Goal: Task Accomplishment & Management: Use online tool/utility

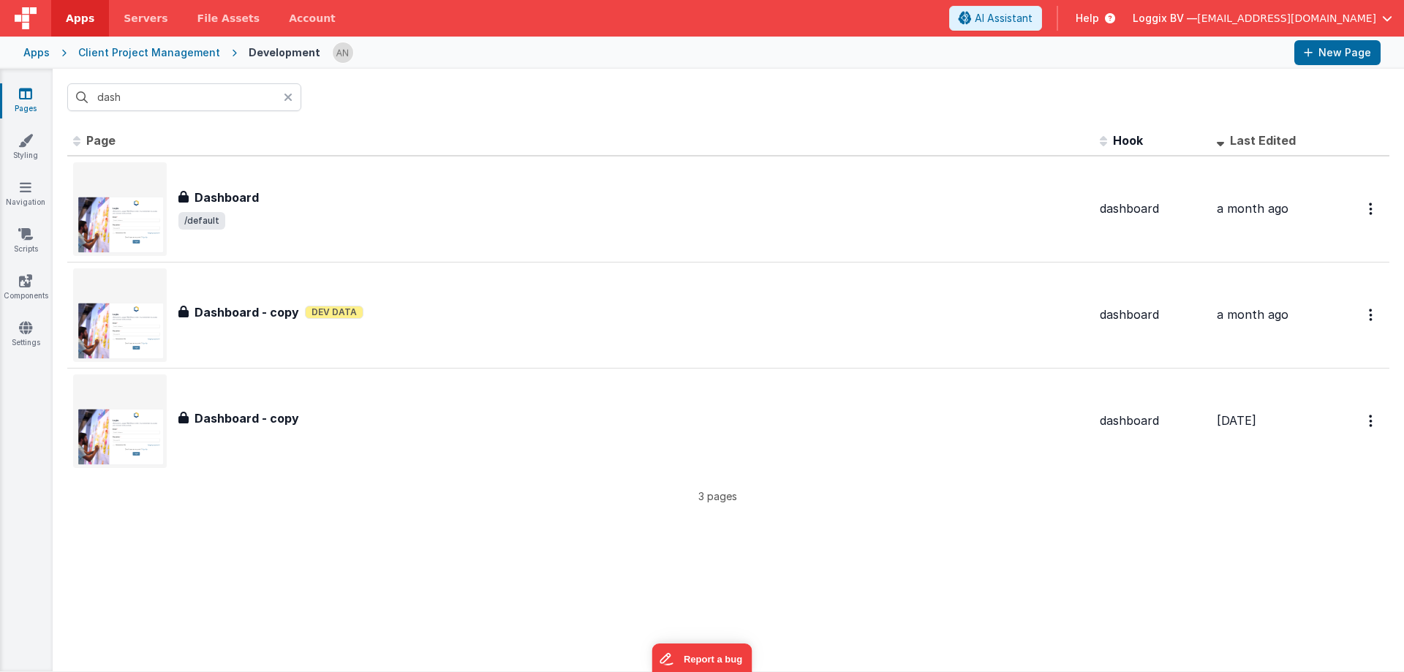
click at [143, 98] on input "dash" at bounding box center [184, 97] width 234 height 28
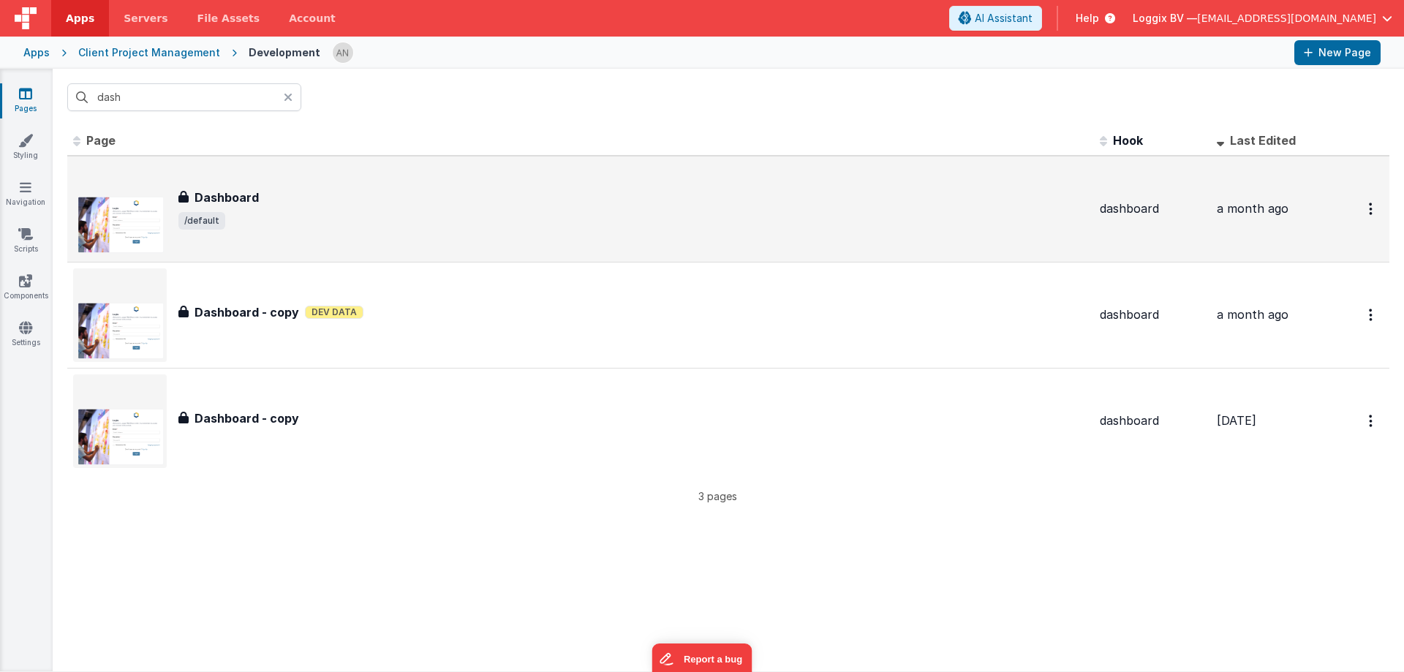
type input "dash"
click at [279, 219] on span "/default" at bounding box center [632, 221] width 909 height 18
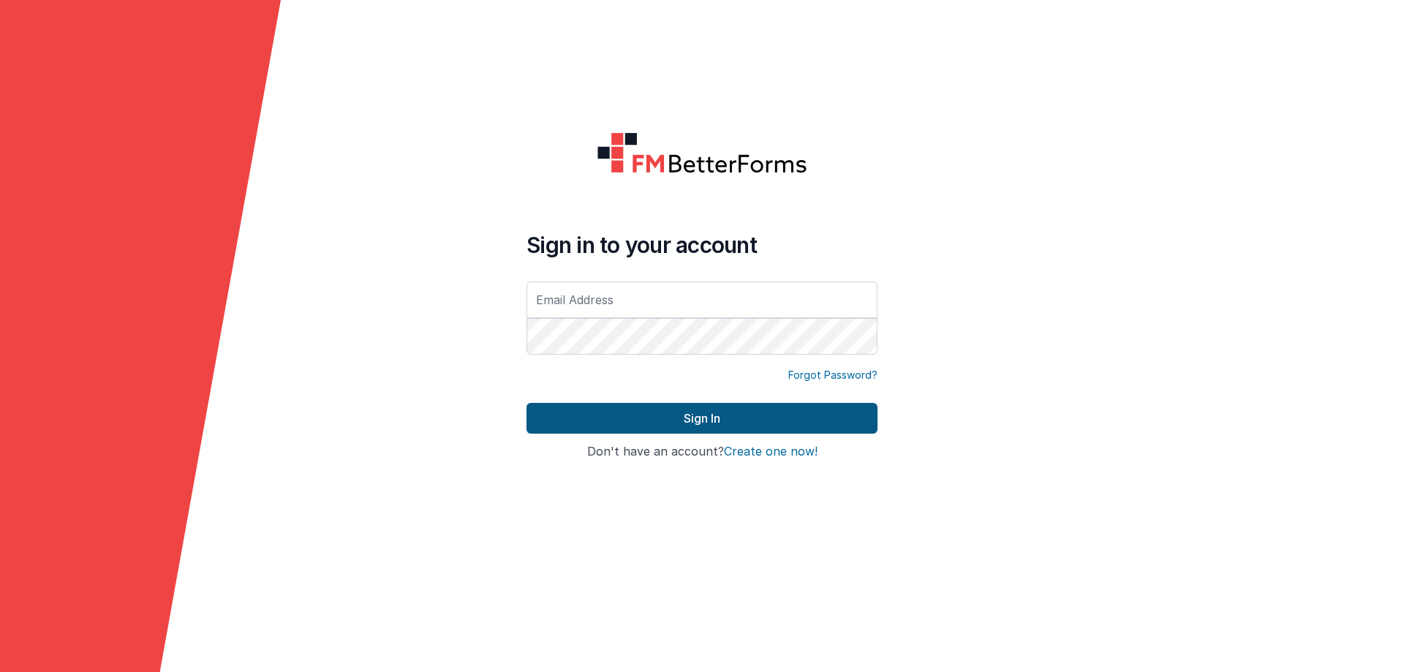
type input "[EMAIL_ADDRESS][DOMAIN_NAME]"
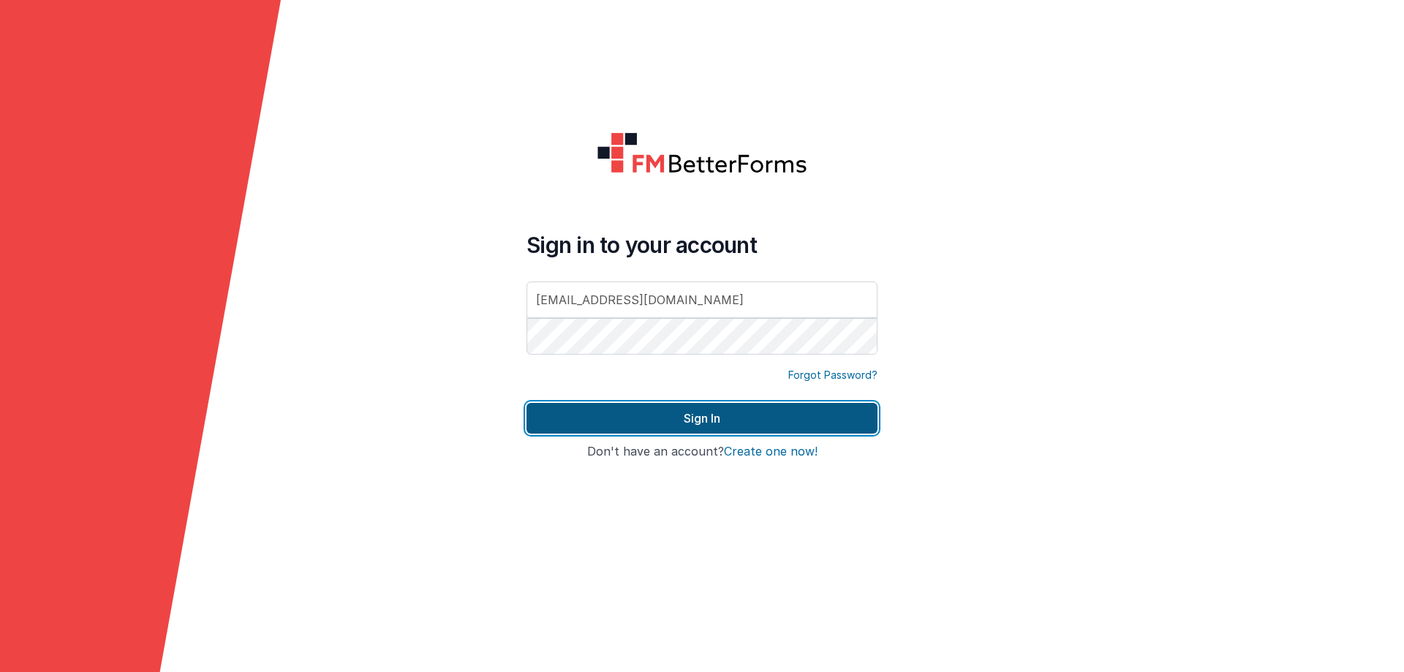
click at [644, 418] on button "Sign In" at bounding box center [701, 418] width 351 height 31
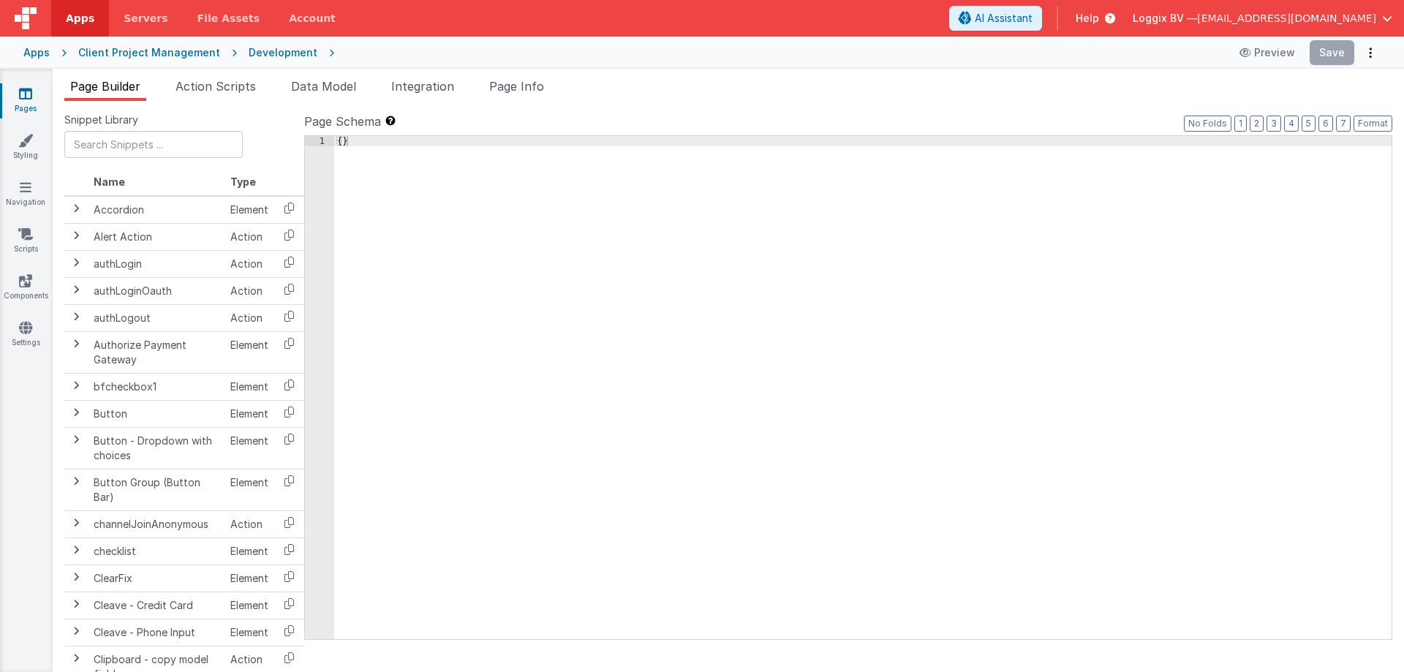
click at [88, 23] on span "Apps" at bounding box center [80, 18] width 29 height 15
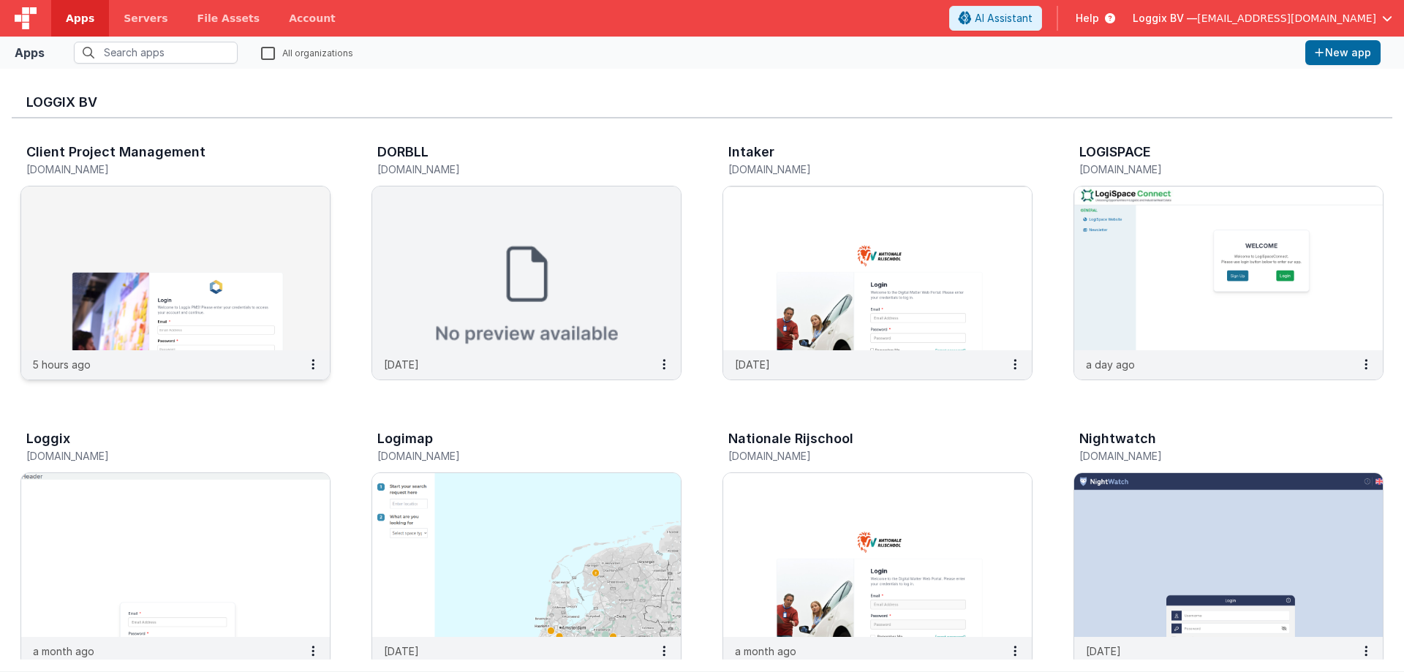
click at [91, 224] on img at bounding box center [175, 268] width 309 height 164
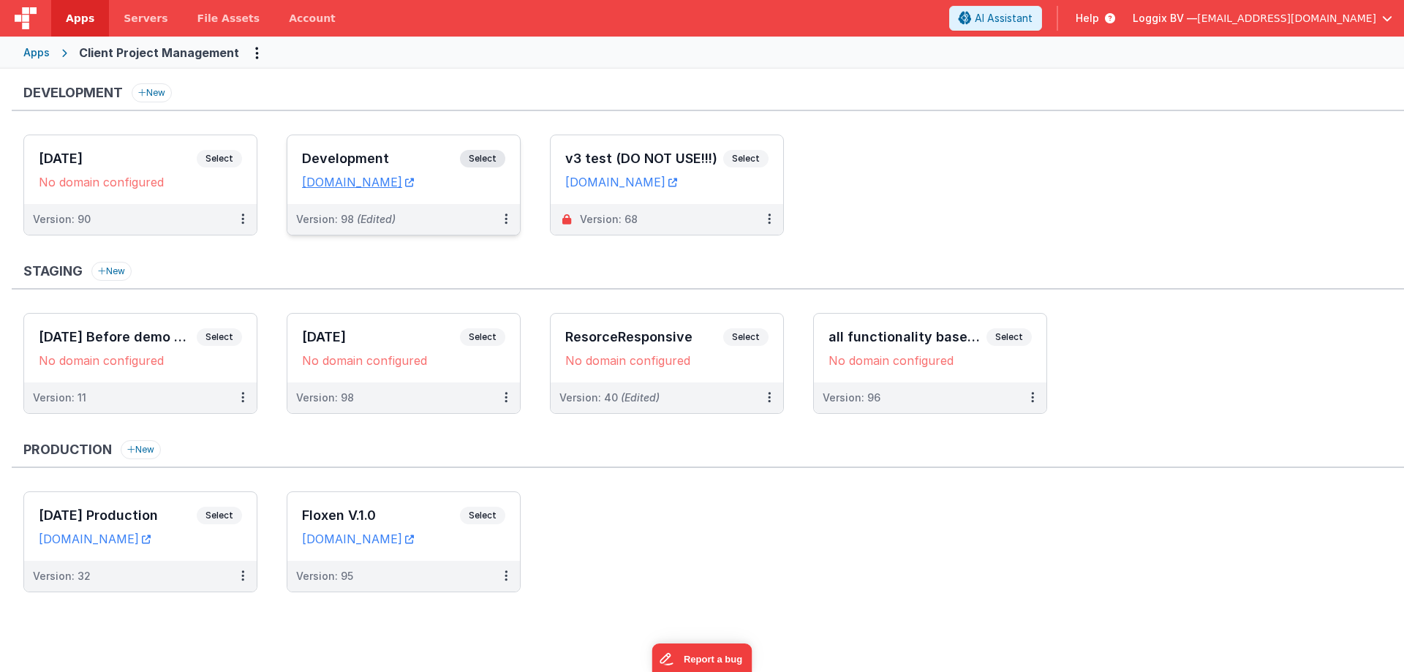
click at [468, 154] on span "Select" at bounding box center [482, 159] width 45 height 18
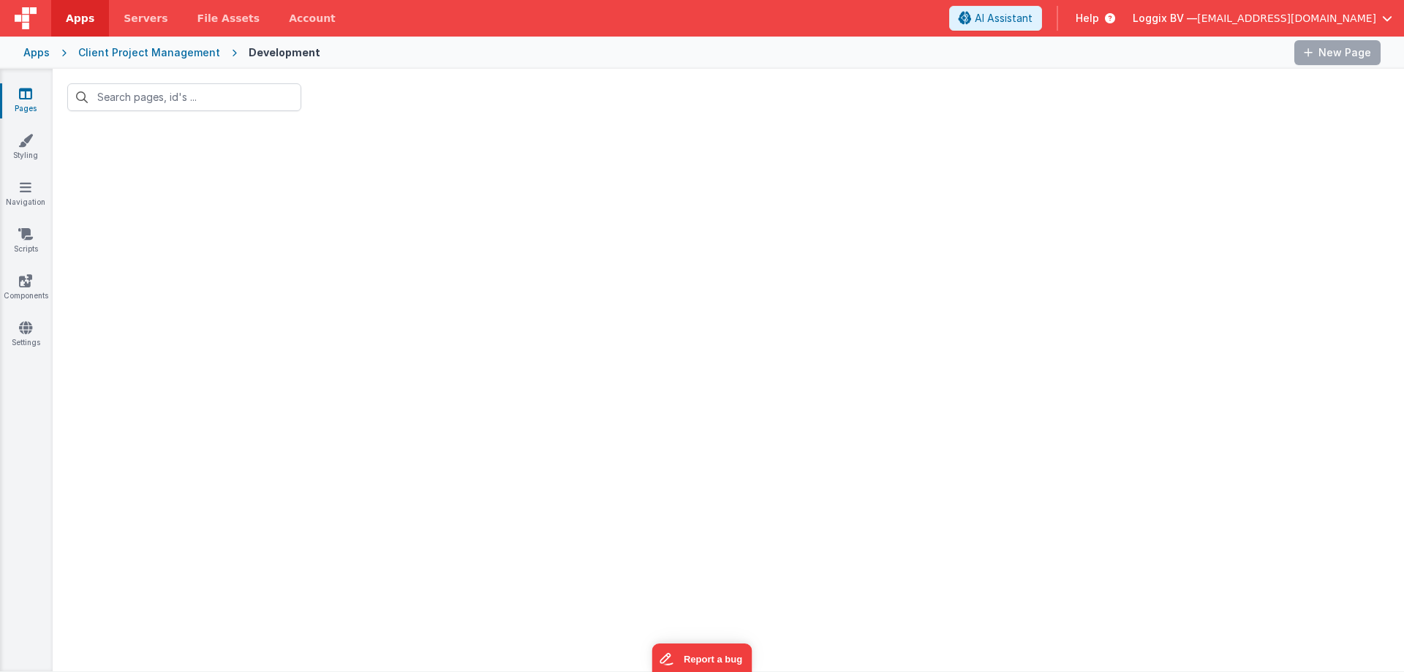
type input "dash"
click at [285, 97] on icon at bounding box center [288, 97] width 9 height 12
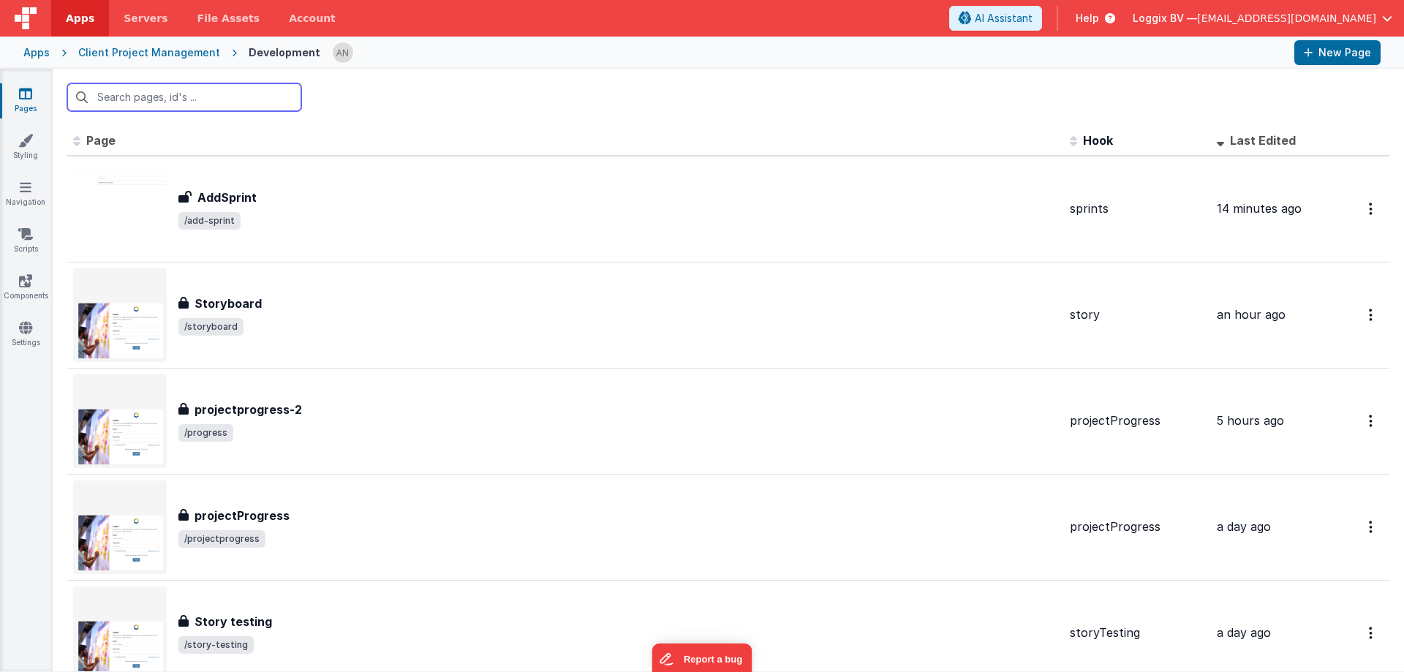
click at [189, 104] on input "text" at bounding box center [184, 97] width 234 height 28
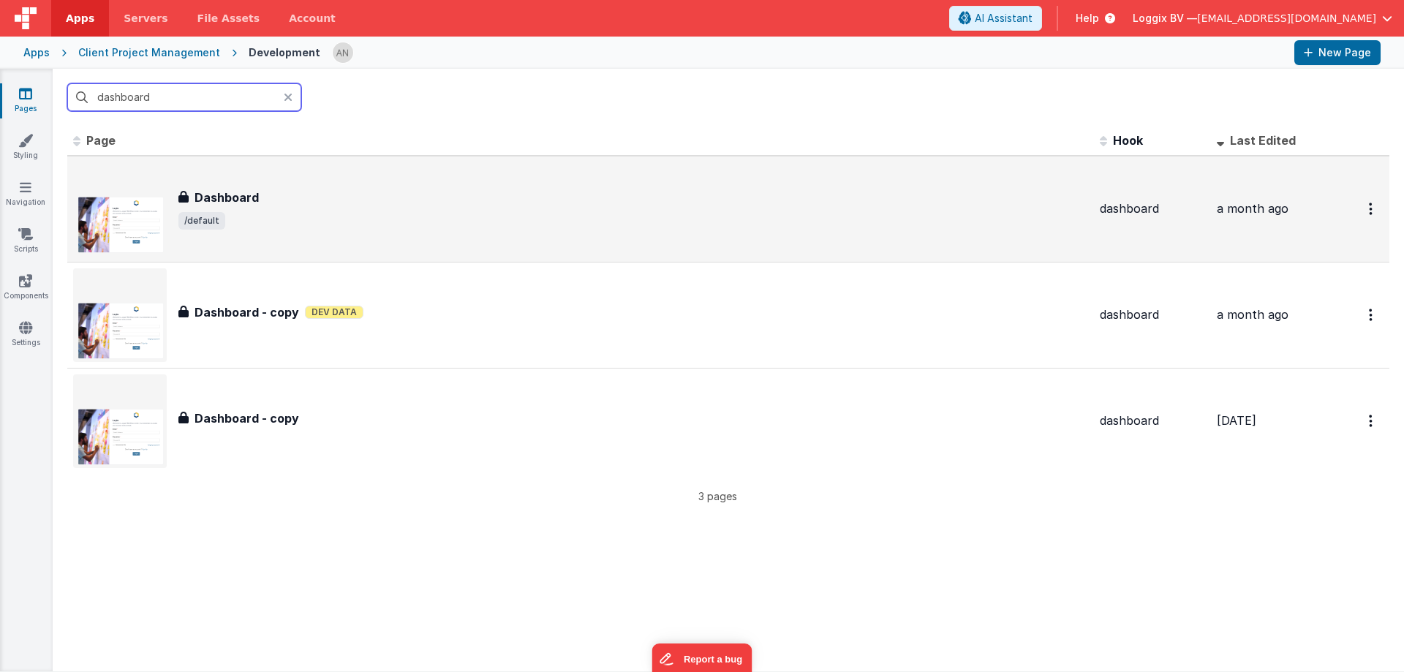
type input "dashboard"
click at [282, 208] on div "Dashboard Dashboard /default" at bounding box center [632, 209] width 909 height 41
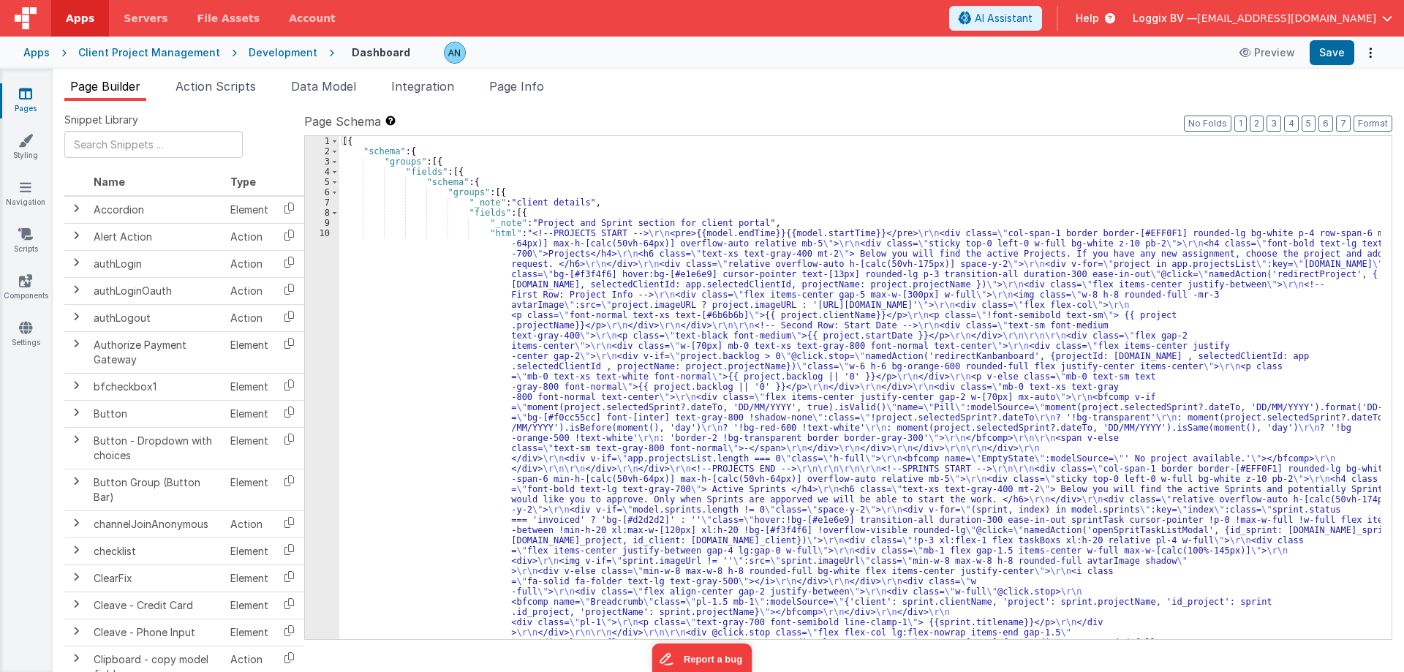
click at [448, 278] on div "[{ "schema" : { "groups" : [{ "fields" : [{ "schema" : { "groups" : [{ "_note" …" at bounding box center [859, 664] width 1041 height 1056
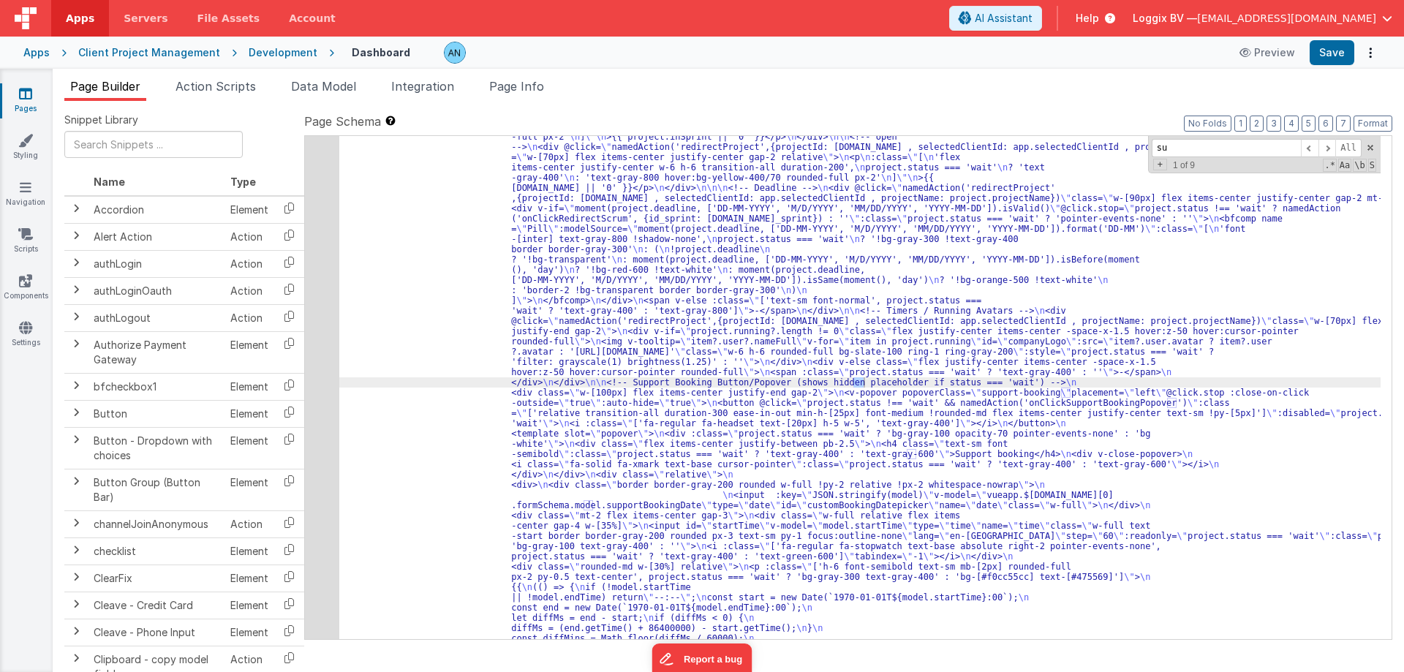
scroll to position [2430, 0]
type input "support bok"
click at [329, 384] on div "48" at bounding box center [322, 310] width 34 height 1157
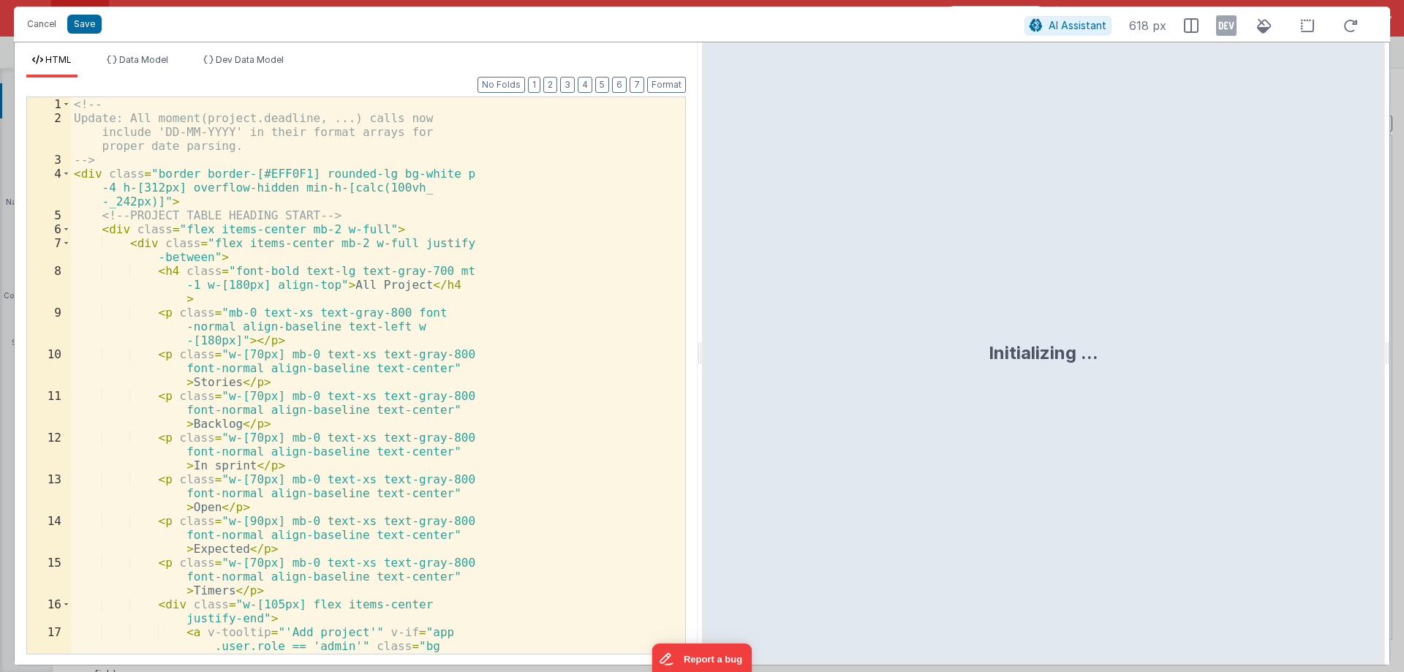
scroll to position [2690, 0]
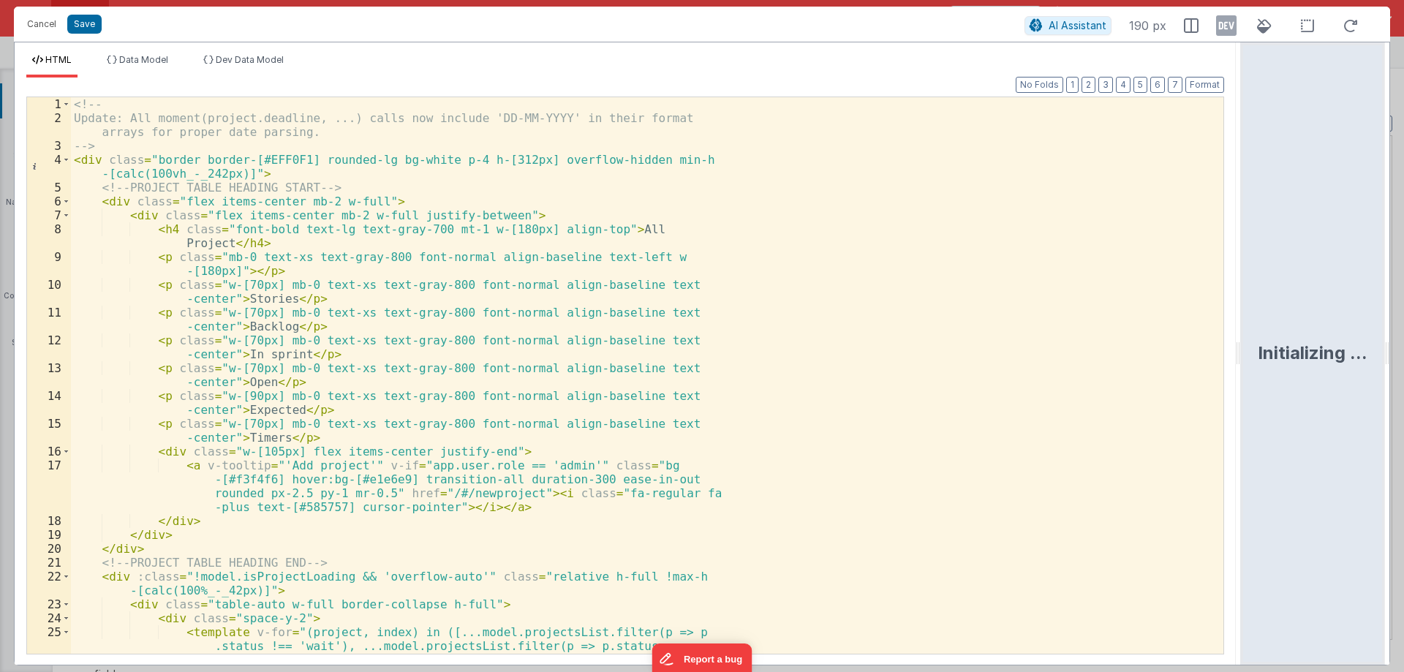
drag, startPoint x: 700, startPoint y: 363, endPoint x: 1234, endPoint y: 372, distance: 534.5
click at [1234, 372] on html "Cancel Save AI Assistant 190 px HTML Data Model Dev Data Model Format 7 6 5 4 3…" at bounding box center [702, 336] width 1404 height 672
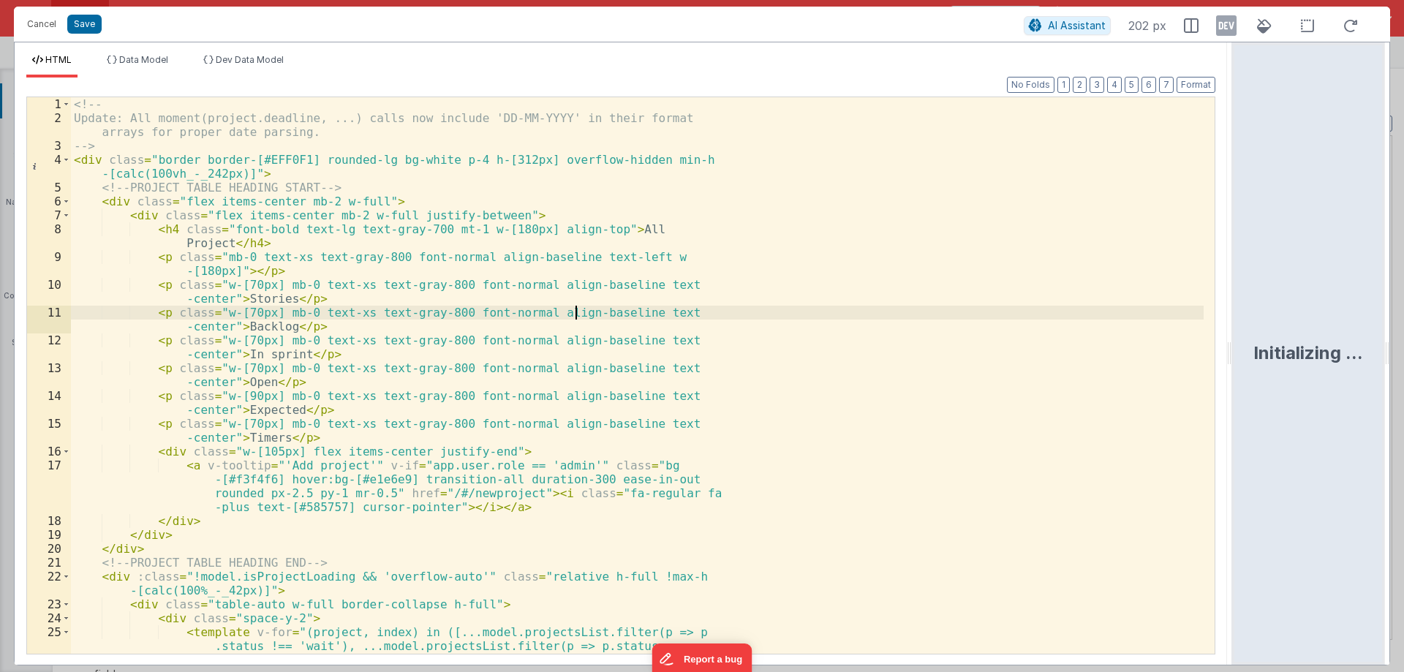
click at [574, 314] on div "<!-- Update: All moment(project.deadline, ...) calls now include 'DD-MM-YYYY' i…" at bounding box center [637, 389] width 1132 height 584
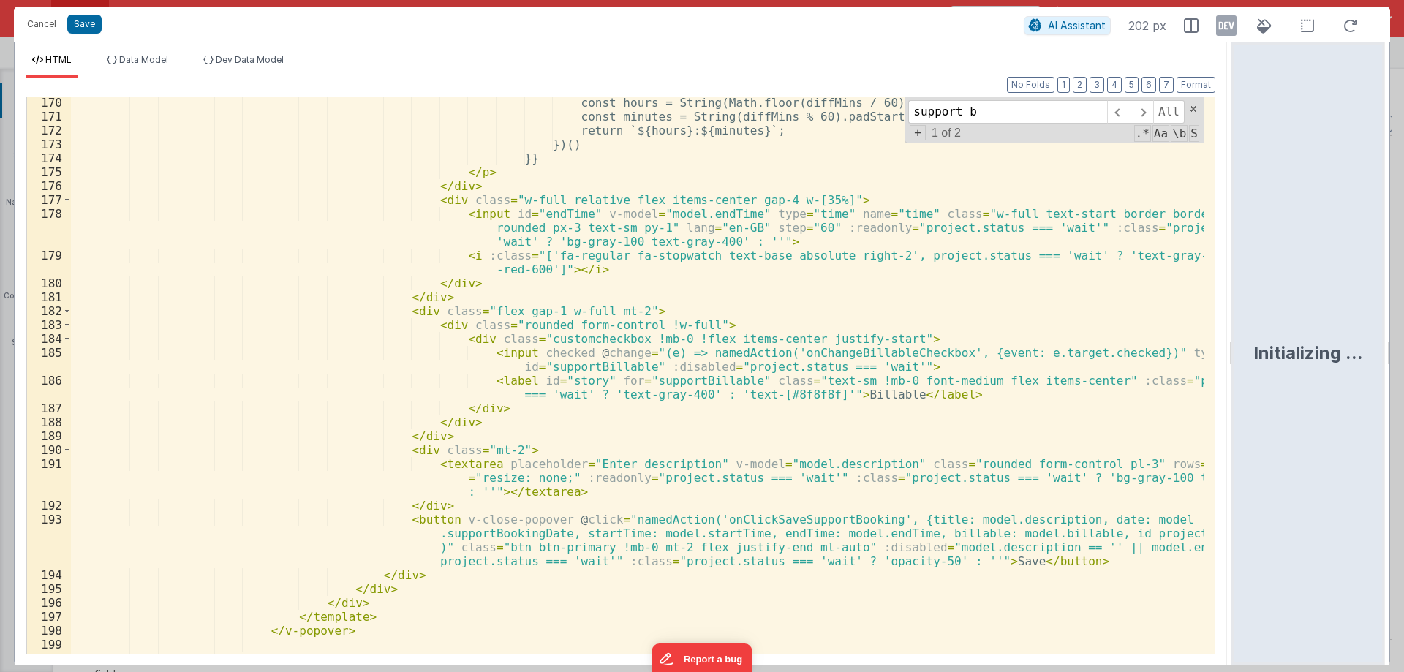
scroll to position [2641, 0]
type input "support b"
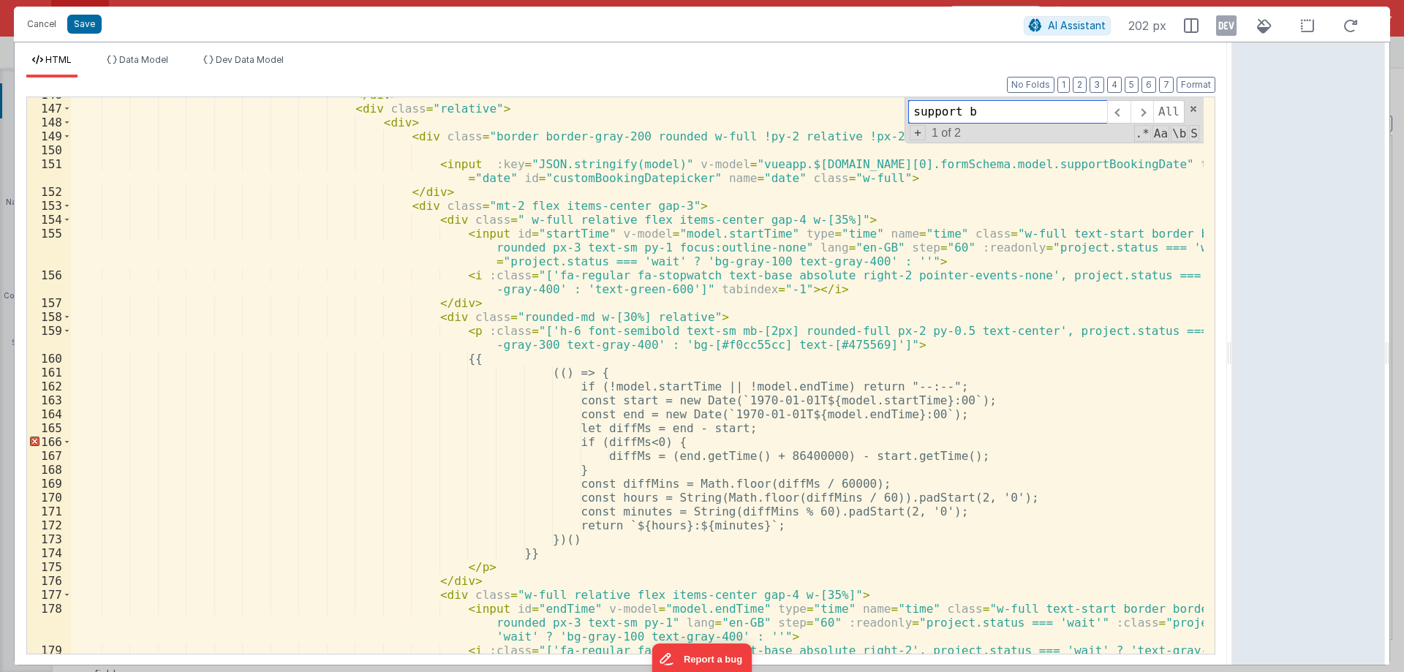
scroll to position [2203, 0]
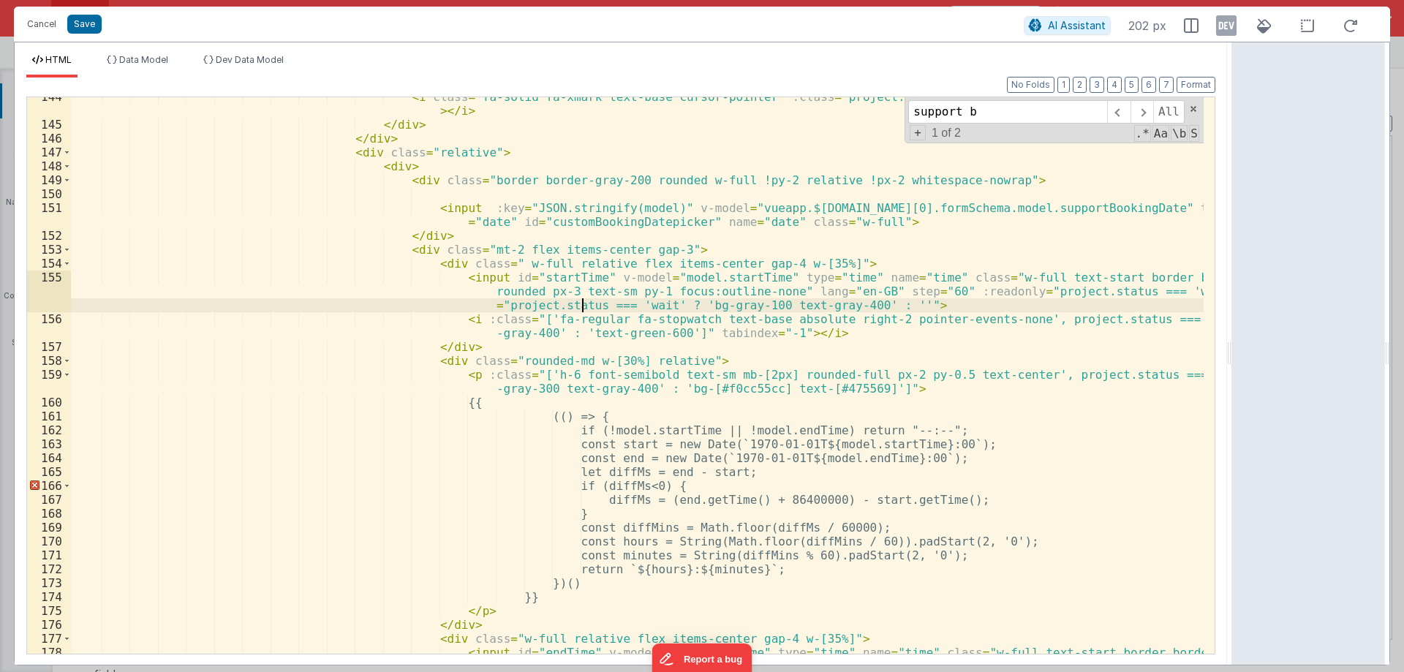
click at [585, 303] on div "< i class = "fa-solid fa-xmark text-base cursor-pointer" :class = "project.stat…" at bounding box center [637, 403] width 1132 height 626
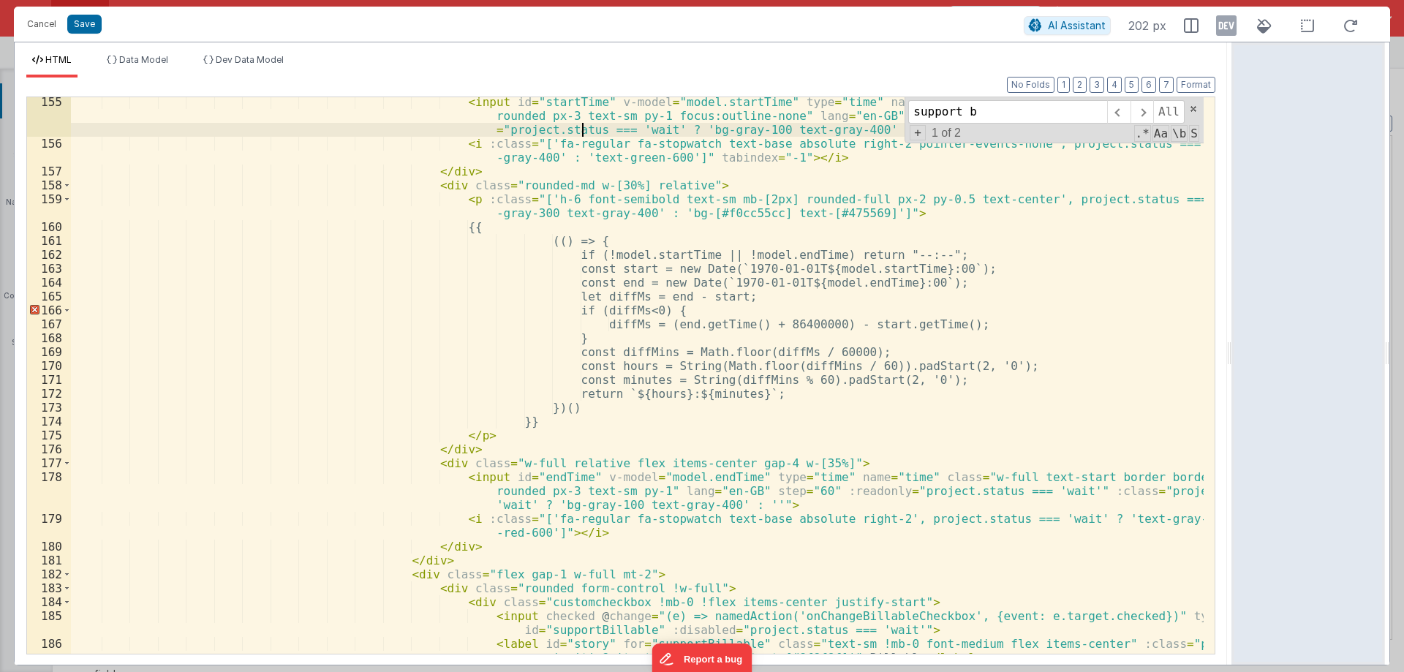
scroll to position [2466, 0]
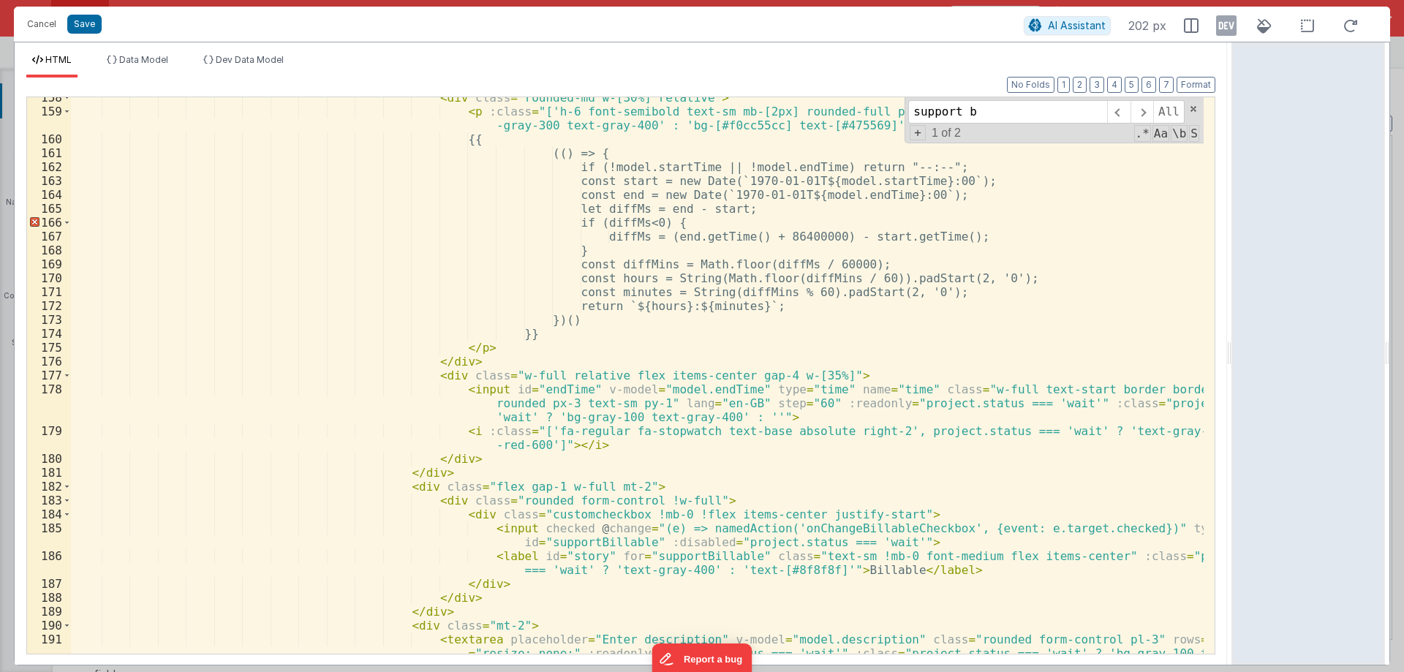
click at [641, 390] on div "< div class = "rounded-md w-[30%] relative" > < p :class = "['h-6 font-semibold…" at bounding box center [637, 397] width 1132 height 612
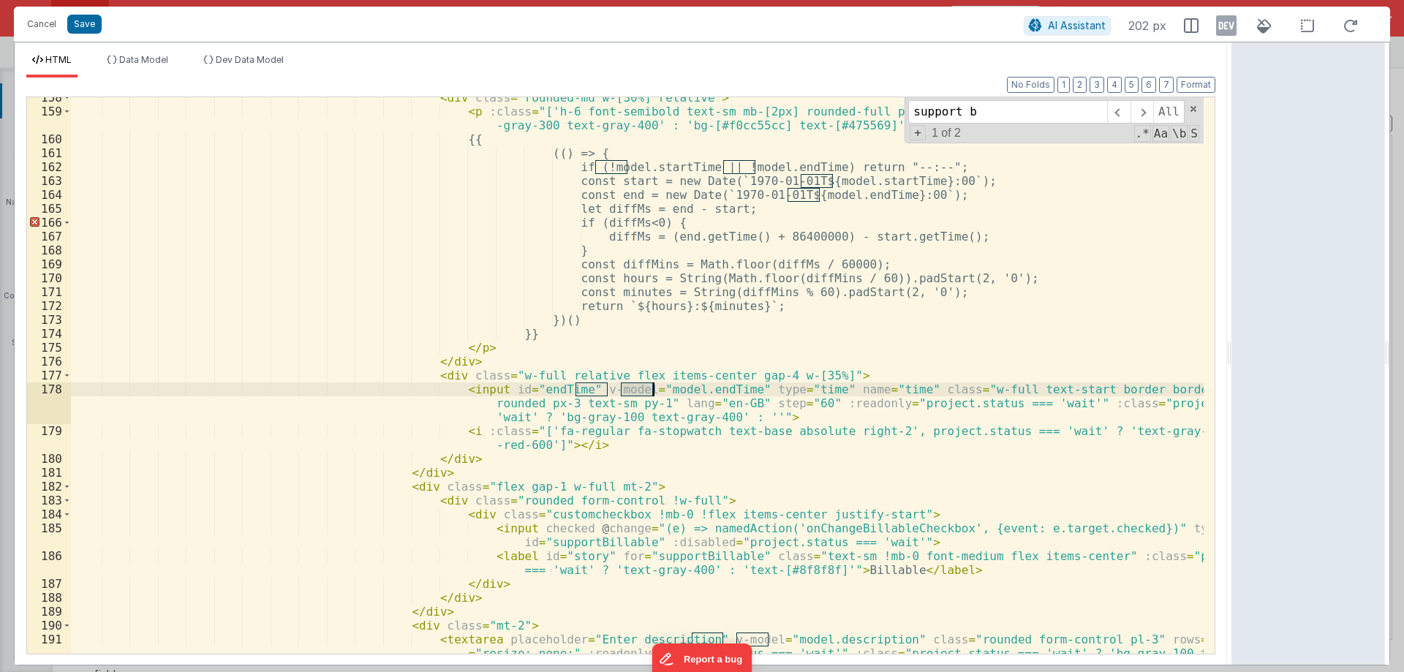
click at [641, 390] on div "< div class = "rounded-md w-[30%] relative" > < p :class = "['h-6 font-semibold…" at bounding box center [637, 397] width 1132 height 612
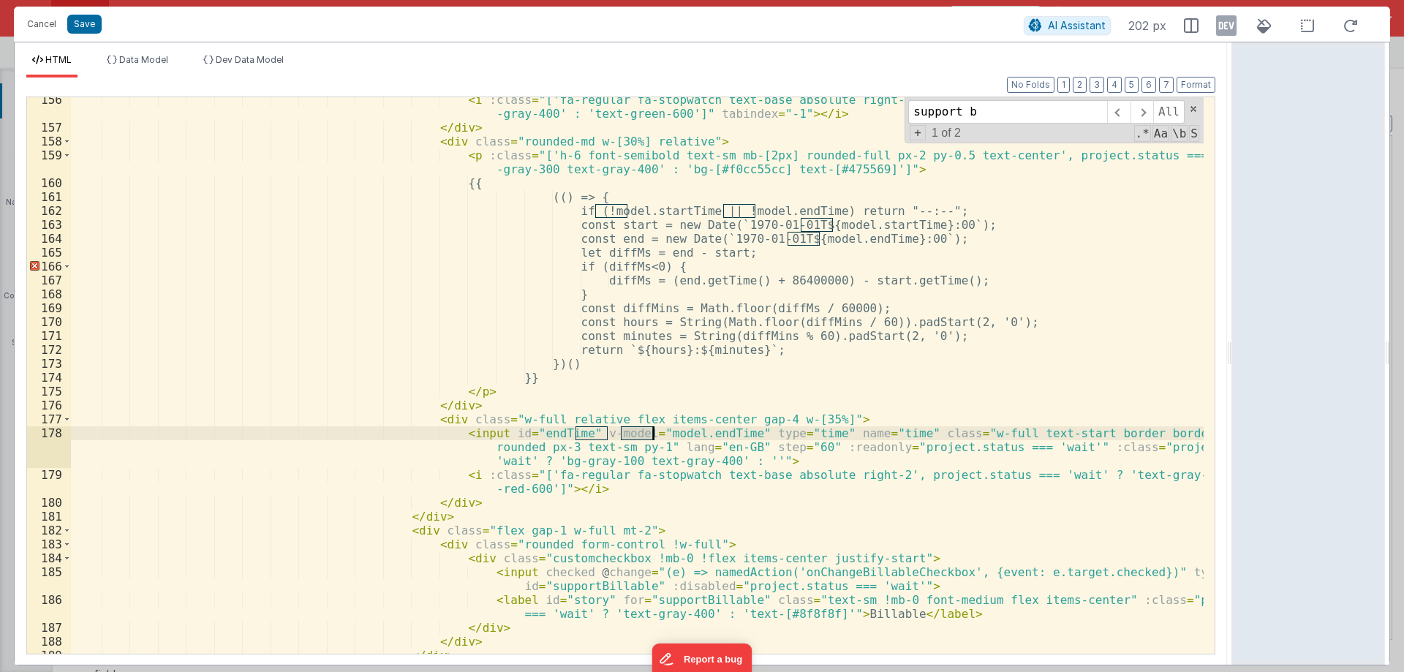
scroll to position [2422, 0]
click at [529, 433] on div "< i :class = "['fa-regular fa-stopwatch text-base absolute right-2 pointer-even…" at bounding box center [637, 392] width 1132 height 598
click at [35, 17] on button "Cancel" at bounding box center [42, 24] width 44 height 20
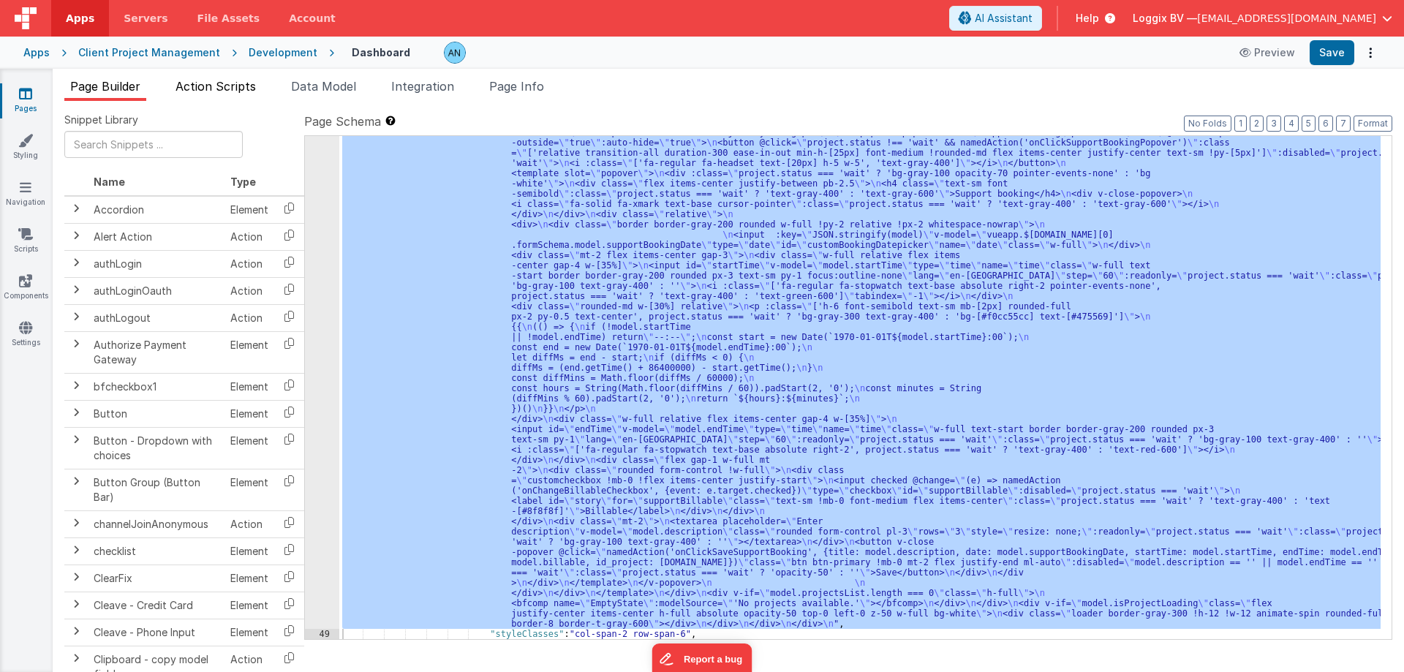
click at [203, 88] on span "Action Scripts" at bounding box center [215, 86] width 80 height 15
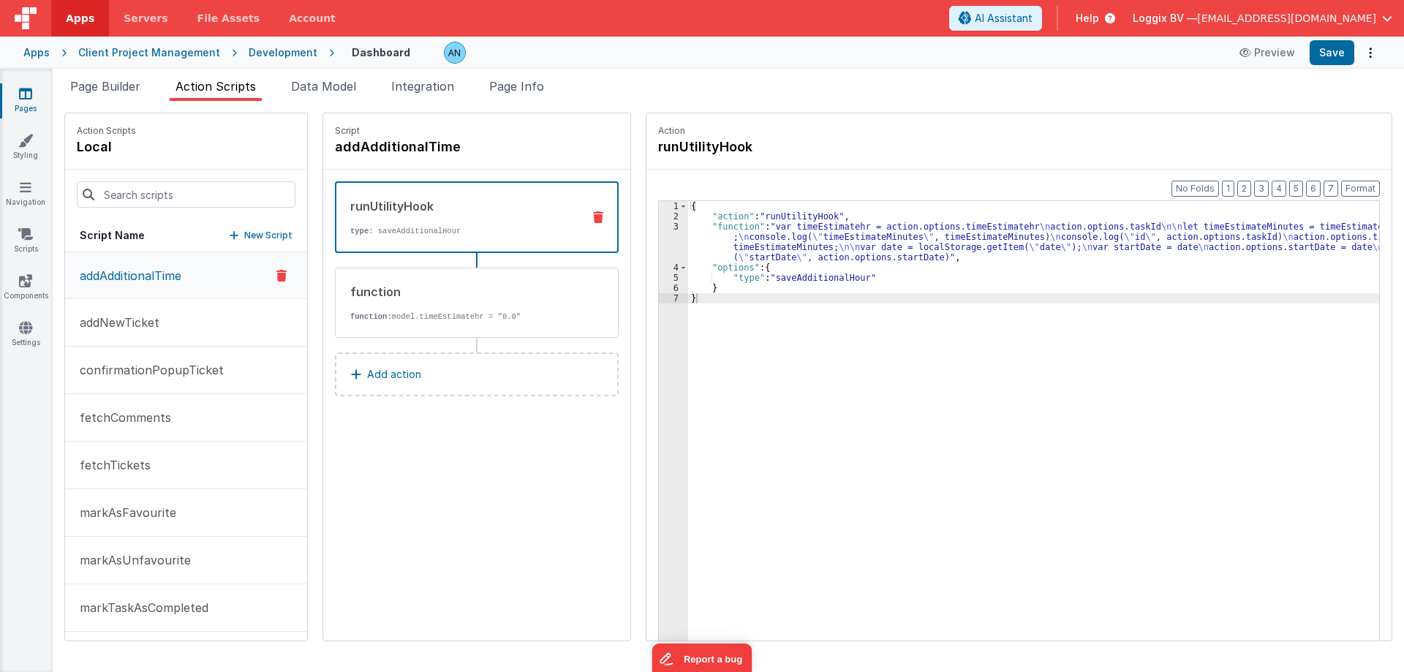
drag, startPoint x: 507, startPoint y: 94, endPoint x: 530, endPoint y: 116, distance: 31.5
click at [507, 94] on li "Page Info" at bounding box center [516, 88] width 67 height 23
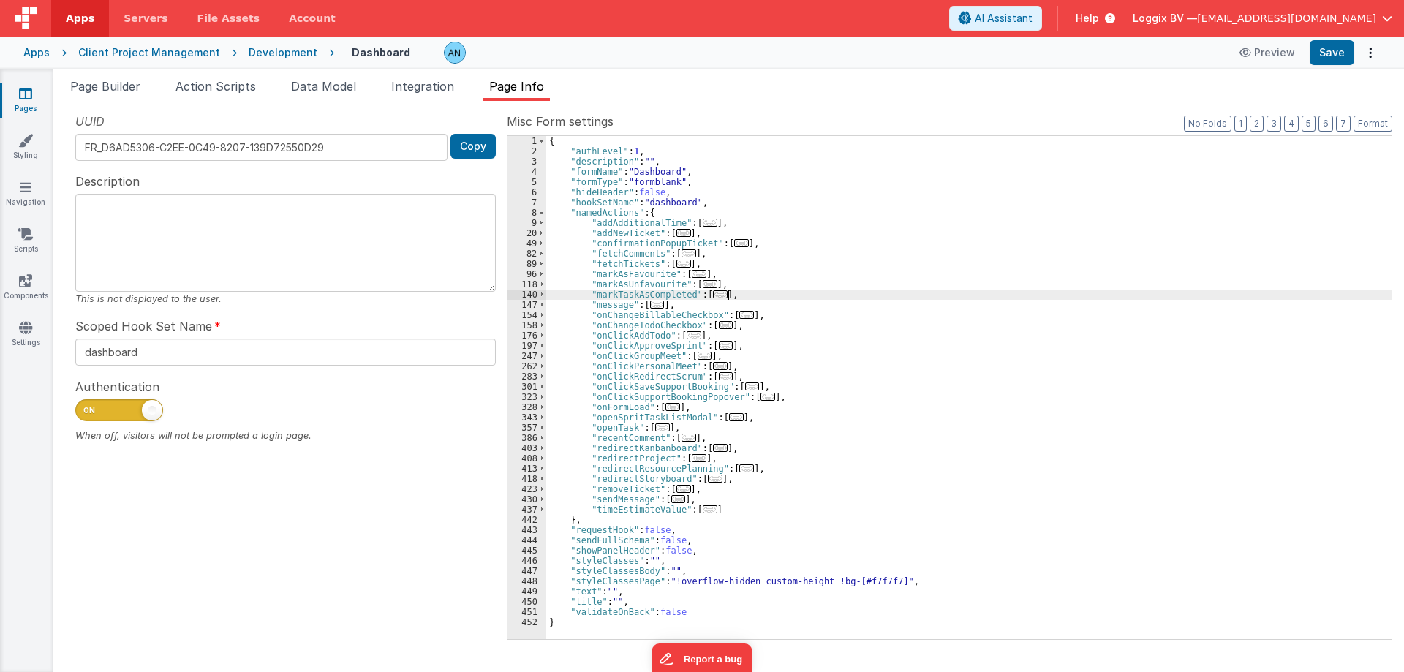
click at [838, 290] on div "{ "authLevel" : 1 , "description" : "" , "formName" : "Dashboard" , "formType" …" at bounding box center [968, 397] width 845 height 523
type input "endTime"
click at [110, 94] on li "Page Builder" at bounding box center [105, 88] width 82 height 23
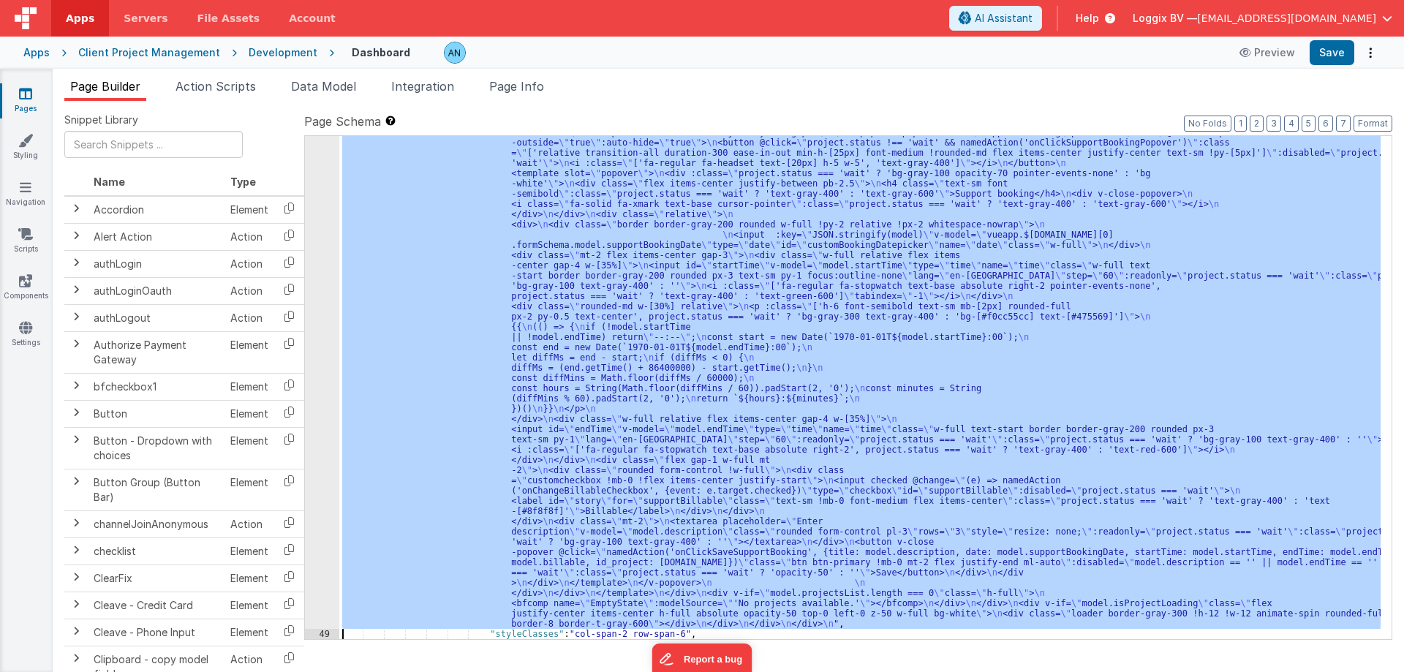
click at [325, 199] on div "48" at bounding box center [322, 50] width 34 height 1157
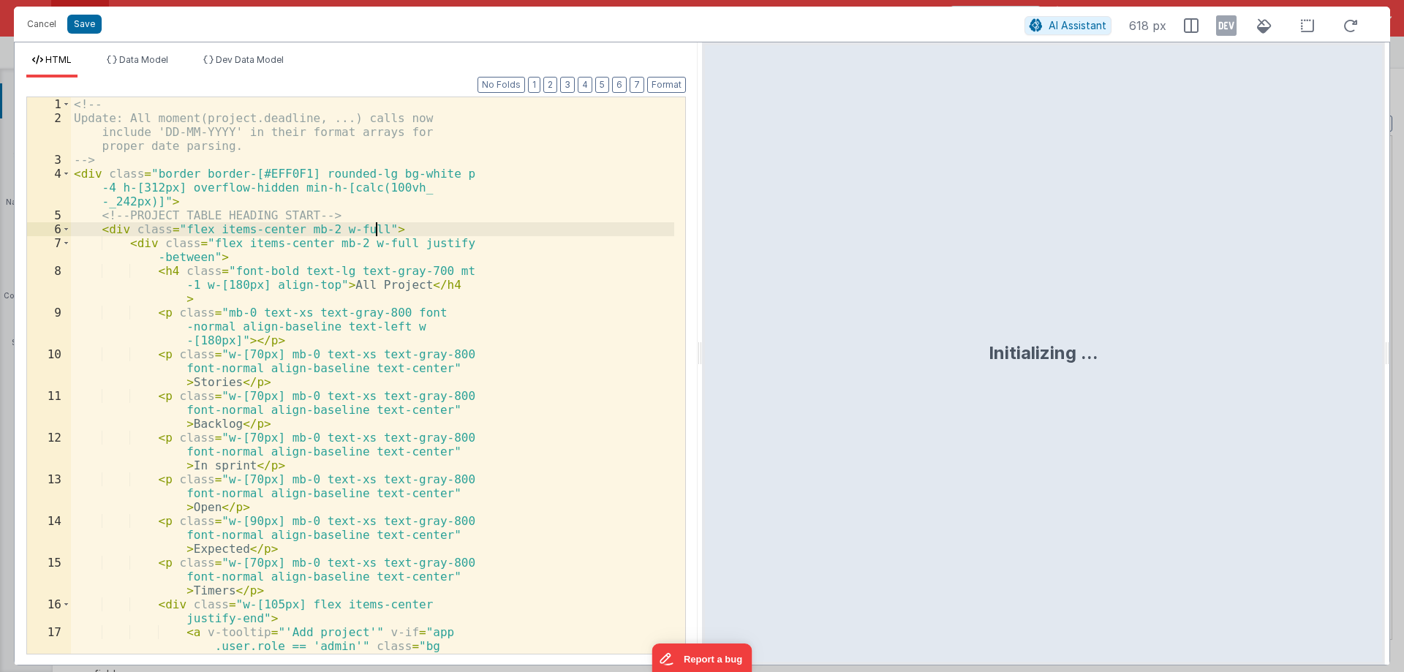
click at [473, 229] on div "<!-- Update: All moment(project.deadline, ...) calls now include 'DD-MM-YYYY' i…" at bounding box center [372, 437] width 603 height 681
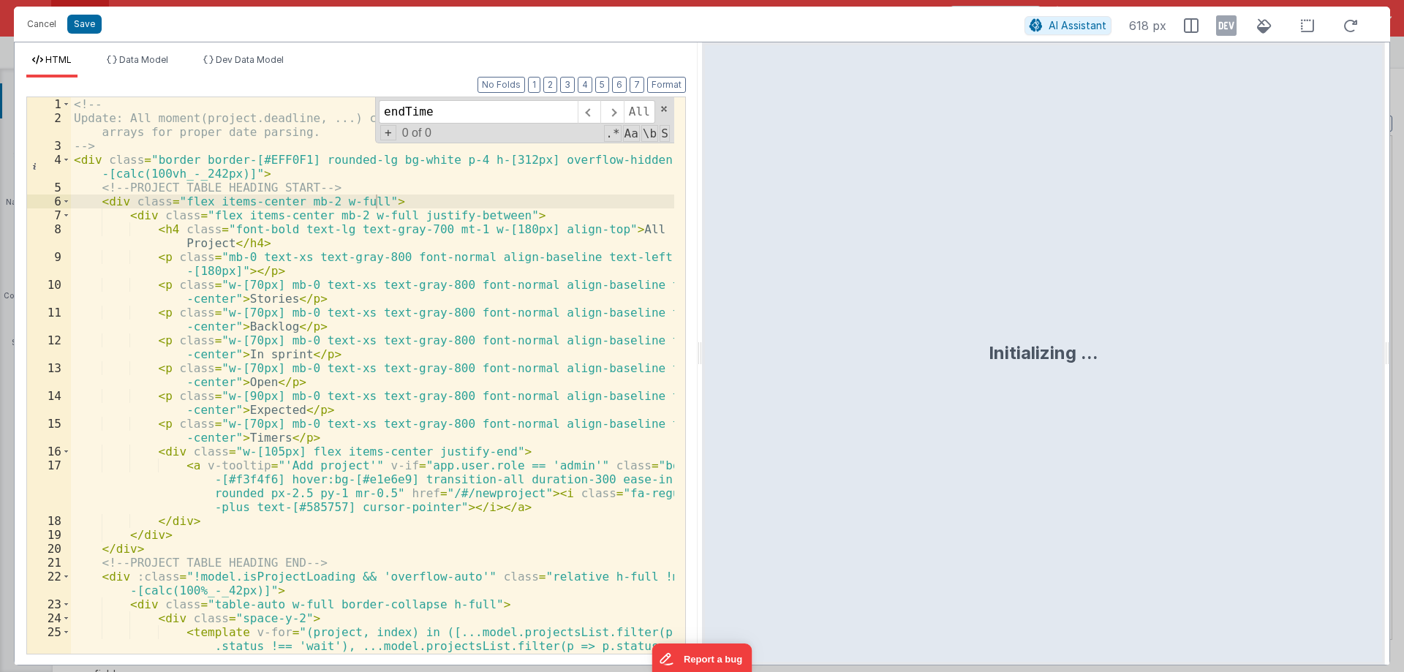
scroll to position [3611, 0]
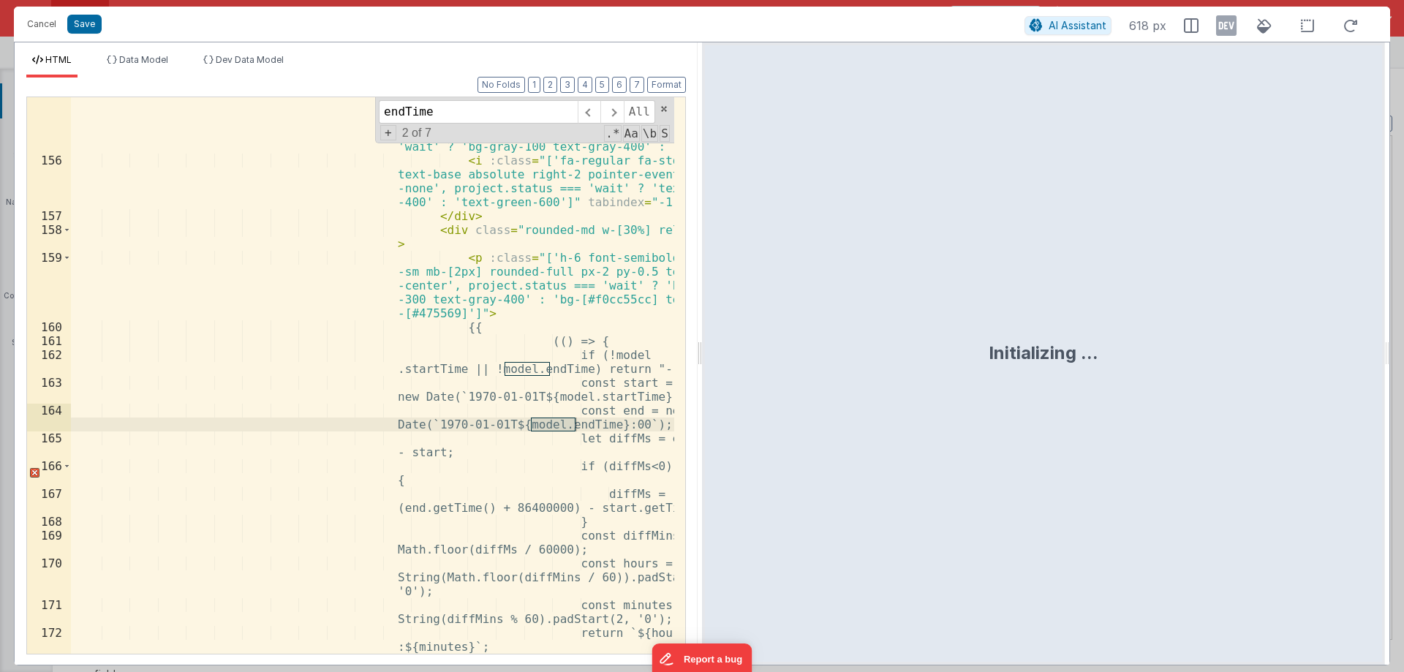
type input "endTime"
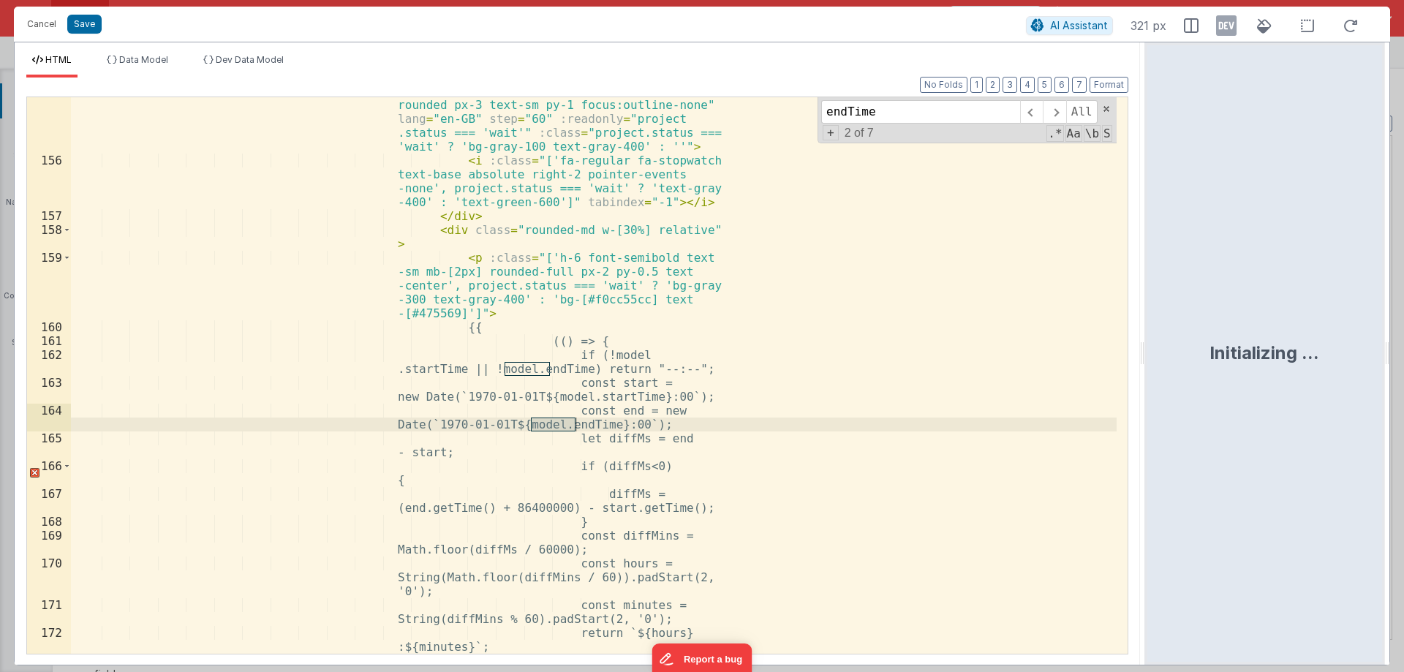
drag, startPoint x: 699, startPoint y: 383, endPoint x: 1146, endPoint y: 418, distance: 448.8
click at [1146, 418] on html "Cancel Save AI Assistant 321 px HTML Data Model Dev Data Model Format 7 6 5 4 3…" at bounding box center [702, 336] width 1404 height 672
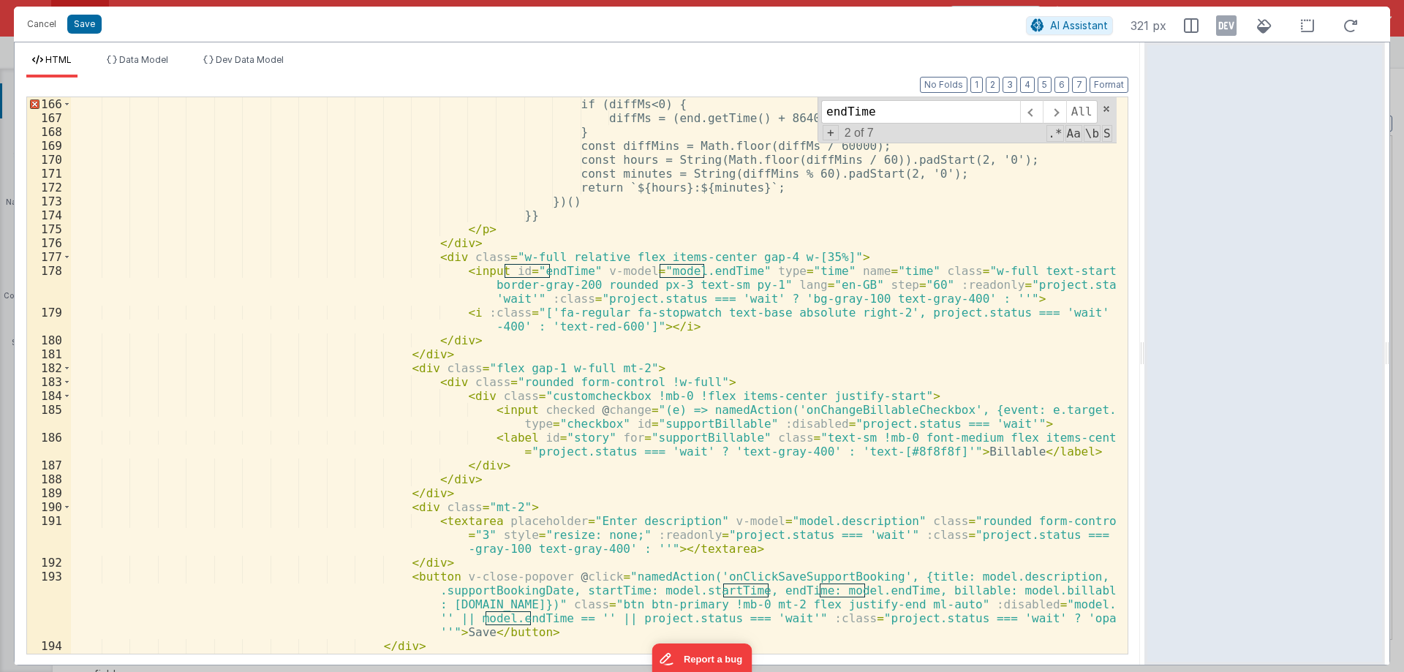
scroll to position [2695, 0]
click at [768, 276] on div "if (diffMs < 0) { diffMs = (end.getTime() + 86400000) - start.getTime(); } cons…" at bounding box center [593, 389] width 1045 height 584
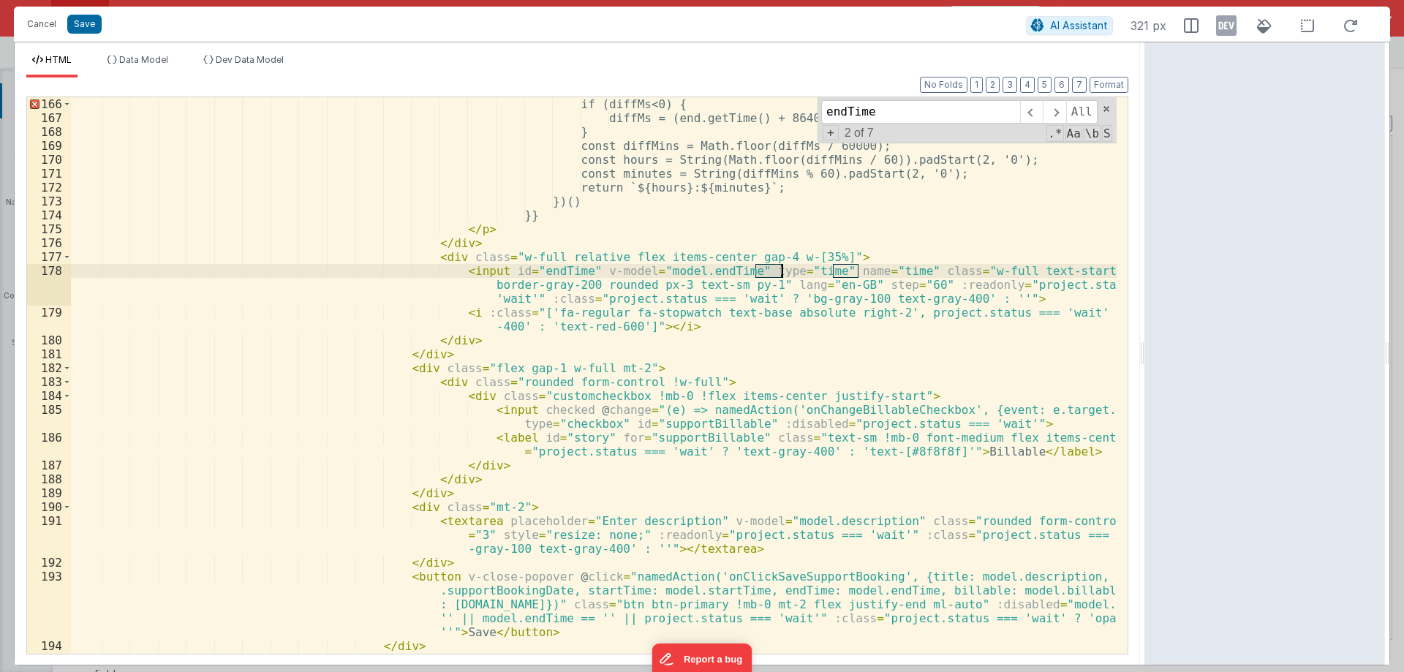
click at [768, 276] on div "if (diffMs < 0) { diffMs = (end.getTime() + 86400000) - start.getTime(); } cons…" at bounding box center [593, 389] width 1045 height 584
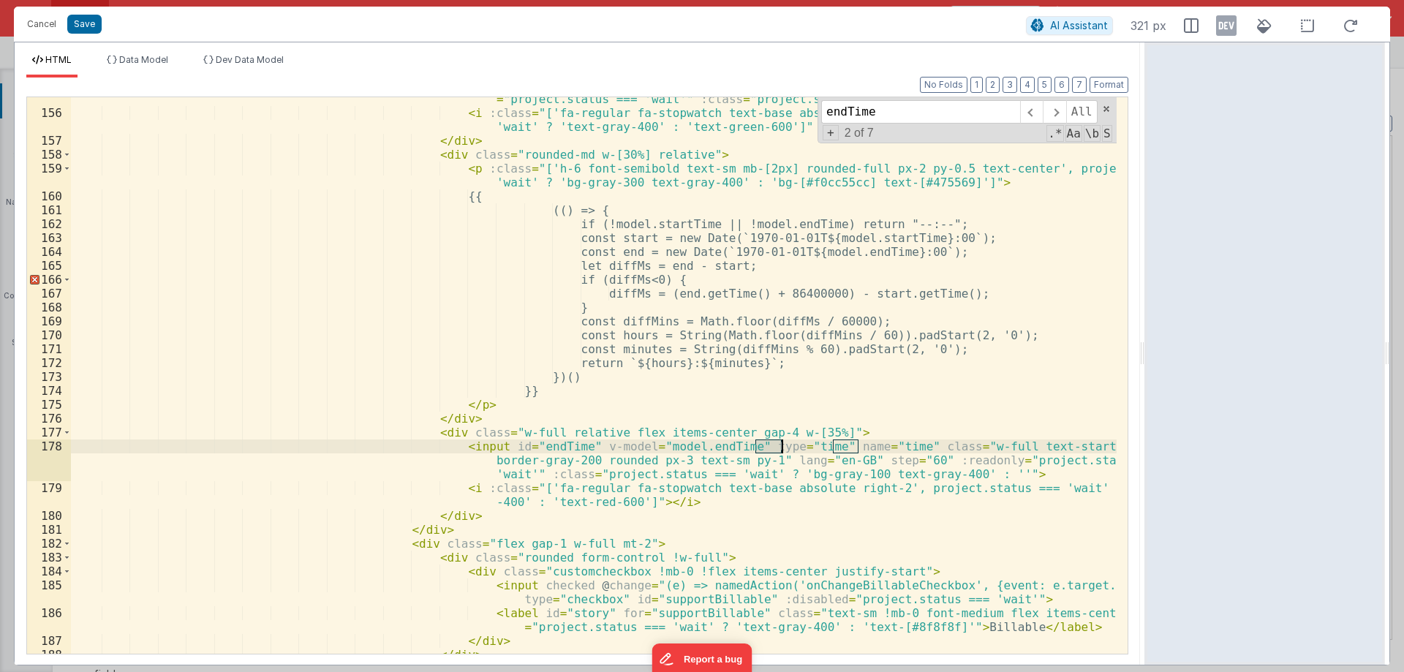
scroll to position [2563, 0]
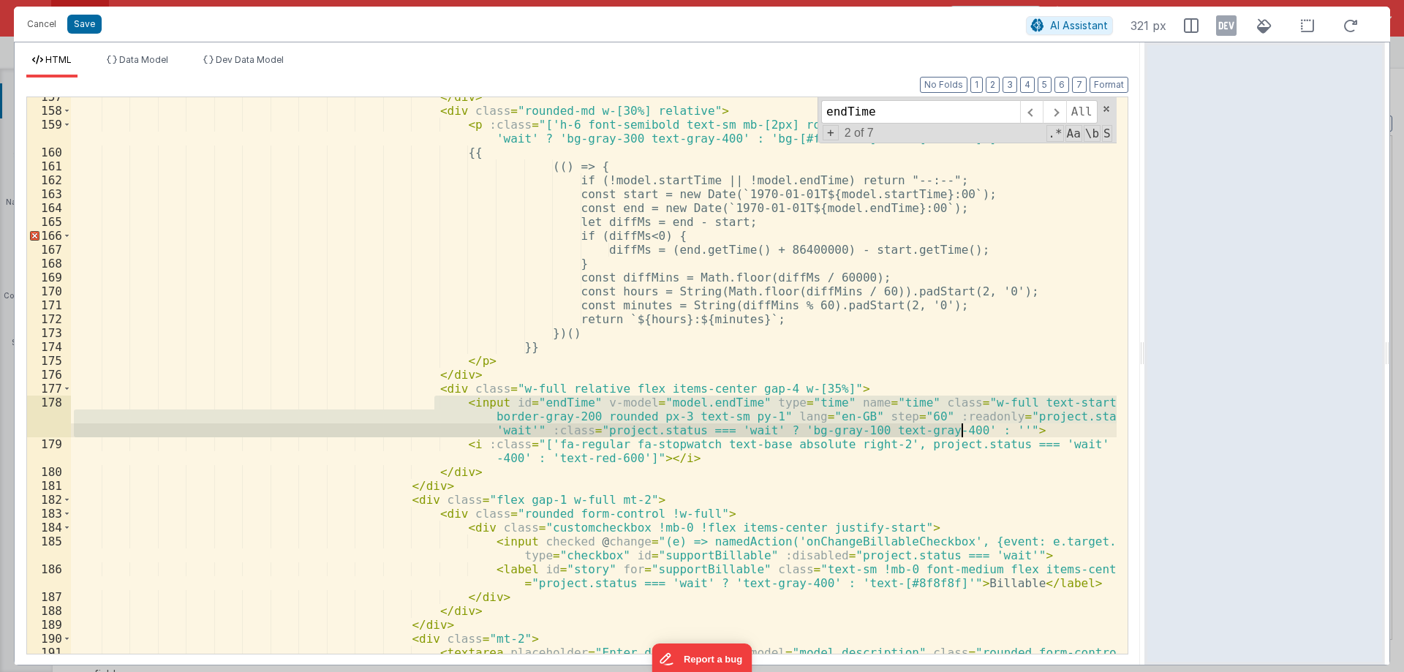
drag, startPoint x: 437, startPoint y: 394, endPoint x: 1011, endPoint y: 431, distance: 575.1
click at [1011, 431] on div "</ div > < div class = "rounded-md w-[30%] relative" > < p :class = "['h-6 font…" at bounding box center [593, 396] width 1045 height 612
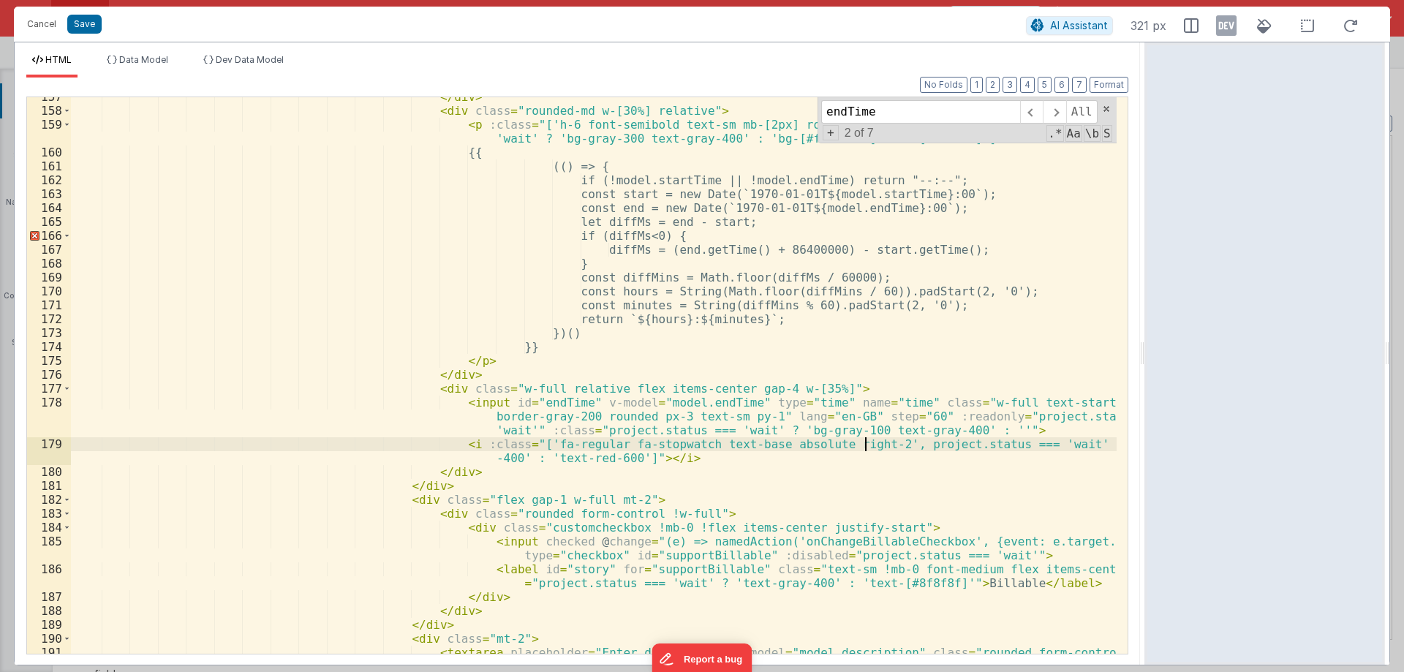
click at [867, 447] on div "</ div > < div class = "rounded-md w-[30%] relative" > < p :class = "['h-6 font…" at bounding box center [593, 396] width 1045 height 612
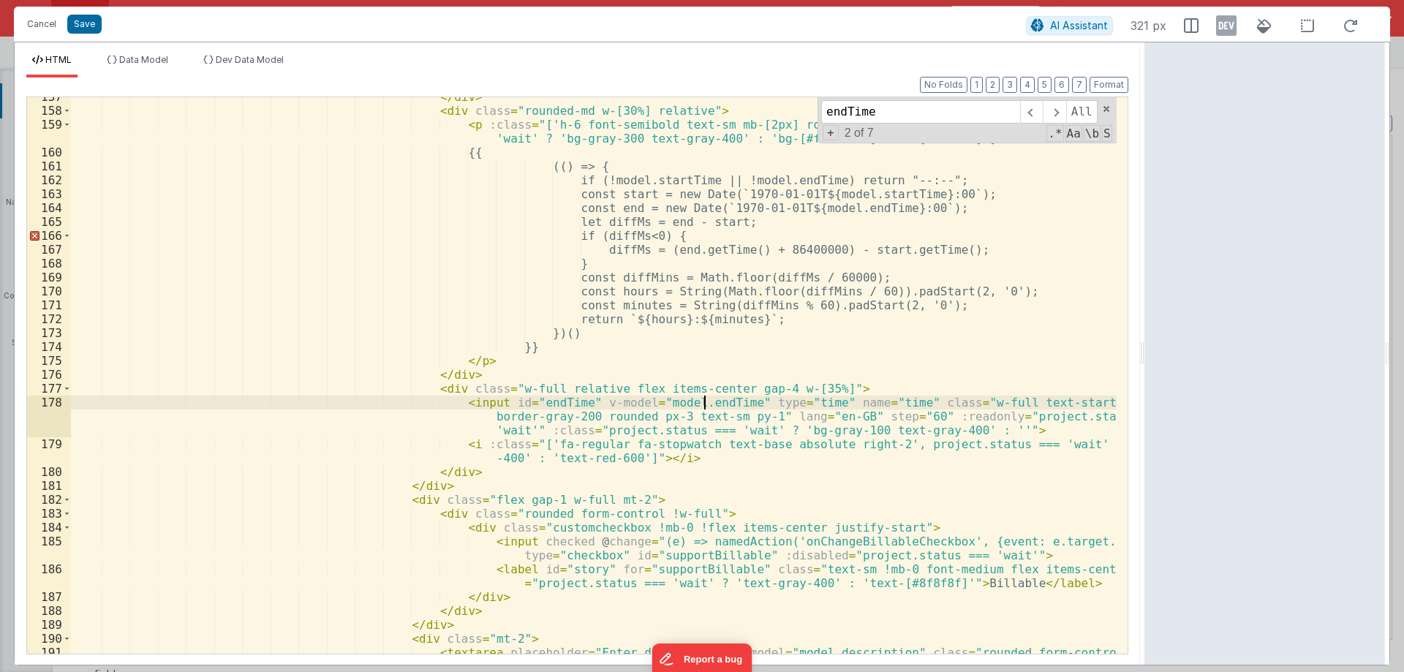
click at [707, 401] on div "</ div > < div class = "rounded-md w-[30%] relative" > < p :class = "['h-6 font…" at bounding box center [593, 396] width 1045 height 612
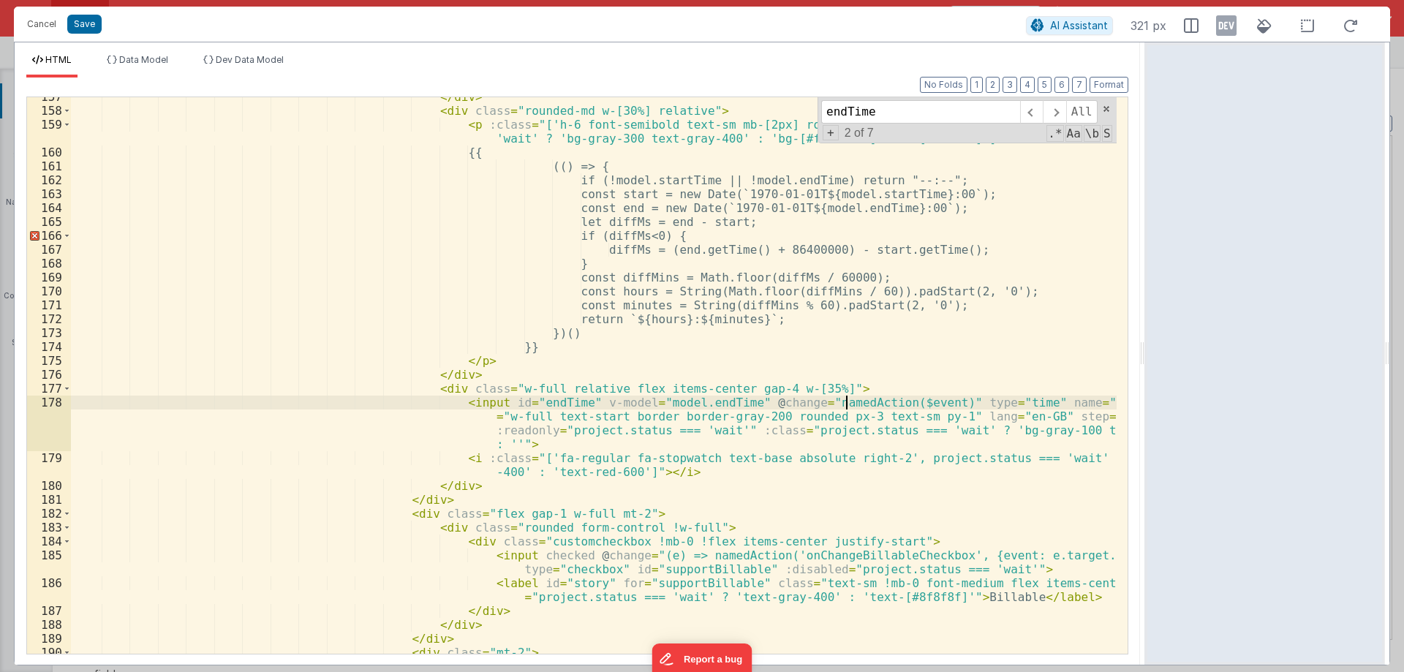
click at [849, 405] on div "</ div > < div class = "rounded-md w-[30%] relative" > < p :class = "['h-6 font…" at bounding box center [593, 396] width 1045 height 612
click at [890, 406] on div "</ div > < div class = "rounded-md w-[30%] relative" > < p :class = "['h-6 font…" at bounding box center [593, 396] width 1045 height 612
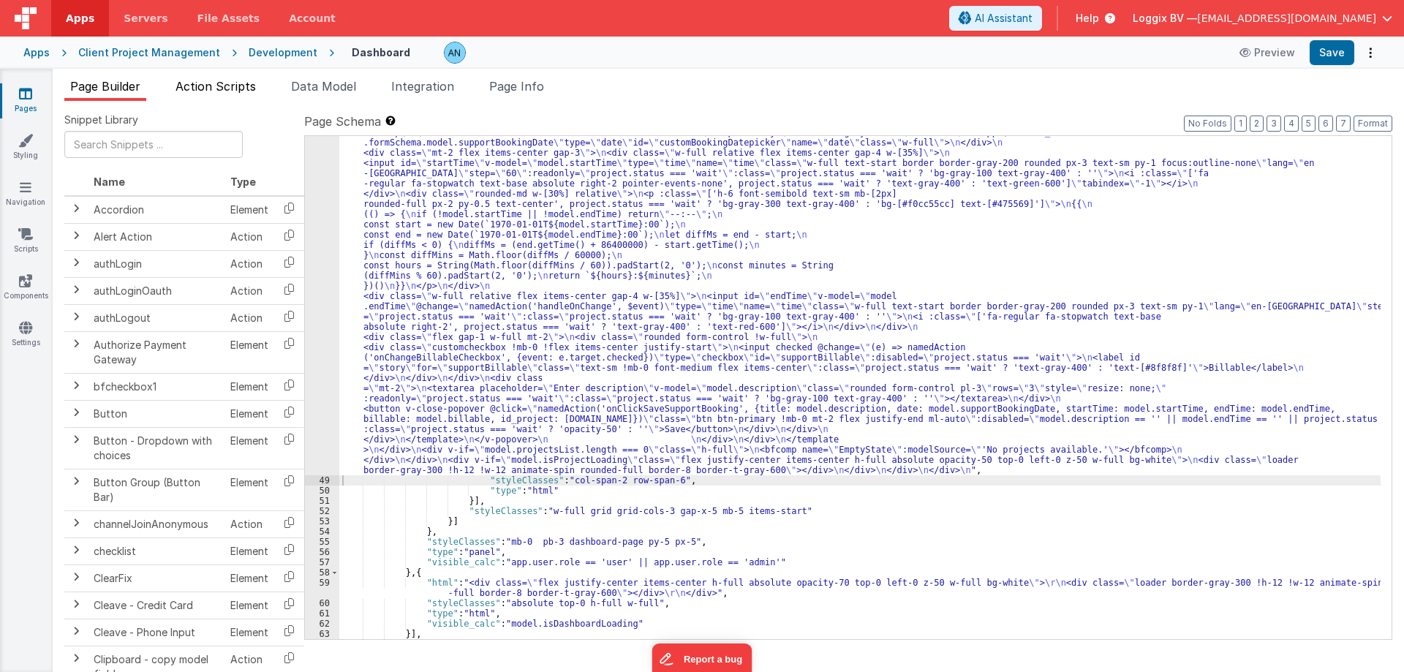
click at [227, 94] on li "Action Scripts" at bounding box center [216, 88] width 92 height 23
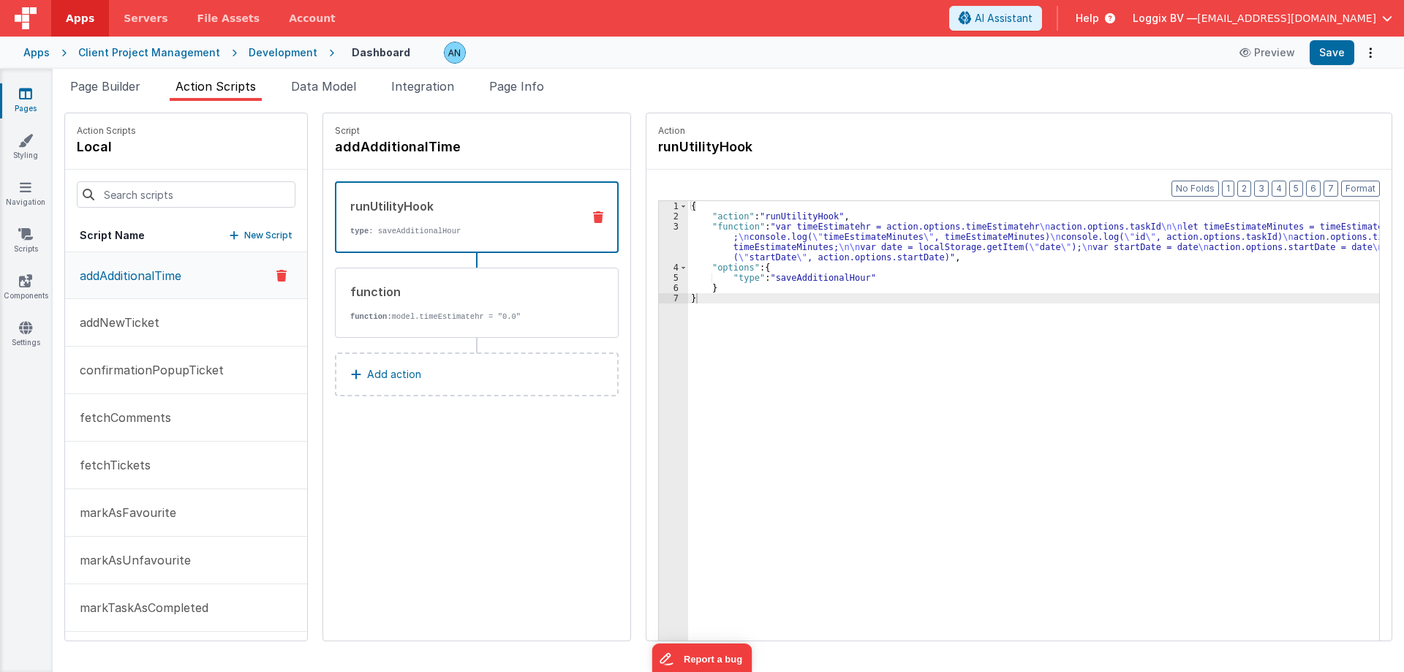
click at [251, 235] on p "New Script" at bounding box center [268, 235] width 48 height 15
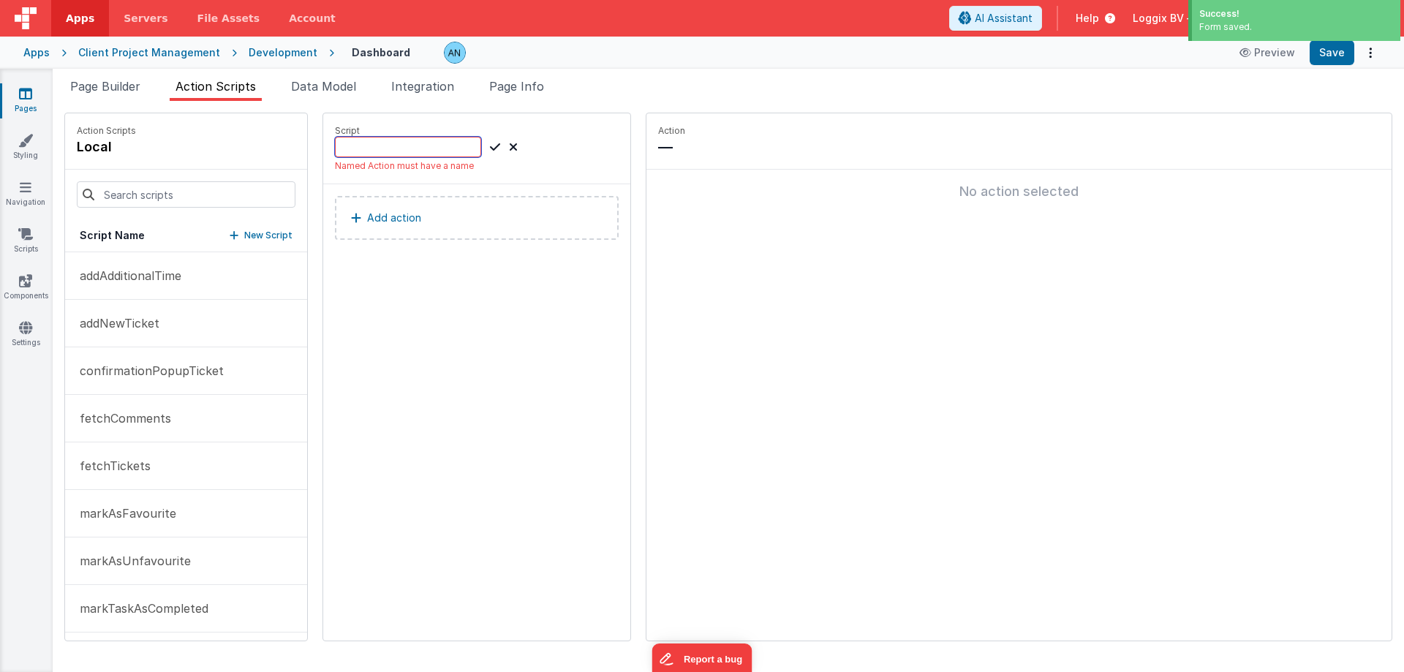
click at [425, 148] on input at bounding box center [408, 147] width 146 height 20
paste input "handleOnChange"
type input "handleOnChange"
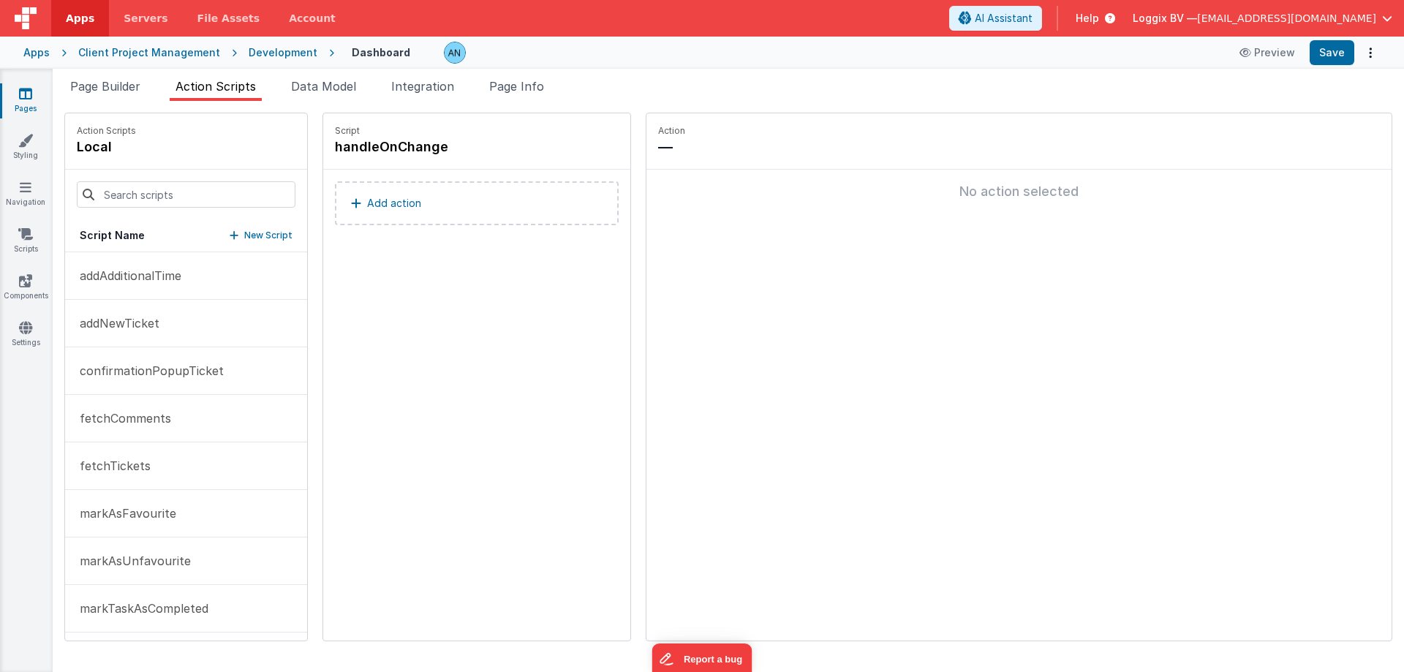
click at [379, 194] on p "Add action" at bounding box center [394, 203] width 54 height 18
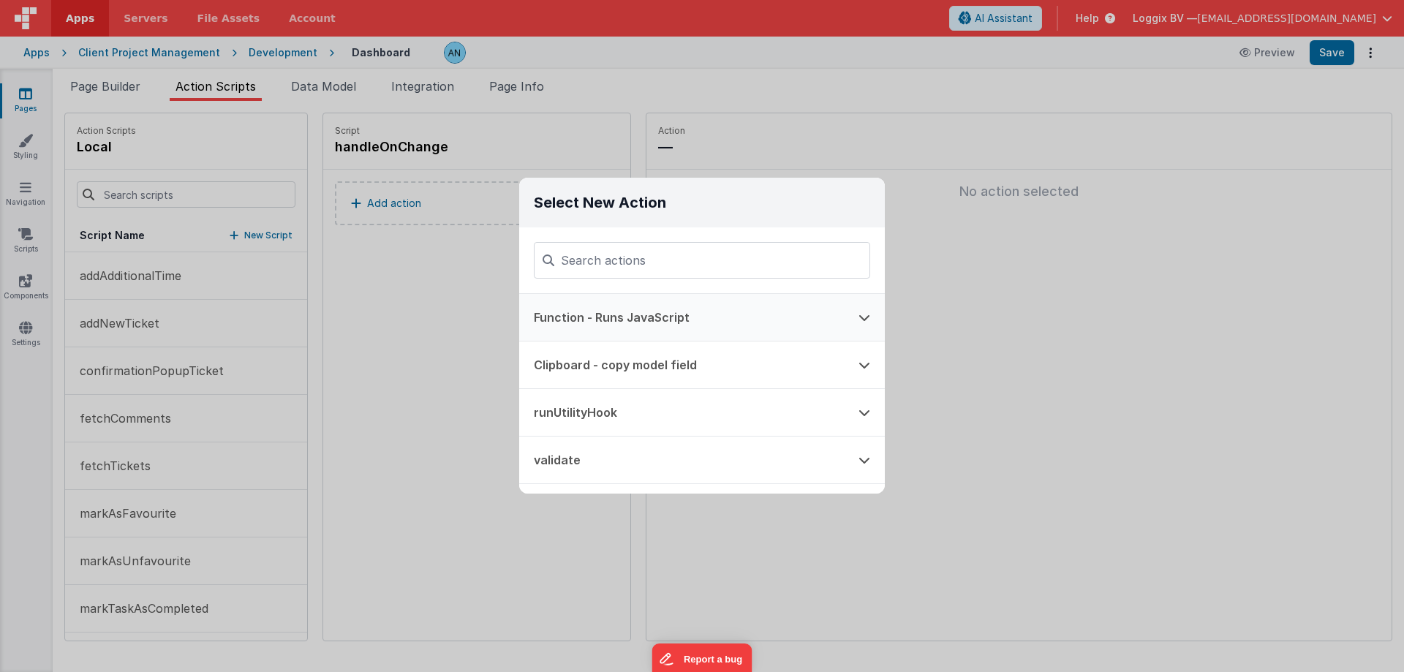
click at [621, 310] on button "Function - Runs JavaScript" at bounding box center [681, 317] width 325 height 47
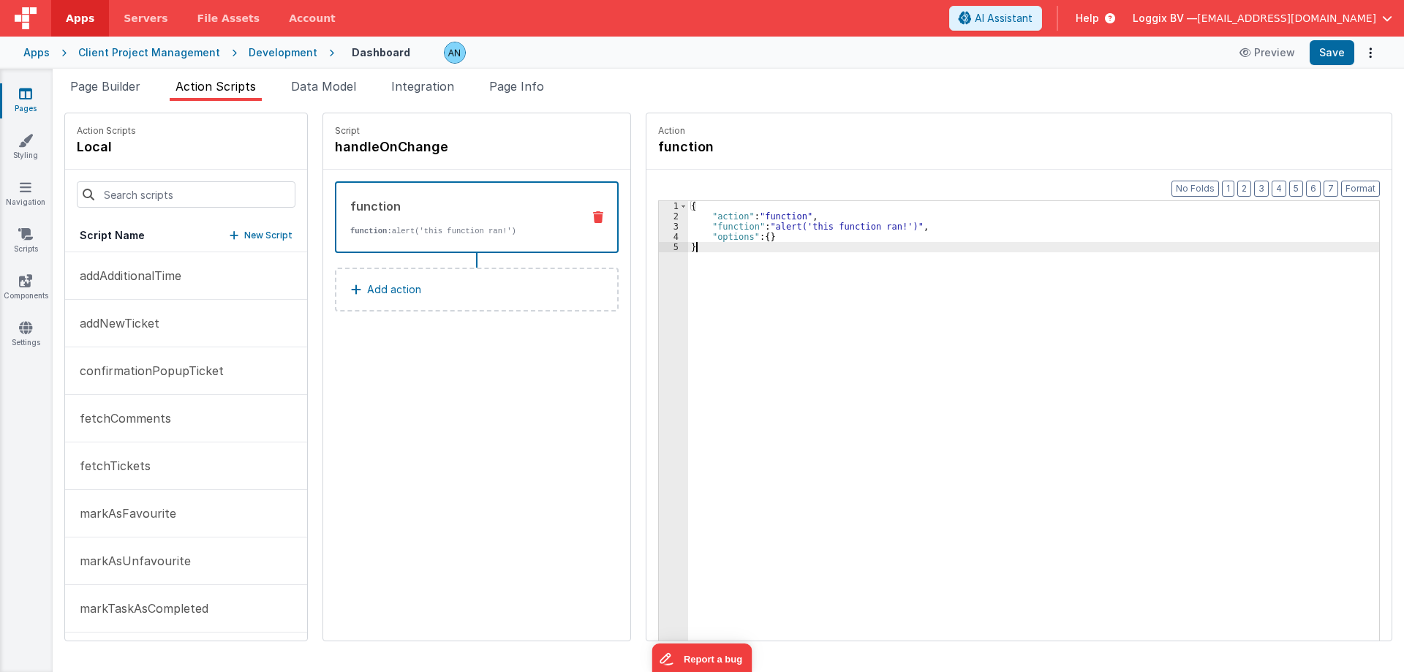
click at [671, 224] on div "3" at bounding box center [673, 227] width 29 height 10
click at [669, 227] on div "3" at bounding box center [673, 227] width 29 height 10
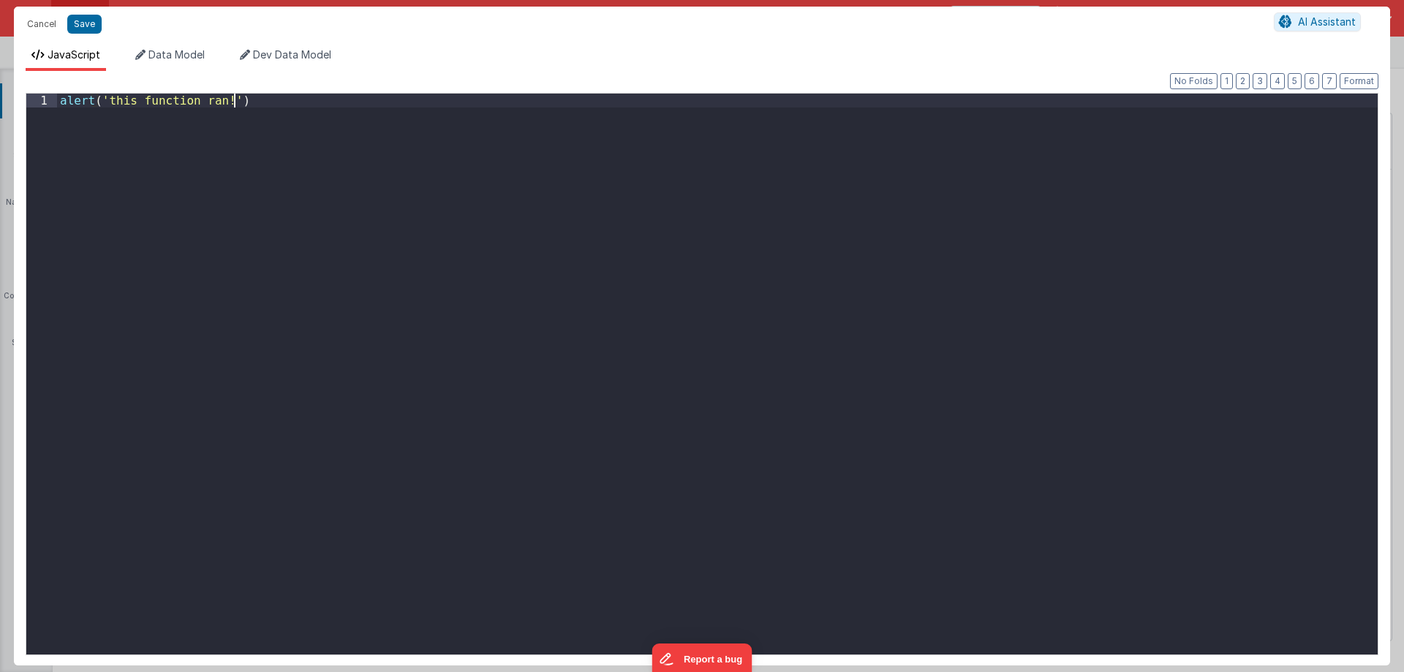
click at [669, 227] on div "alert ( 'this function ran!' )" at bounding box center [717, 388] width 1320 height 589
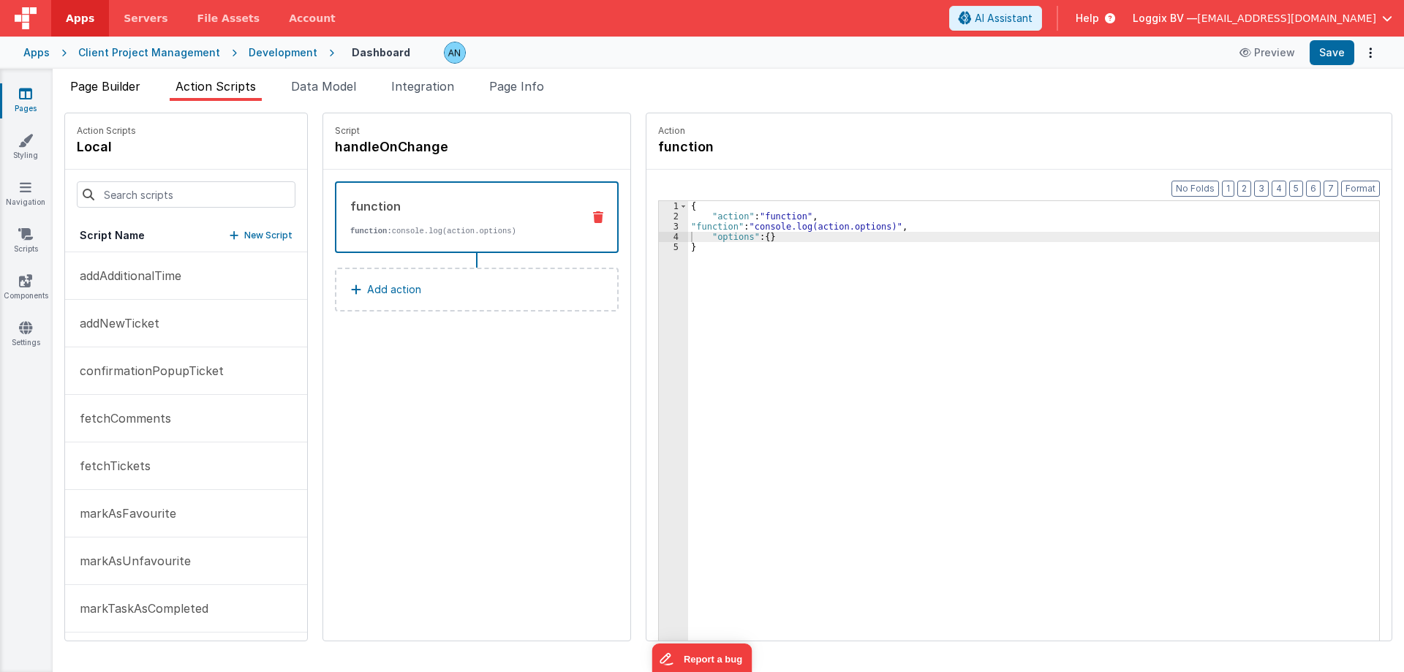
click at [88, 81] on span "Page Builder" at bounding box center [105, 86] width 70 height 15
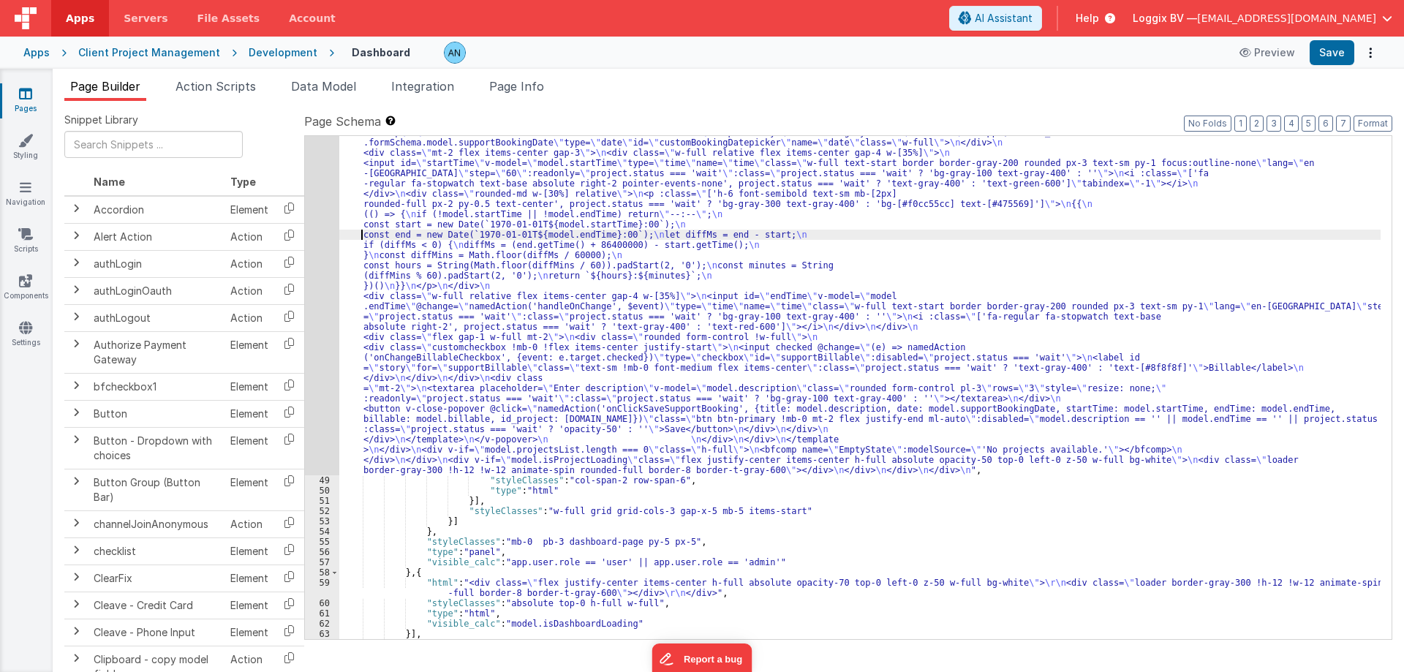
click at [339, 230] on div ""html" : "<!-- \n Update: All moment(project.deadline, ...) calls now include '…" at bounding box center [859, 230] width 1041 height 1516
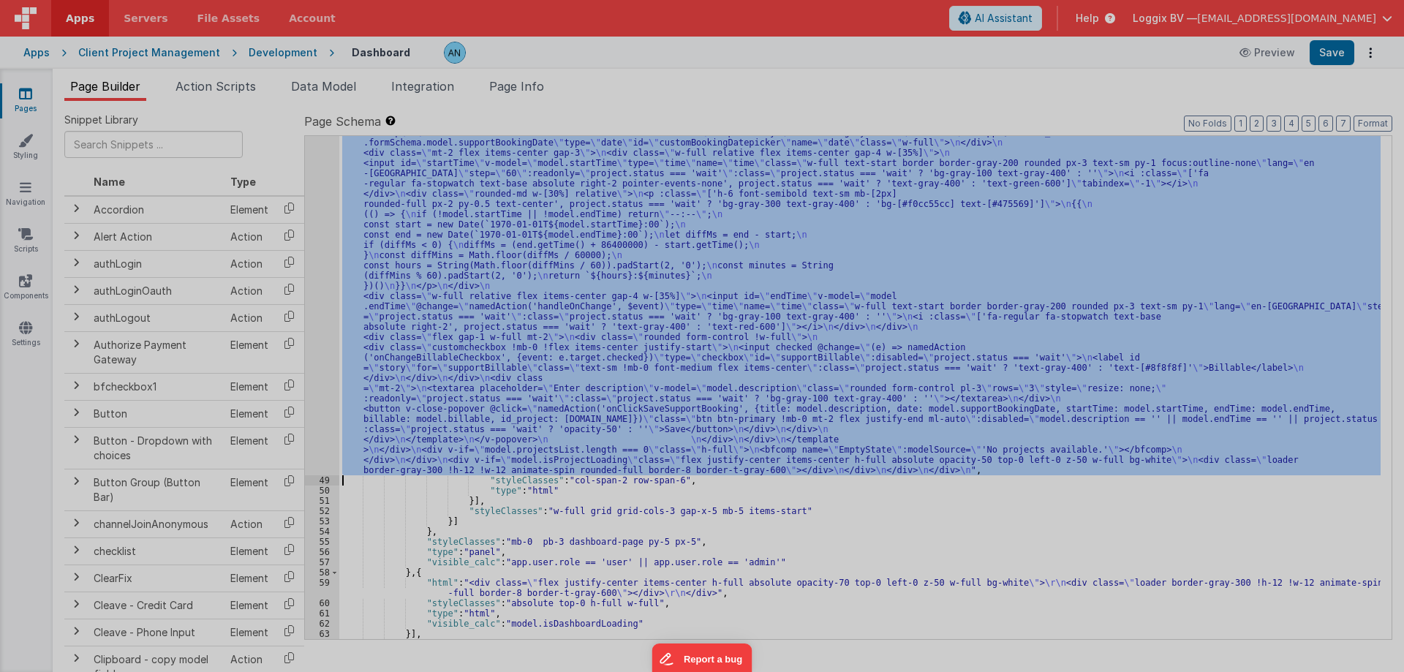
click at [400, 249] on div "<!-- Update: All moment(project.deadline, ...) calls now include 'DD-MM-YYYY' i…" at bounding box center [372, 423] width 603 height 681
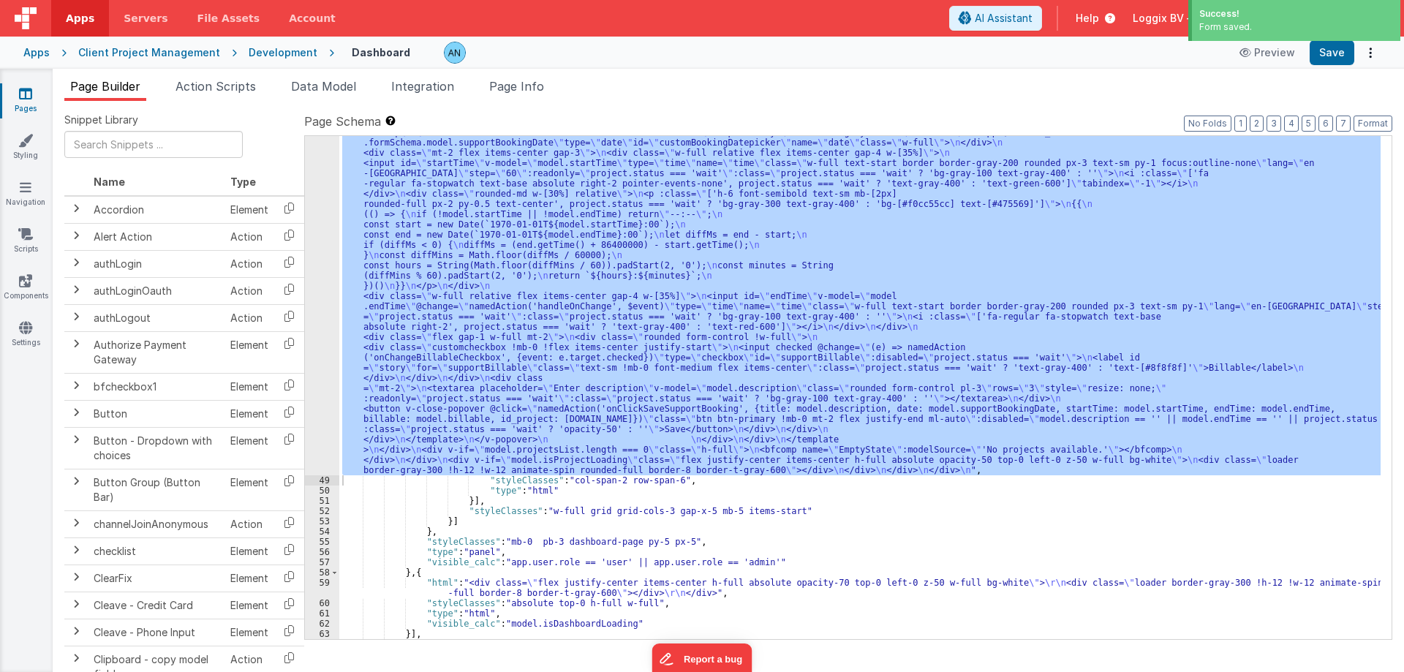
drag, startPoint x: 407, startPoint y: 252, endPoint x: 423, endPoint y: 274, distance: 26.8
click at [407, 253] on div "Format 7 6 5 4 3 2 1 No Folds" at bounding box center [355, 359] width 659 height 558
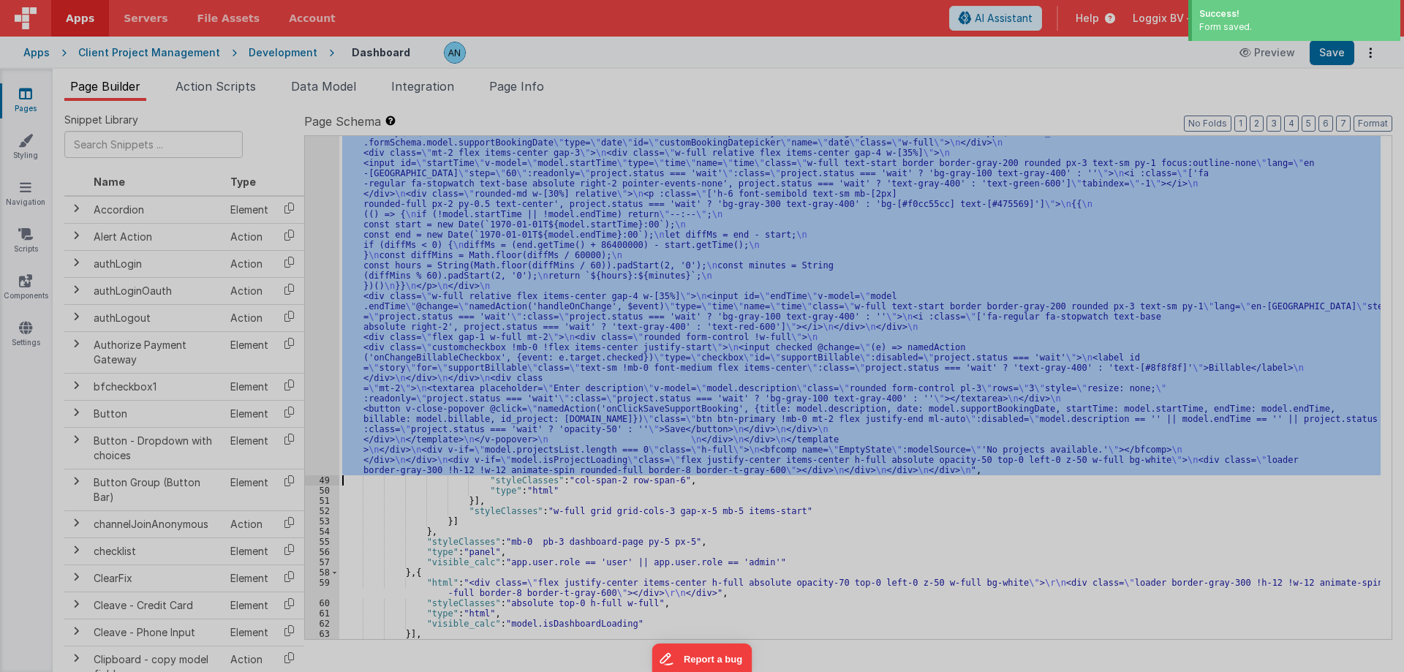
click at [327, 251] on div "<!-- Update: All moment(project.deadline, ...) calls now include 'DD-MM-YYYY' i…" at bounding box center [372, 423] width 603 height 681
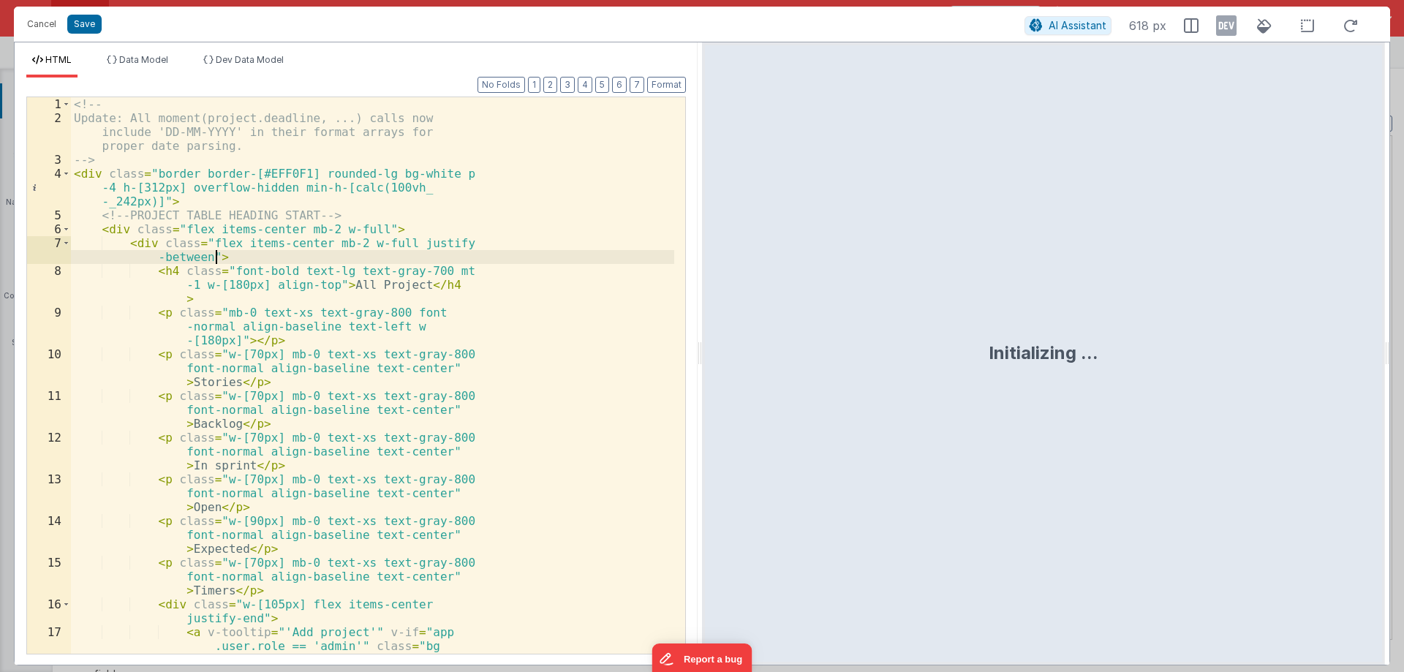
click at [393, 251] on div "<!-- Update: All moment(project.deadline, ...) calls now include 'DD-MM-YYYY' i…" at bounding box center [372, 437] width 603 height 681
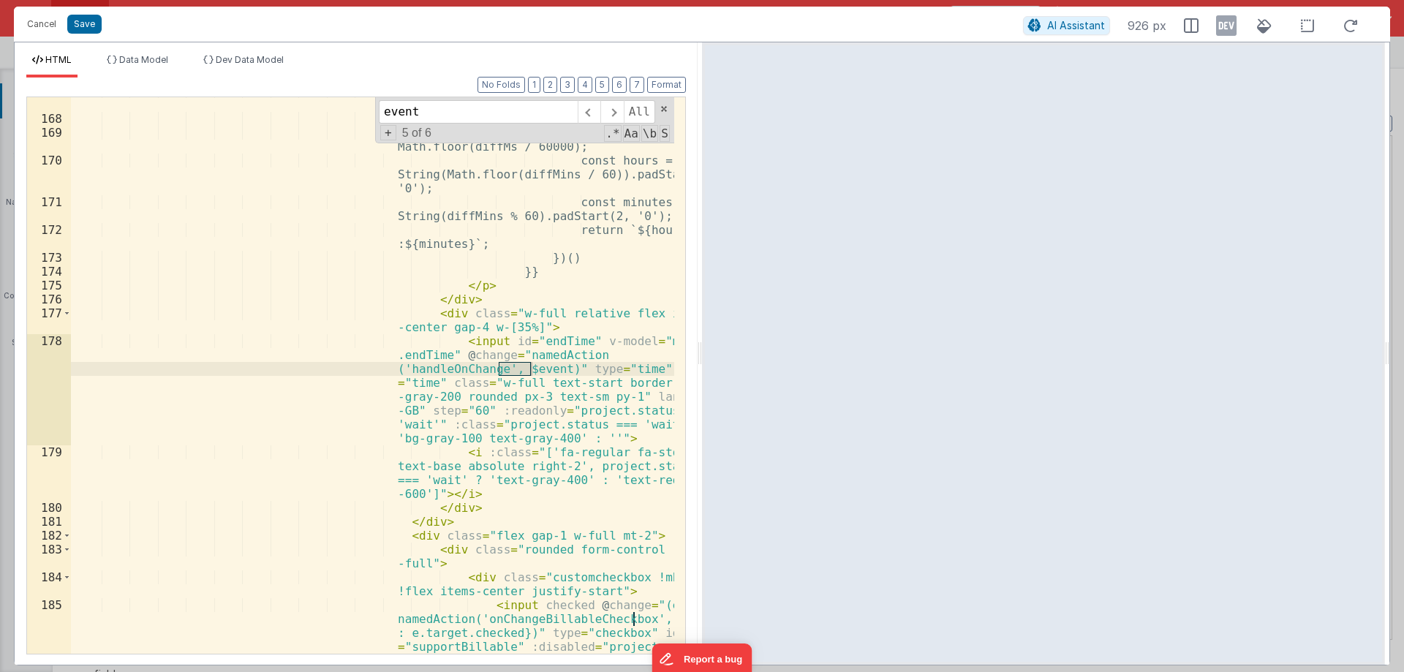
scroll to position [4014, 0]
type input "event"
click at [495, 370] on div "diffMs = (end.getTime() + 86400000) - start.getTime(); } const diffMins = Math.…" at bounding box center [372, 411] width 603 height 654
click at [529, 372] on div "diffMs = (end.getTime() + 86400000) - start.getTime(); } const diffMins = Math.…" at bounding box center [372, 411] width 603 height 654
paste textarea
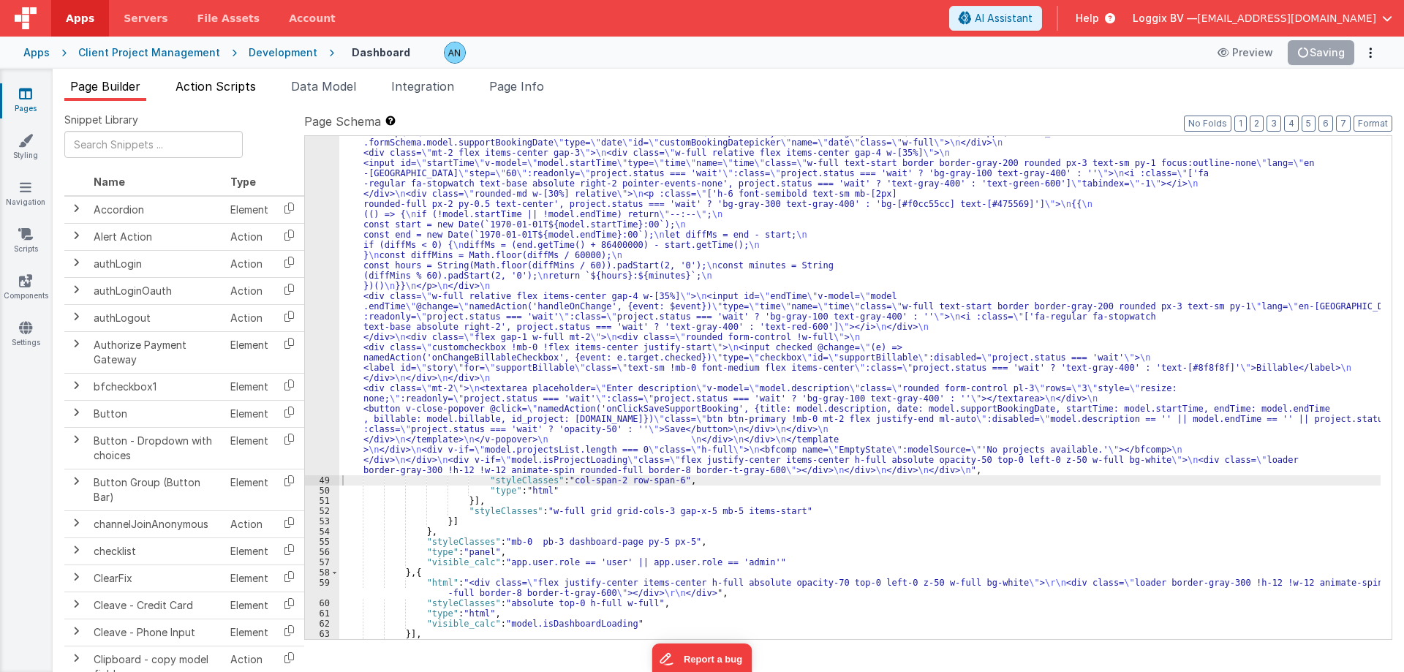
click at [208, 80] on span "Action Scripts" at bounding box center [215, 86] width 80 height 15
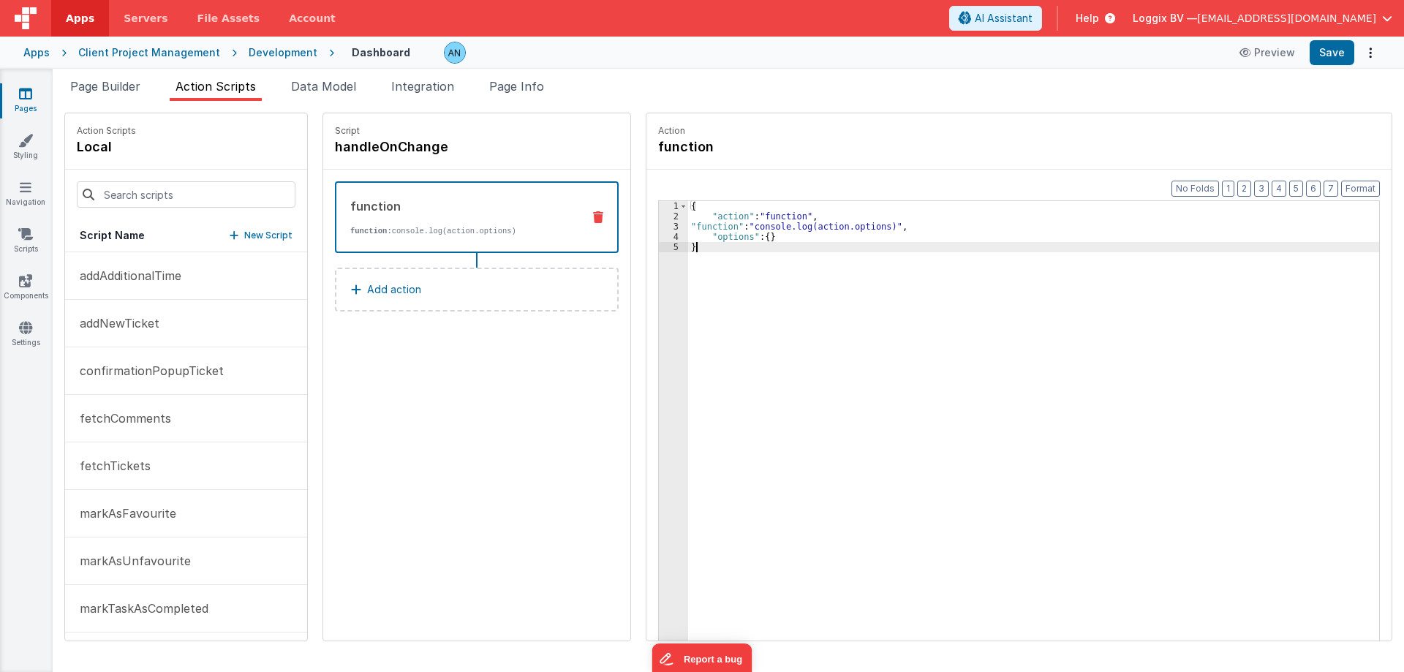
click at [802, 311] on div "{ "action" : "function" , "function" : "console.log(action.options)" , "options…" at bounding box center [1036, 453] width 697 height 505
click at [116, 85] on span "Page Builder" at bounding box center [105, 86] width 70 height 15
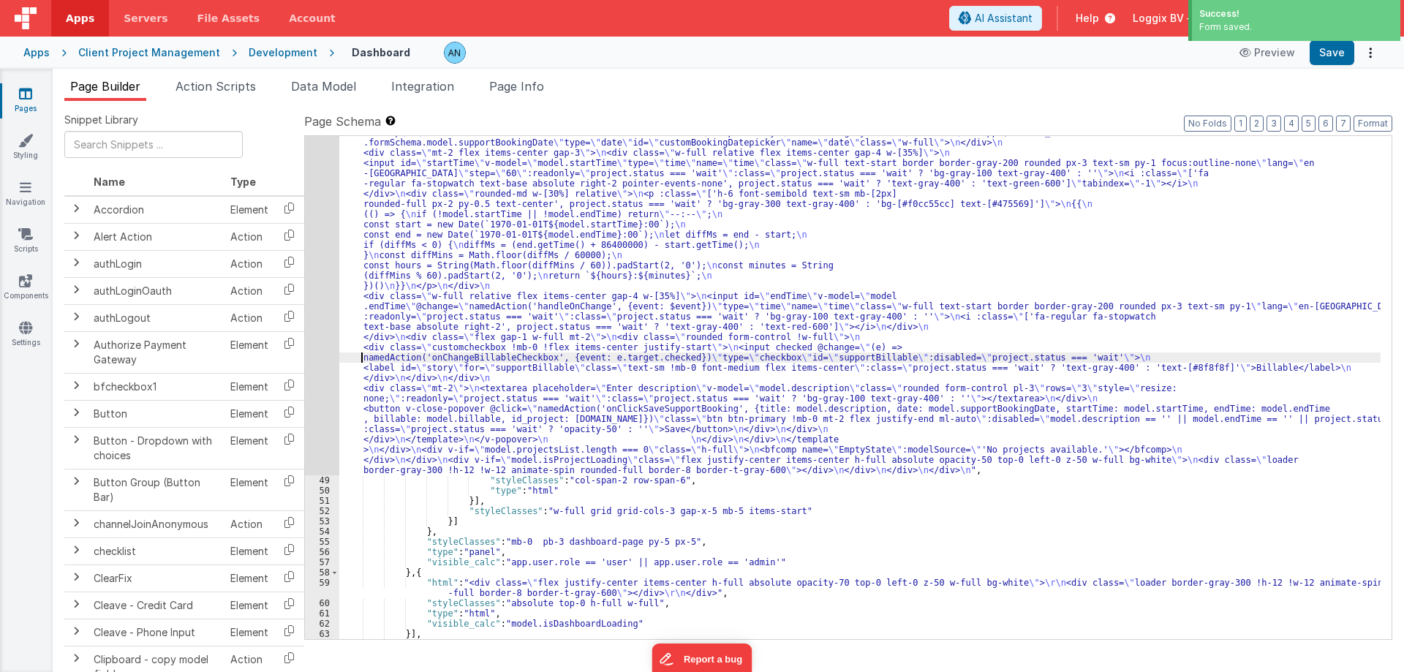
click at [340, 355] on div ""html" : "<!-- \n Update: All moment(project.deadline, ...) calls now include '…" at bounding box center [859, 230] width 1041 height 1516
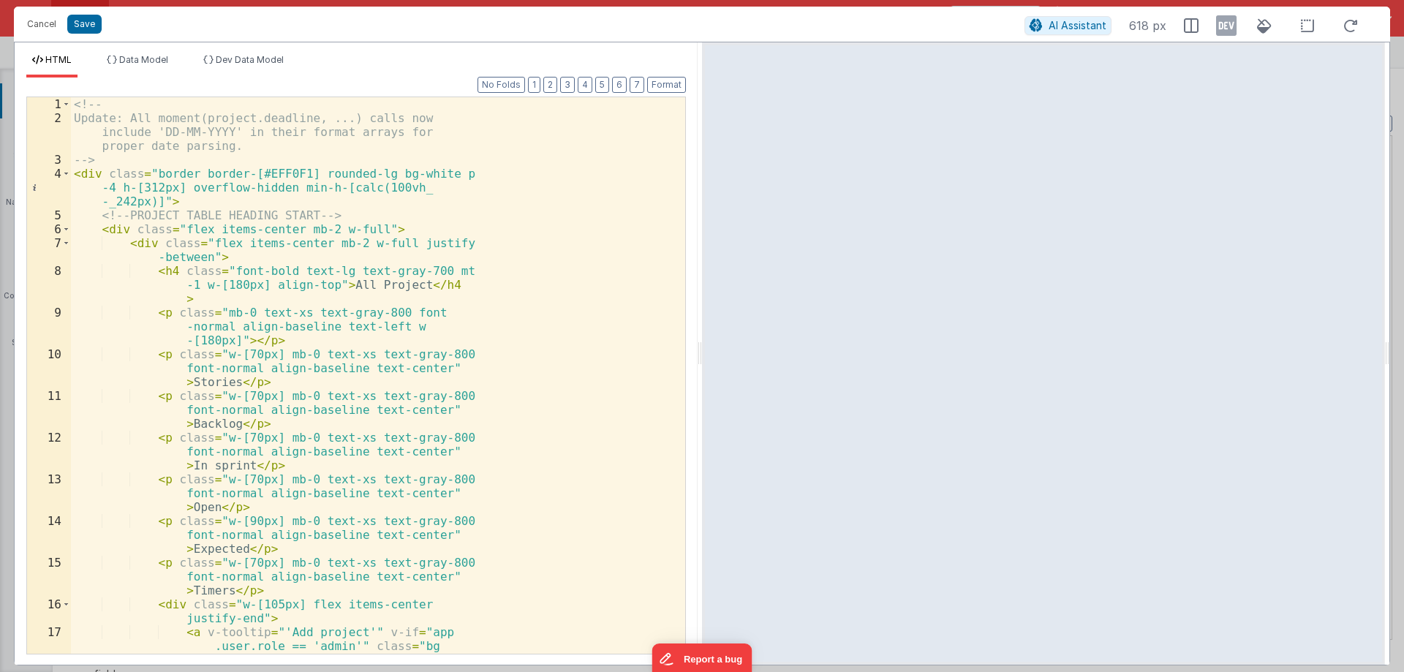
click at [303, 328] on div "<!-- Update: All moment(project.deadline, ...) calls now include 'DD-MM-YYYY' i…" at bounding box center [372, 437] width 603 height 681
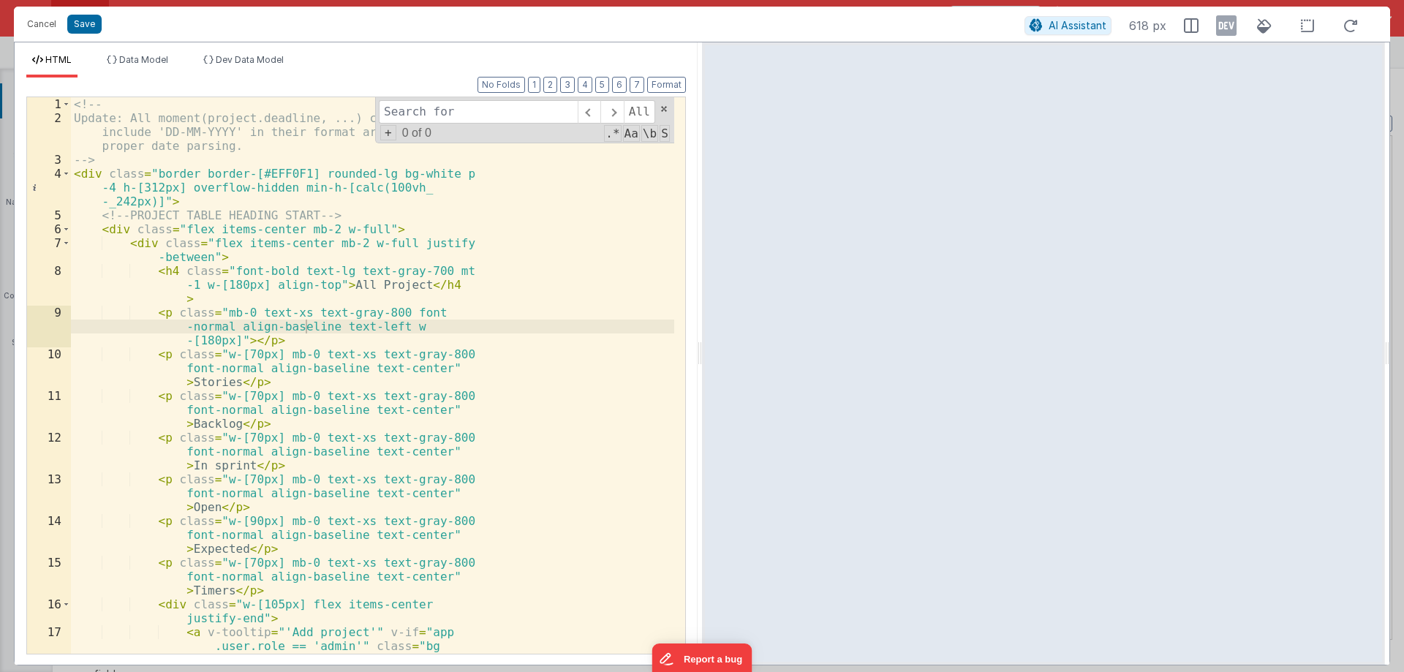
type input "@"
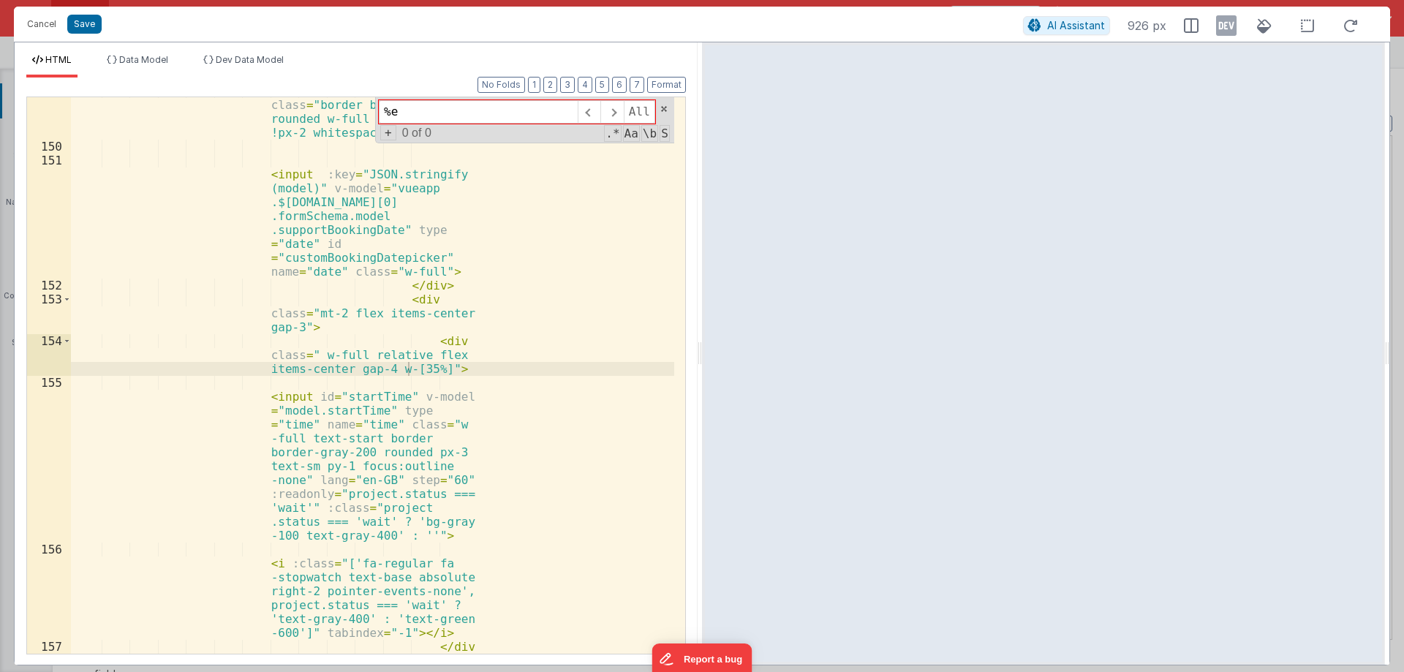
type input "%"
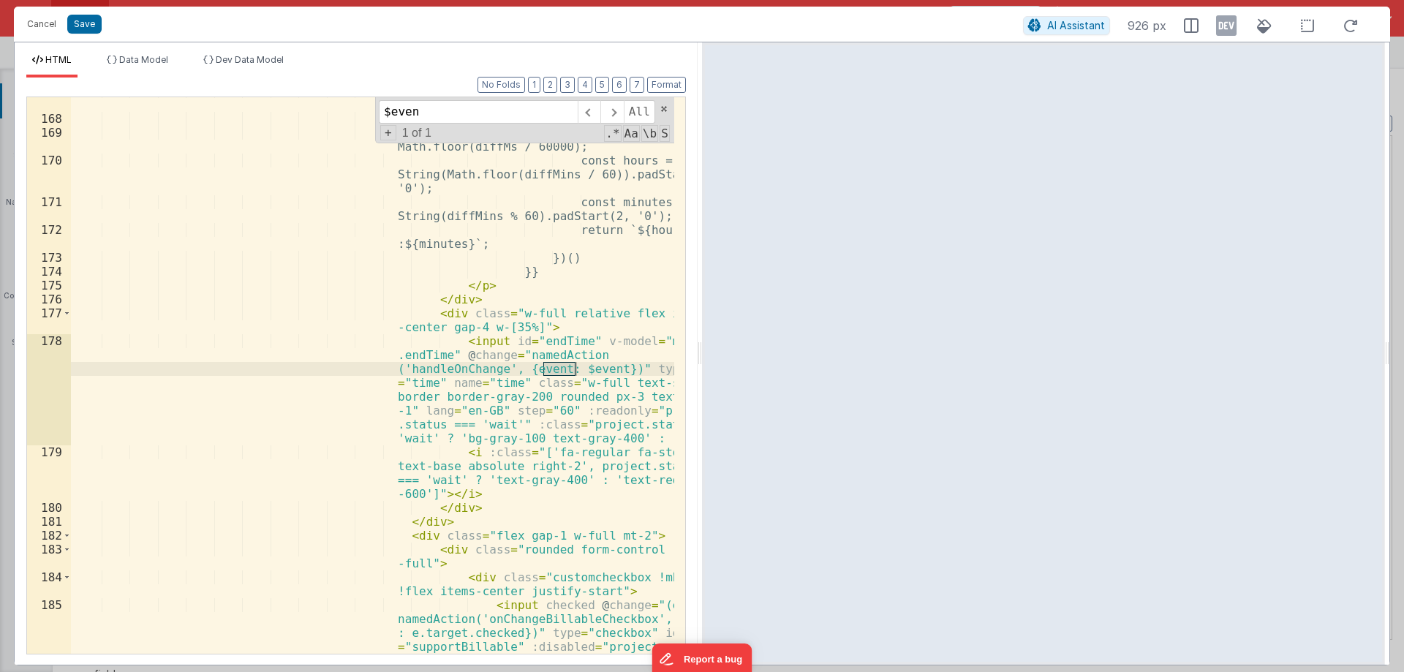
type input "$even"
click at [471, 353] on div "diffMs = (end.getTime() + 86400000) - start.getTime(); } const diffMins = Math.…" at bounding box center [372, 411] width 603 height 654
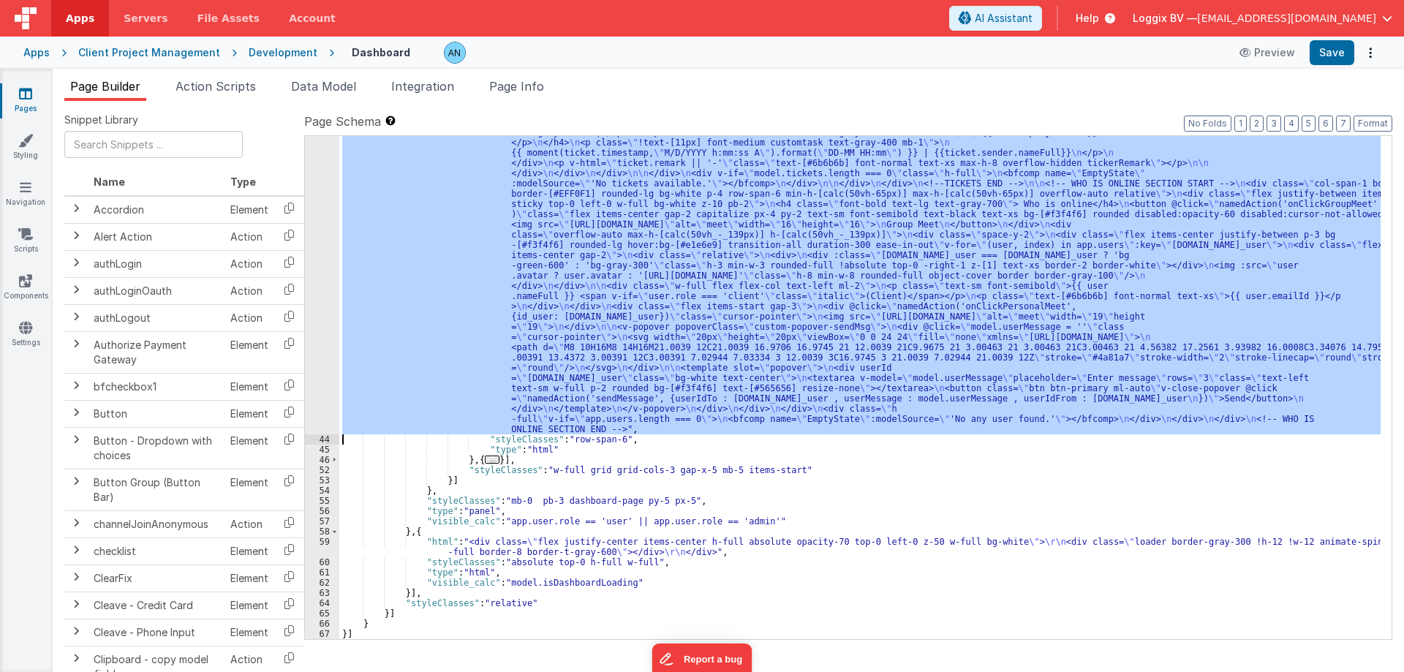
click at [322, 304] on div "43" at bounding box center [322, 225] width 34 height 420
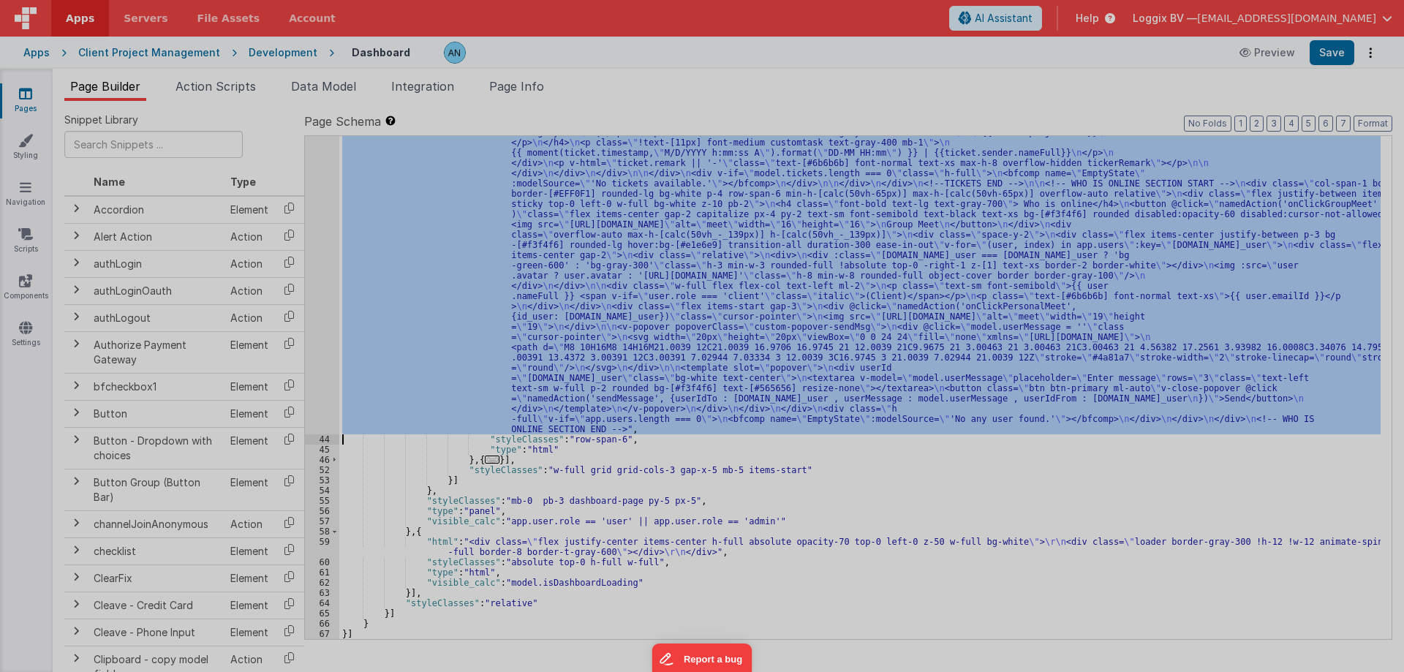
click at [384, 284] on div "<!-- TICKETS START --> < div class = "col-span-1 border border-[#EFF0F1] rounde…" at bounding box center [372, 396] width 603 height 626
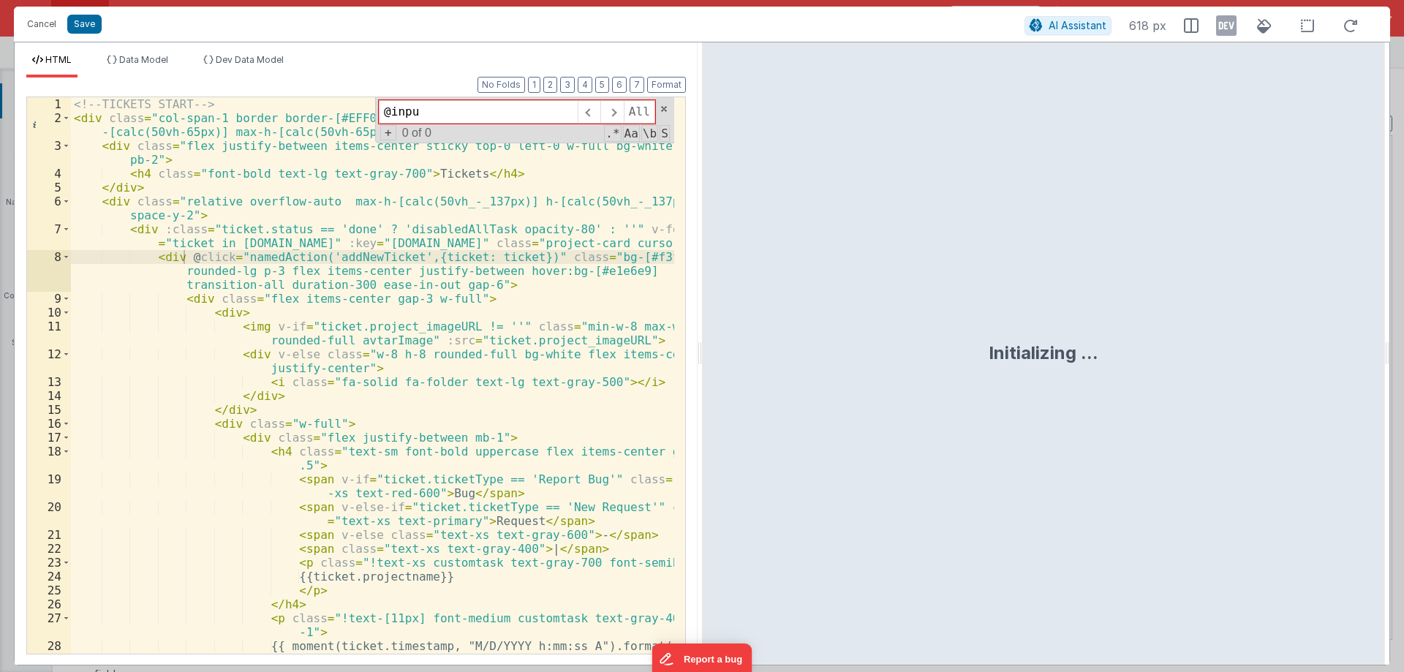
type input "@input"
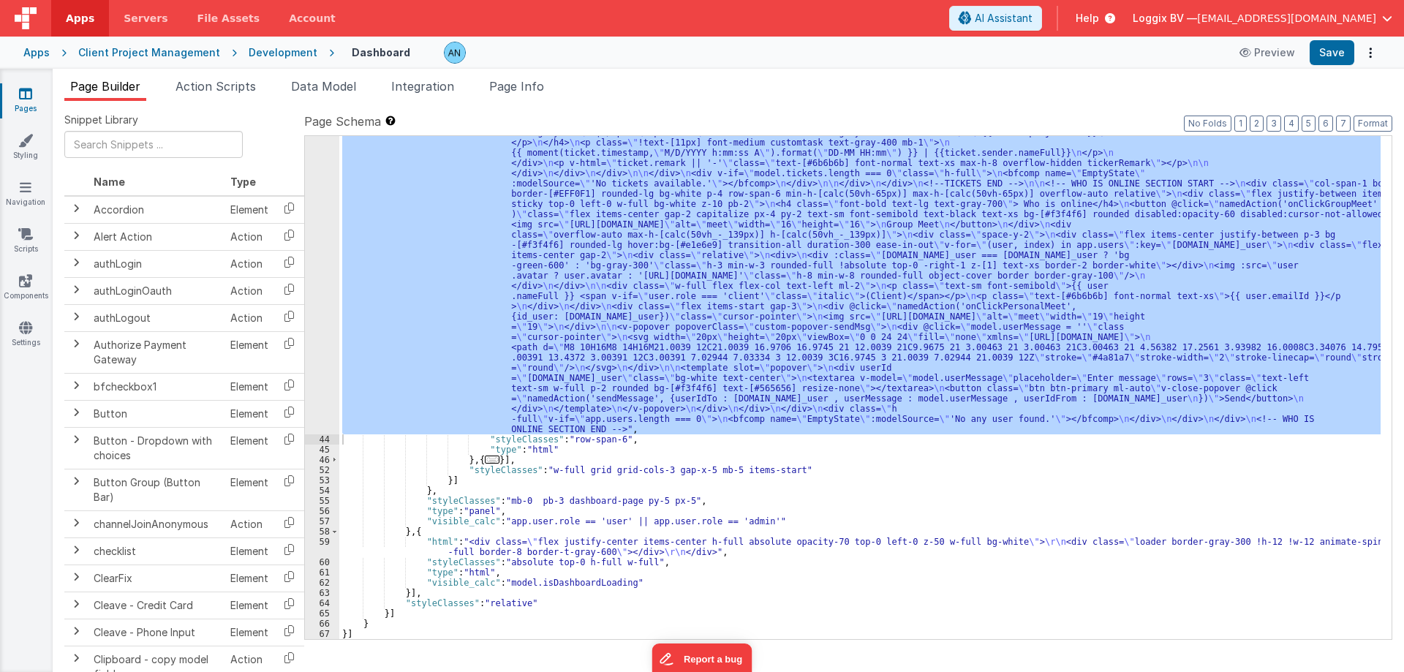
click at [324, 281] on div "43" at bounding box center [322, 225] width 34 height 420
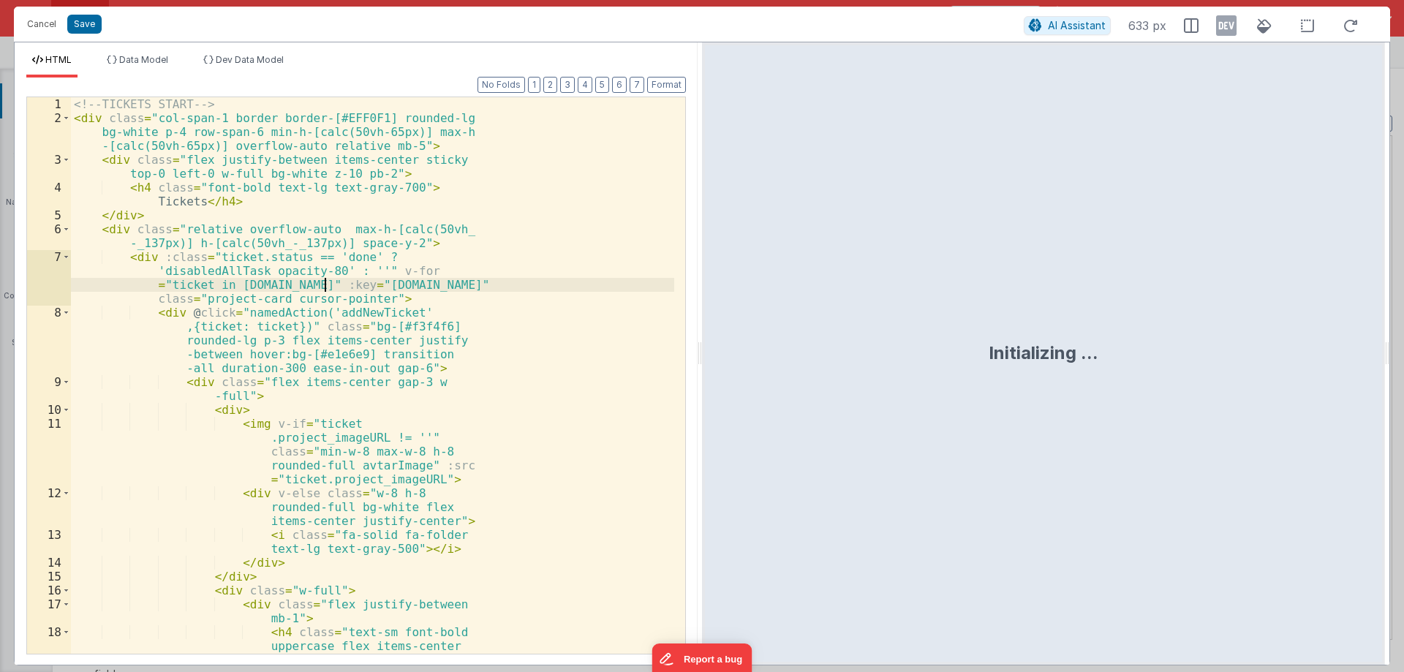
click at [324, 281] on div "<!-- TICKETS START --> < div class = "col-span-1 border border-[#EFF0F1] rounde…" at bounding box center [372, 410] width 603 height 626
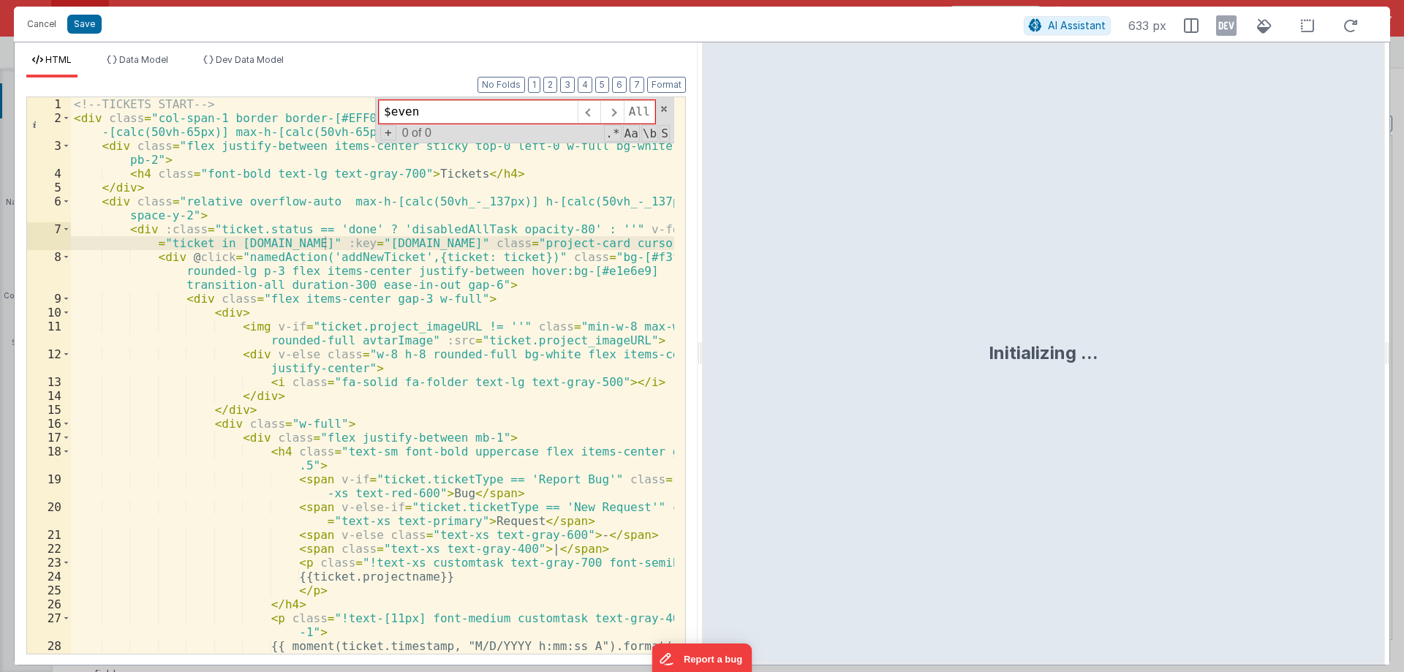
type input "$event"
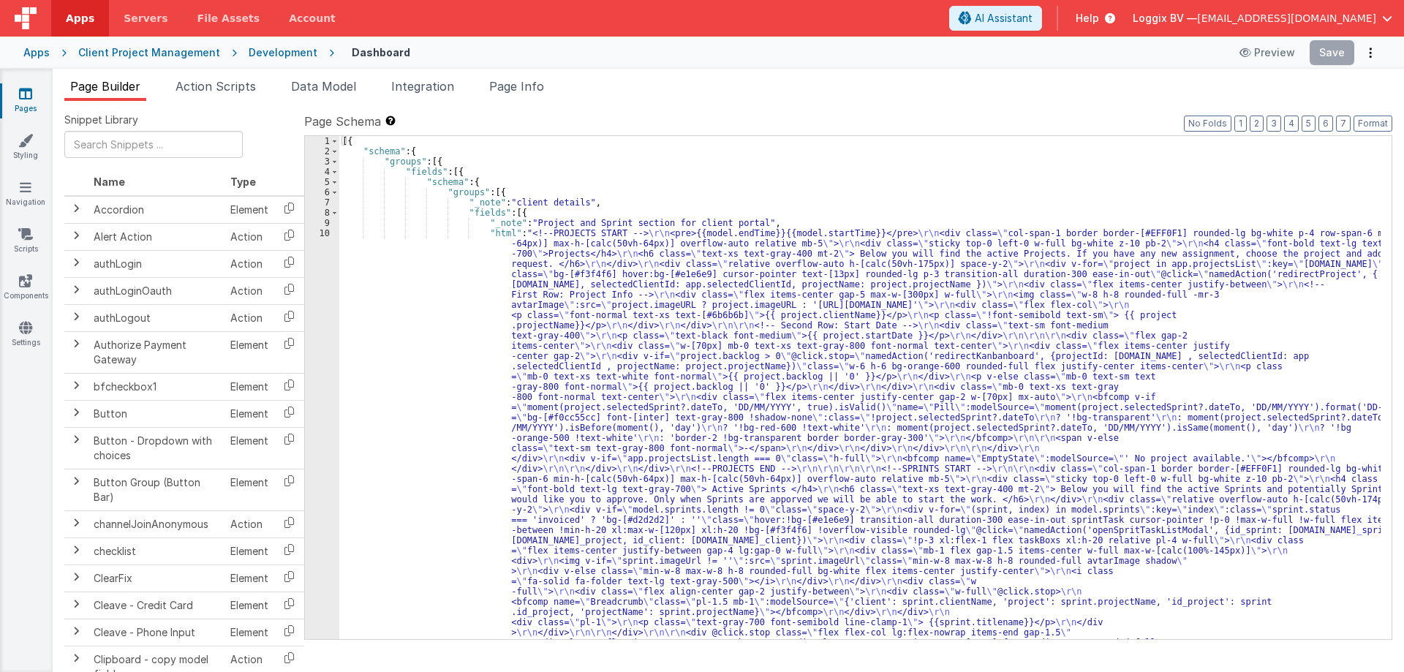
click at [668, 393] on div "[{ "schema" : { "groups" : [{ "fields" : [{ "schema" : { "groups" : [{ "_note" …" at bounding box center [859, 664] width 1041 height 1056
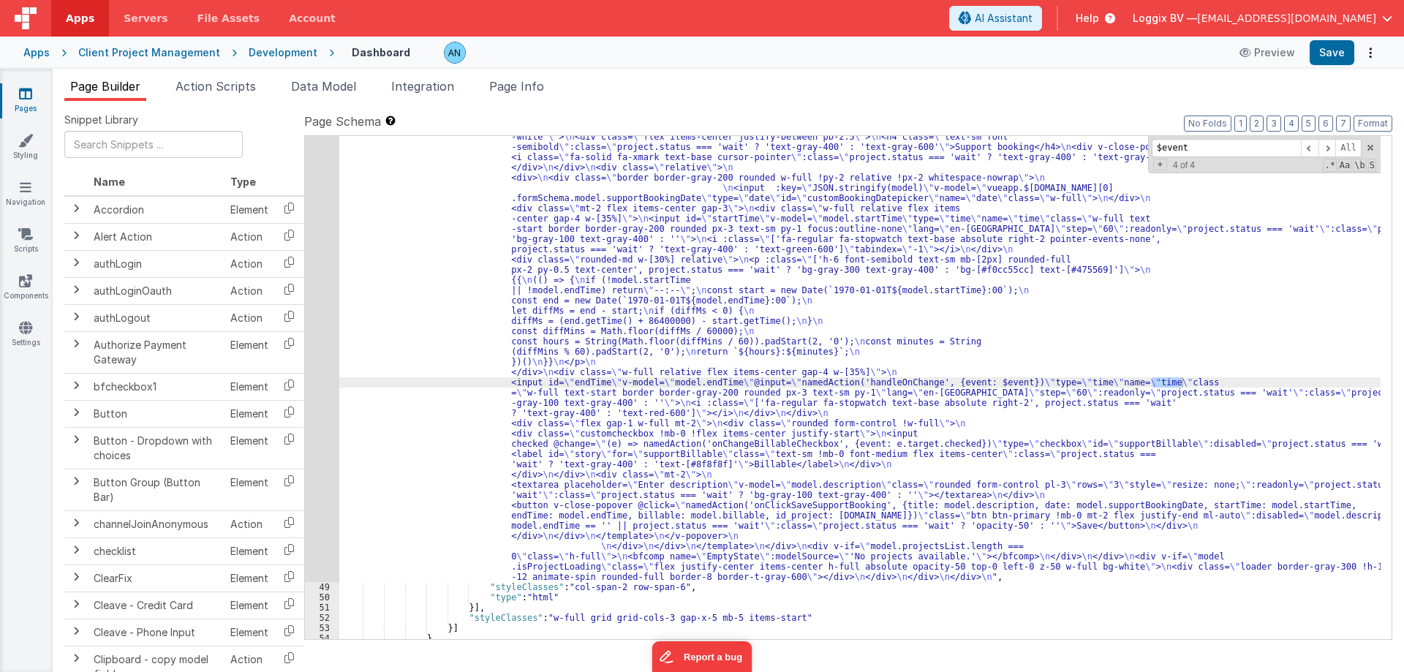
scroll to position [2737, 0]
type input "$event"
click at [943, 384] on div ""html" : "<!-- \n Update: All moment(project.deadline, ...) calls now include '…" at bounding box center [859, 260] width 1041 height 1670
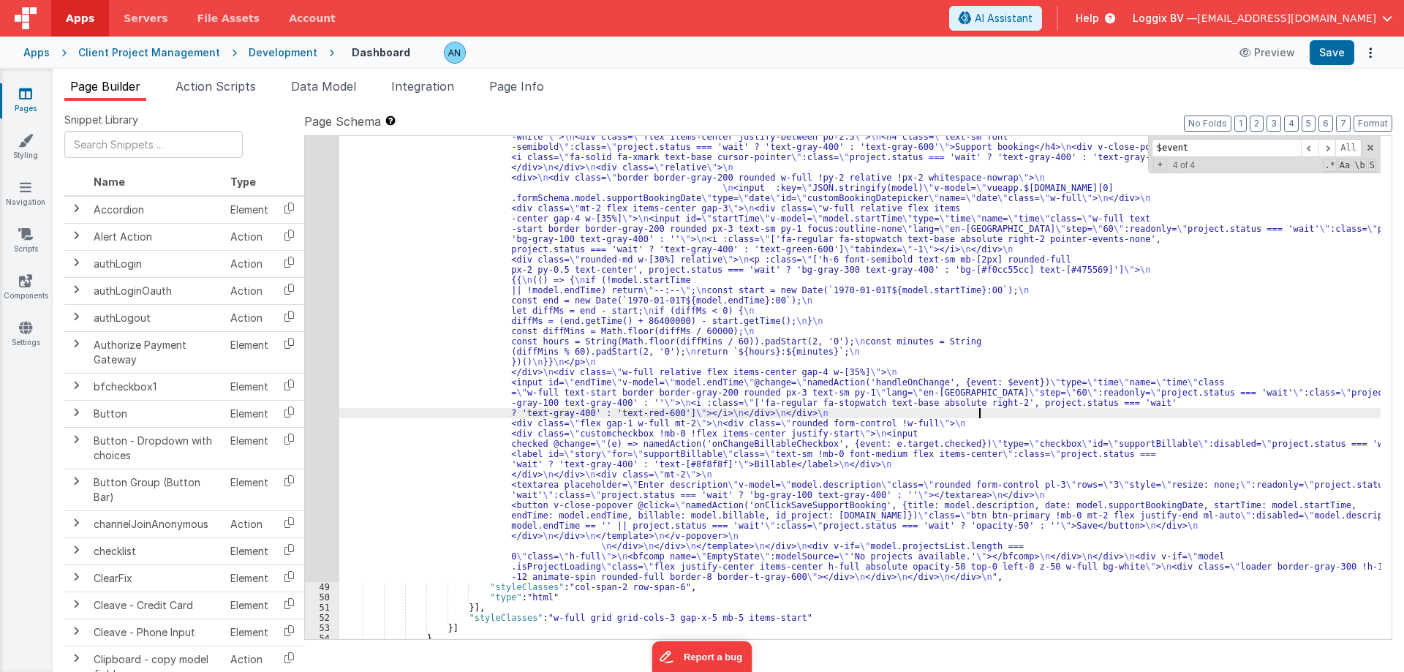
click at [978, 410] on div ""html" : "<!-- \n Update: All moment(project.deadline, ...) calls now include '…" at bounding box center [859, 260] width 1041 height 1670
click at [322, 388] on div "48" at bounding box center [322, 3] width 34 height 1157
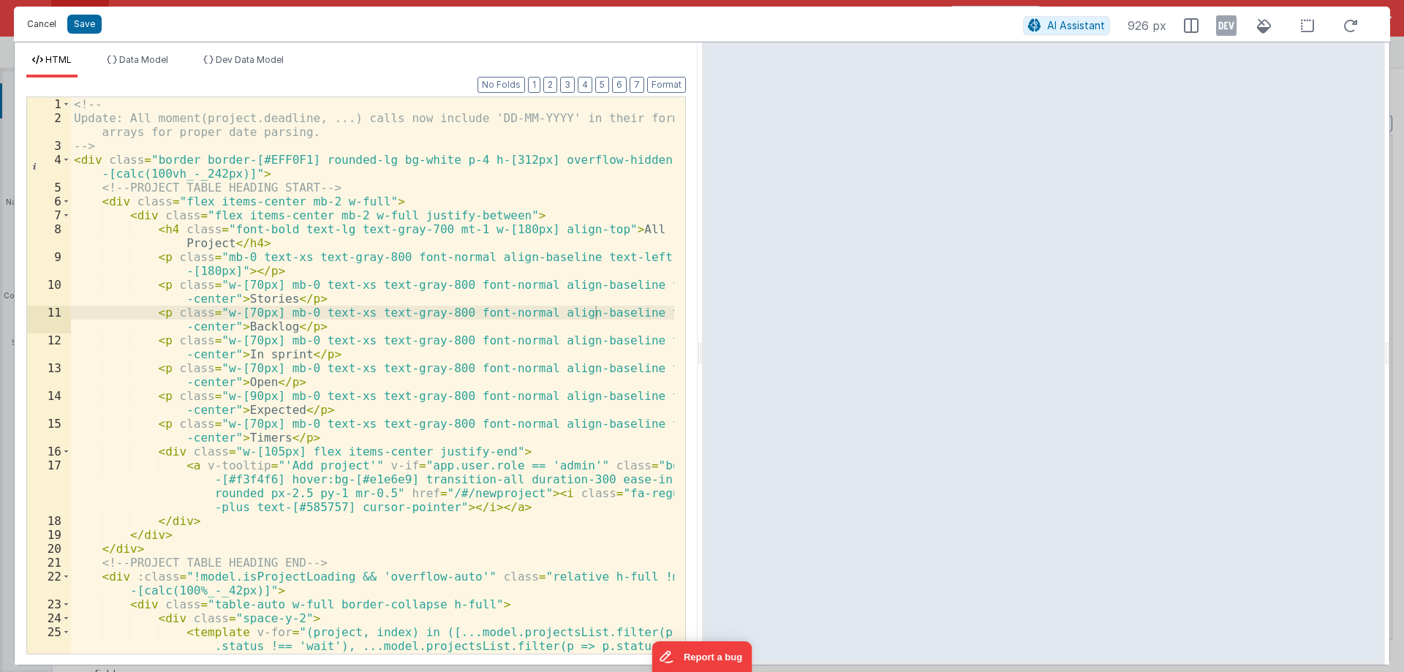
click at [44, 18] on button "Cancel" at bounding box center [42, 24] width 44 height 20
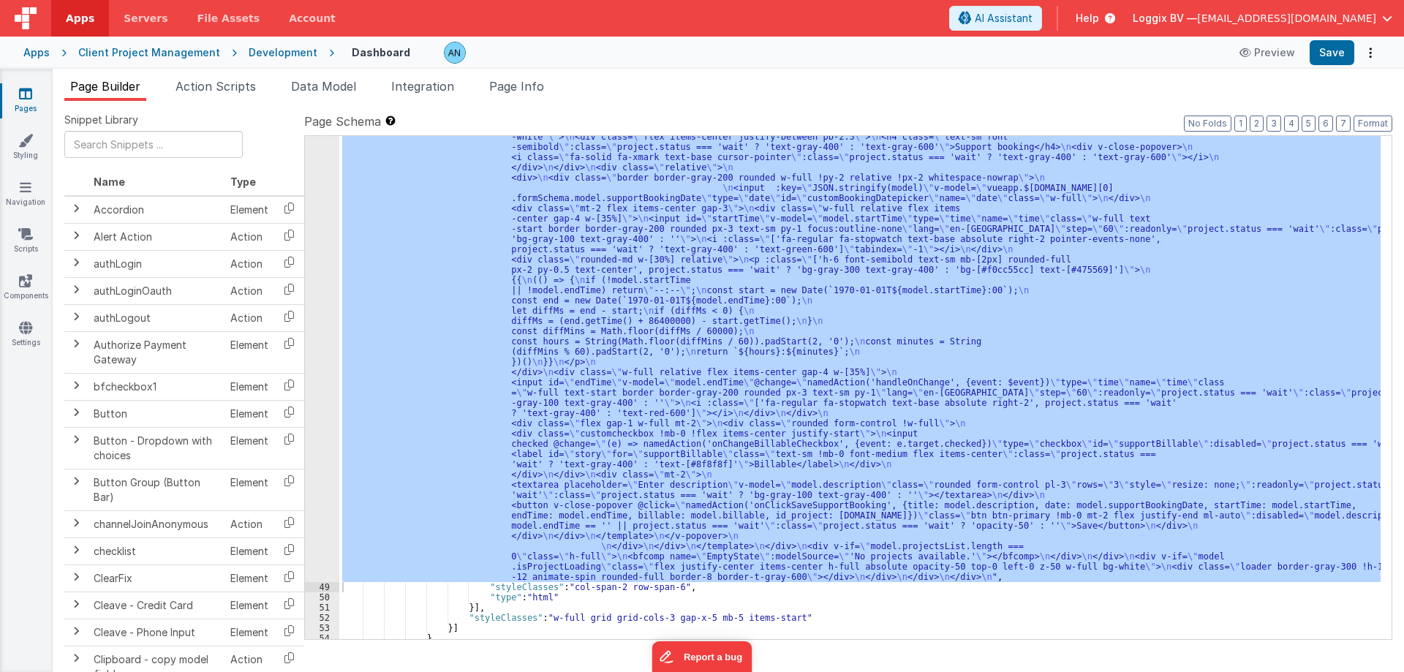
click at [311, 292] on div "48" at bounding box center [322, 3] width 34 height 1157
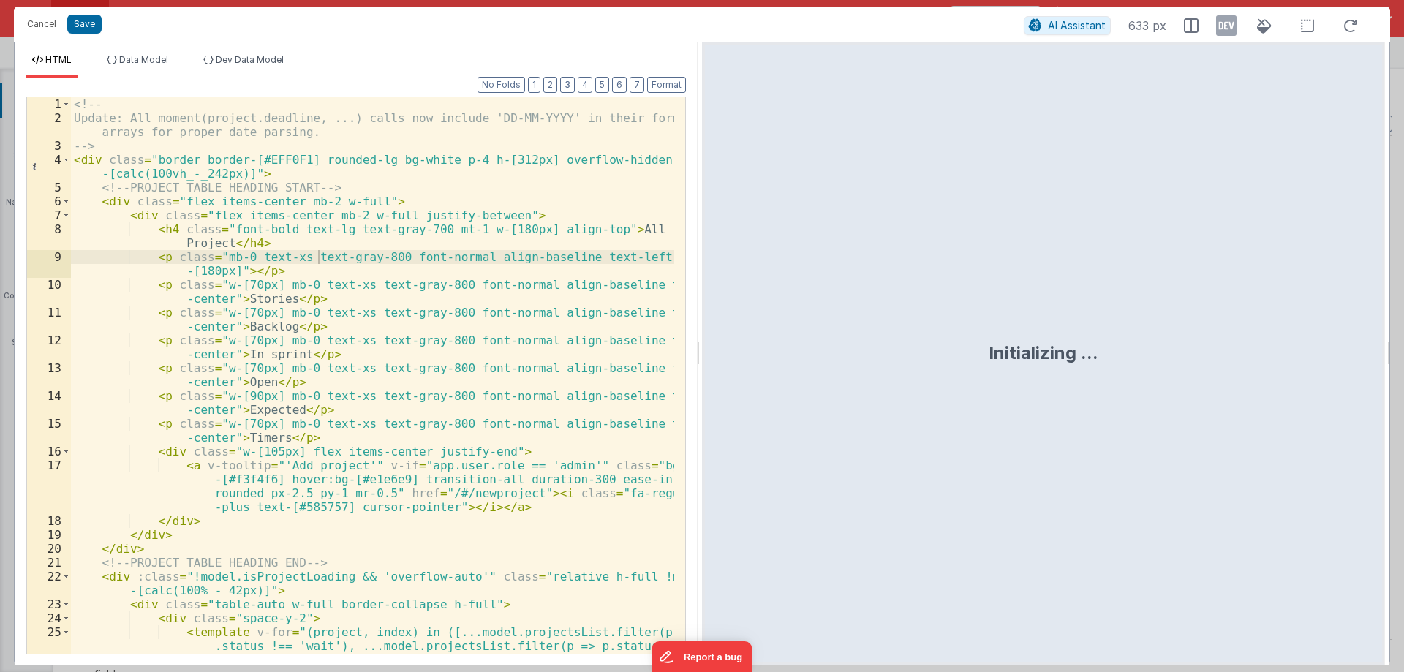
drag, startPoint x: 699, startPoint y: 343, endPoint x: 1030, endPoint y: 385, distance: 333.9
click at [1030, 385] on html "Cancel Save AI Assistant 633 px HTML Data Model Dev Data Model Format 7 6 5 4 3…" at bounding box center [702, 336] width 1404 height 672
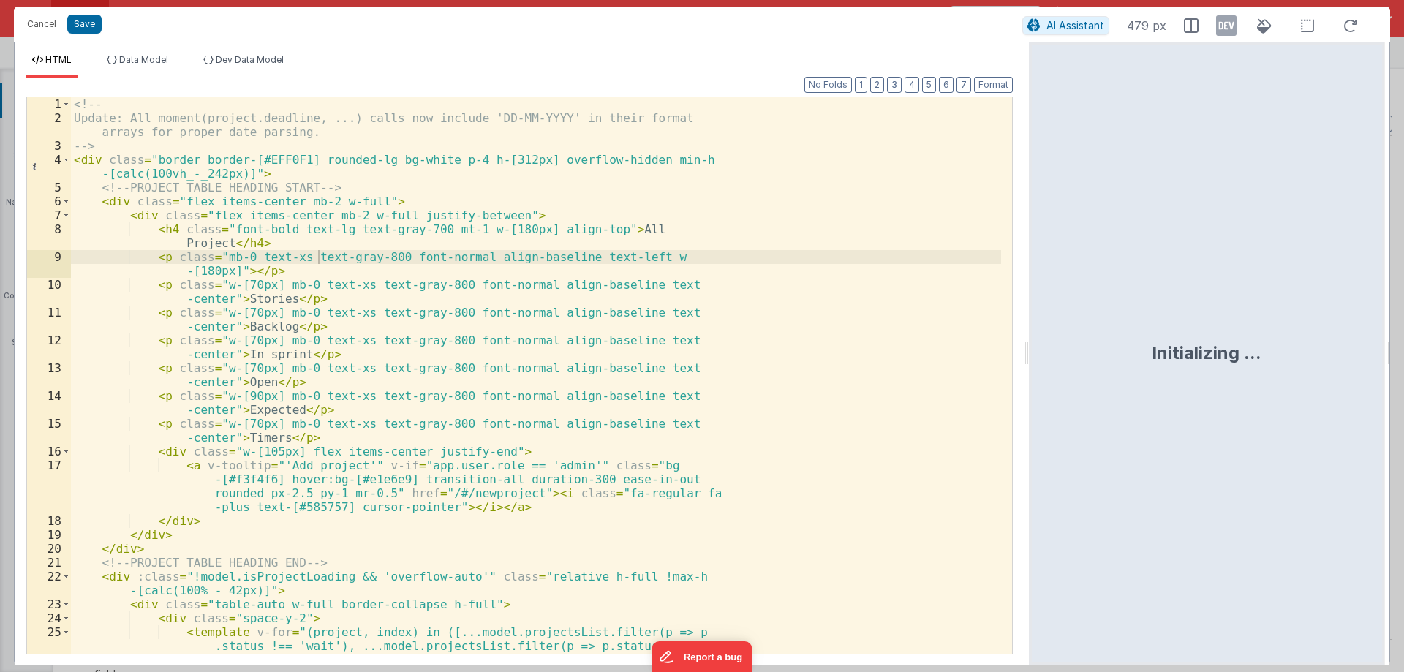
click at [742, 370] on div "<!-- Update: All moment(project.deadline, ...) calls now include 'DD-MM-YYYY' i…" at bounding box center [536, 389] width 930 height 584
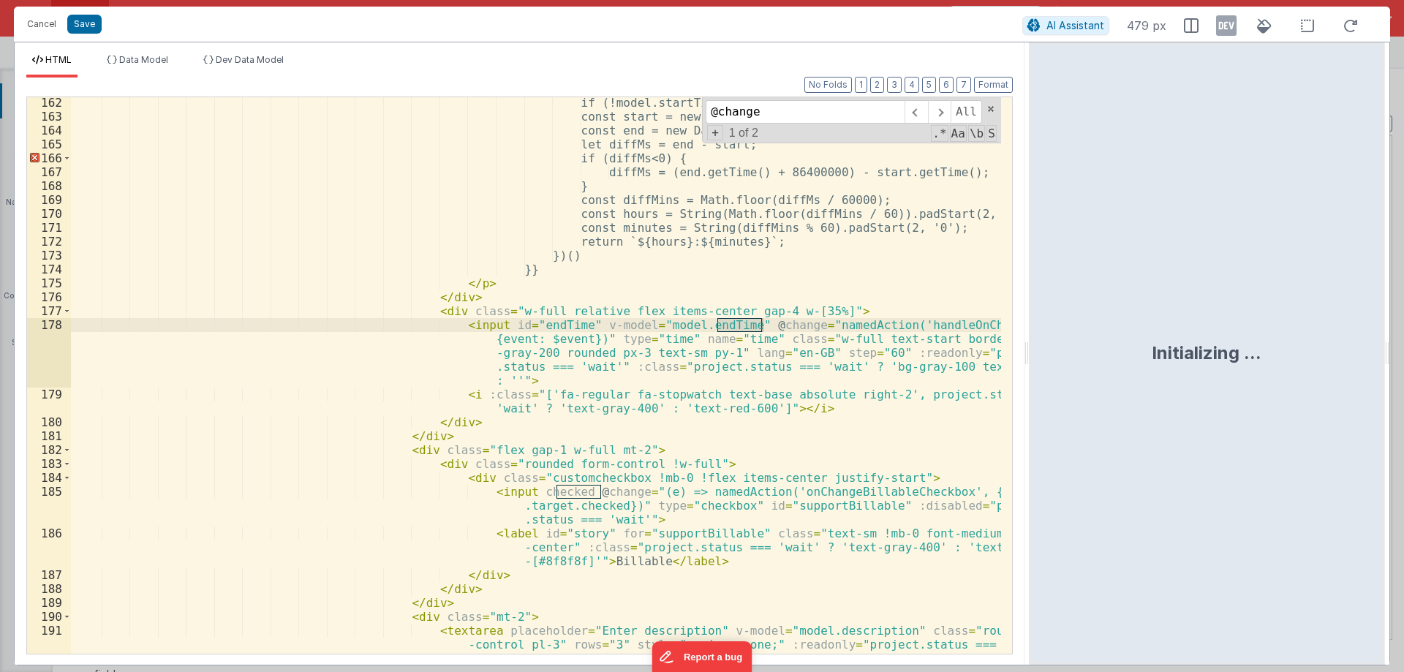
scroll to position [2808, 0]
type input "@change"
click at [714, 319] on div "if (!model.startTime || !model.endTime) return "--:--"; const start = new Date(…" at bounding box center [536, 375] width 930 height 556
click at [714, 320] on div "if (!model.startTime || !model.endTime) return "--:--"; const start = new Date(…" at bounding box center [536, 388] width 930 height 584
click at [572, 338] on div "if (!model.startTime || !model.endTime) return "--:--"; const start = new Date(…" at bounding box center [536, 388] width 930 height 584
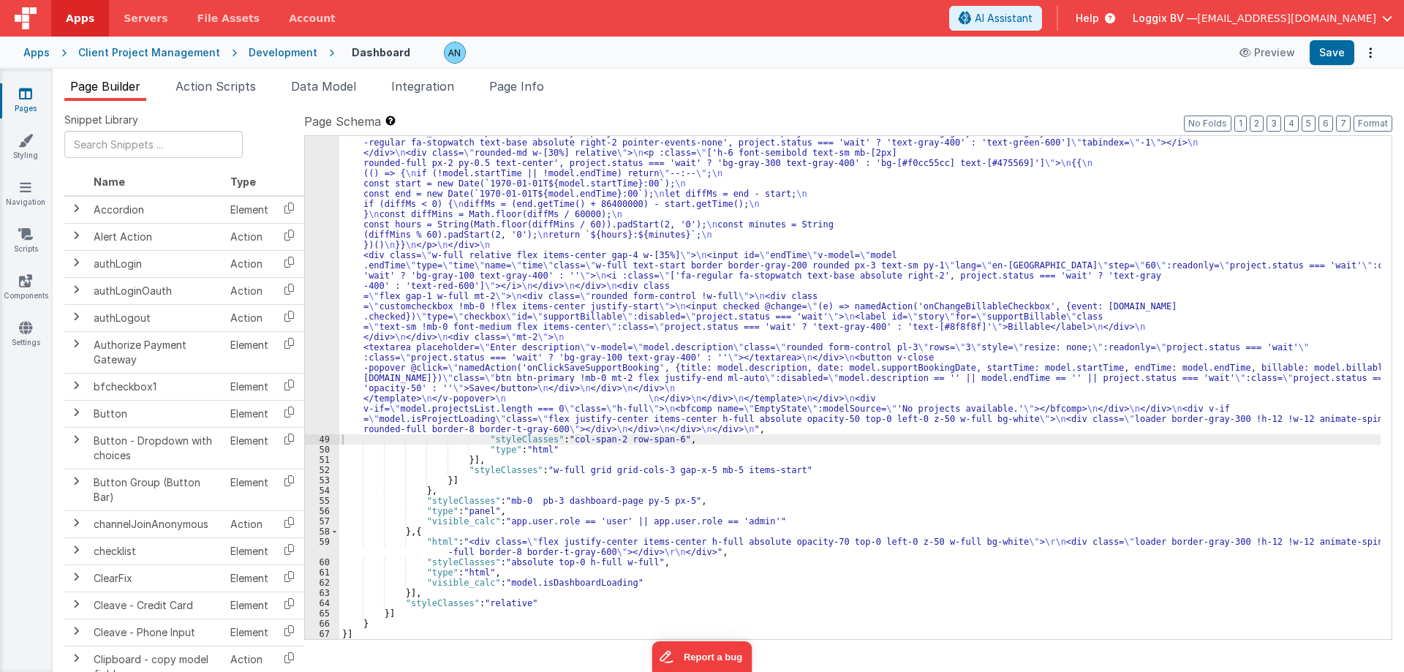
scroll to position [2731, 0]
